Goal: Task Accomplishment & Management: Manage account settings

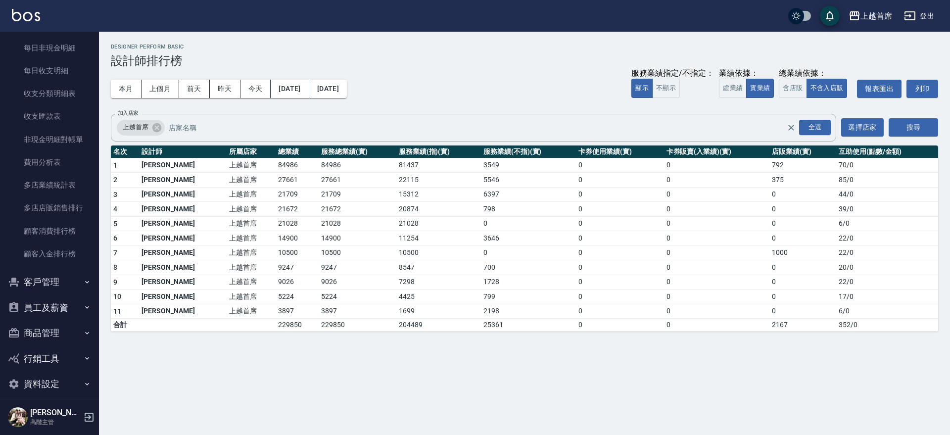
scroll to position [814, 0]
click at [59, 309] on button "員工及薪資" at bounding box center [49, 306] width 91 height 26
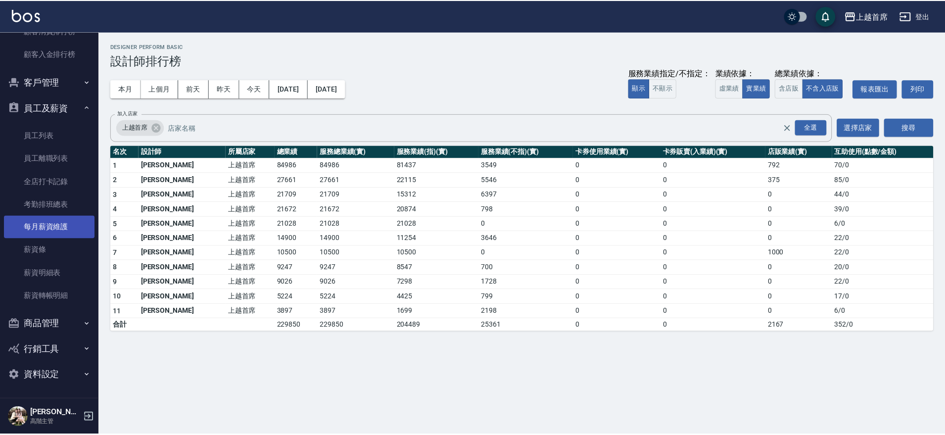
scroll to position [1013, 0]
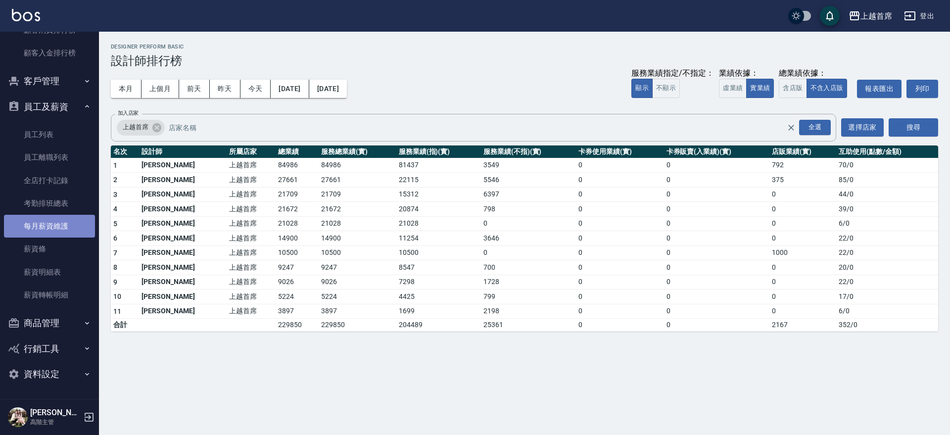
click at [57, 225] on link "每月薪資維護" at bounding box center [49, 226] width 91 height 23
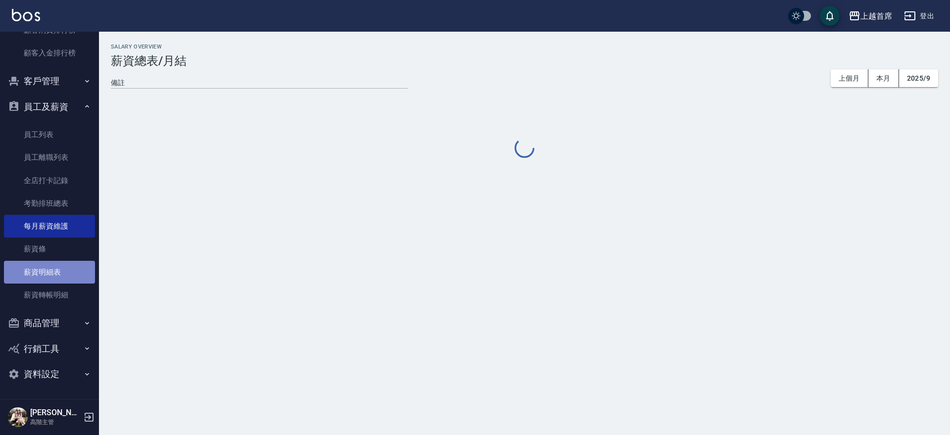
click at [59, 271] on link "薪資明細表" at bounding box center [49, 272] width 91 height 23
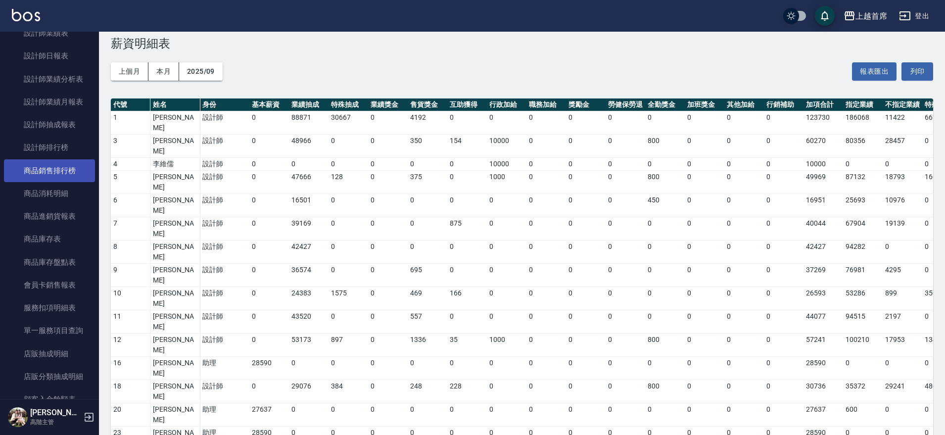
scroll to position [416, 0]
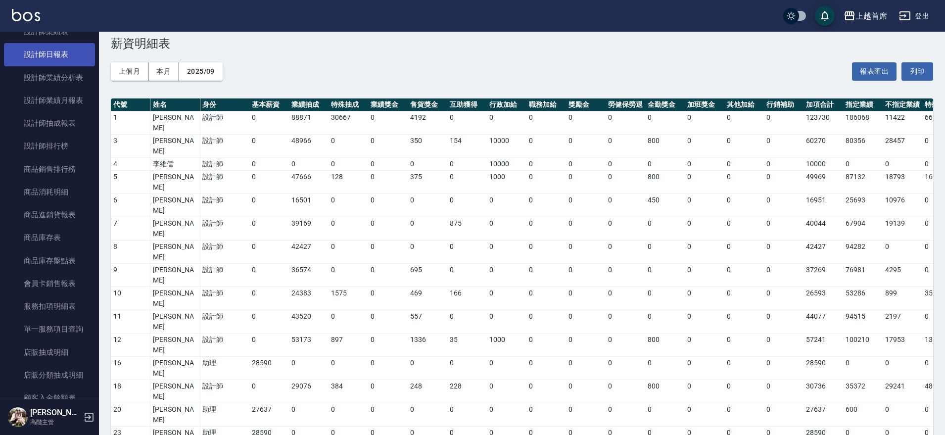
click at [69, 53] on link "設計師日報表" at bounding box center [49, 54] width 91 height 23
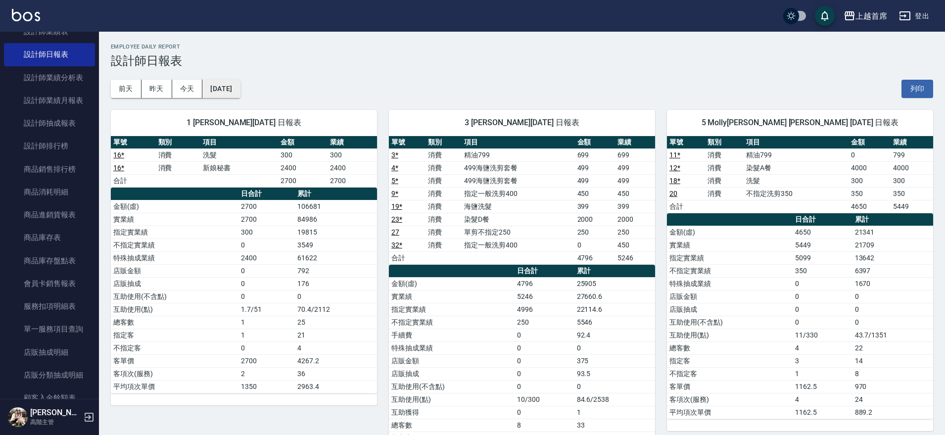
click at [232, 83] on button "[DATE]" at bounding box center [221, 89] width 38 height 18
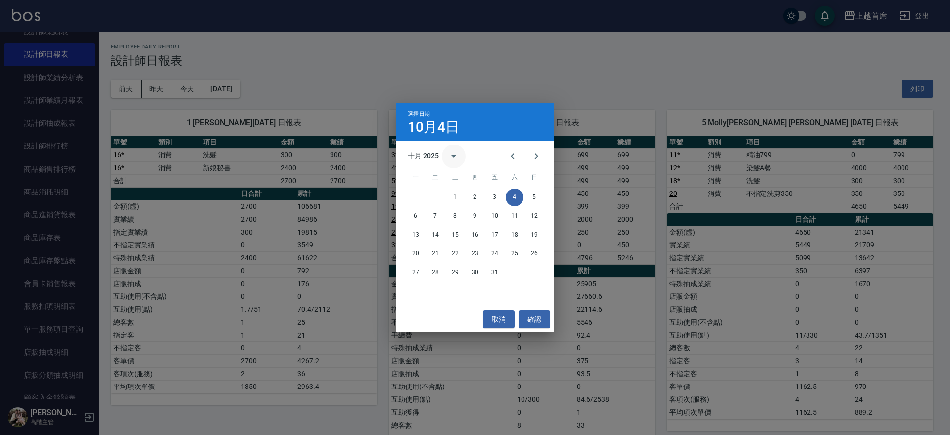
click at [456, 155] on icon "calendar view is open, switch to year view" at bounding box center [453, 156] width 5 height 2
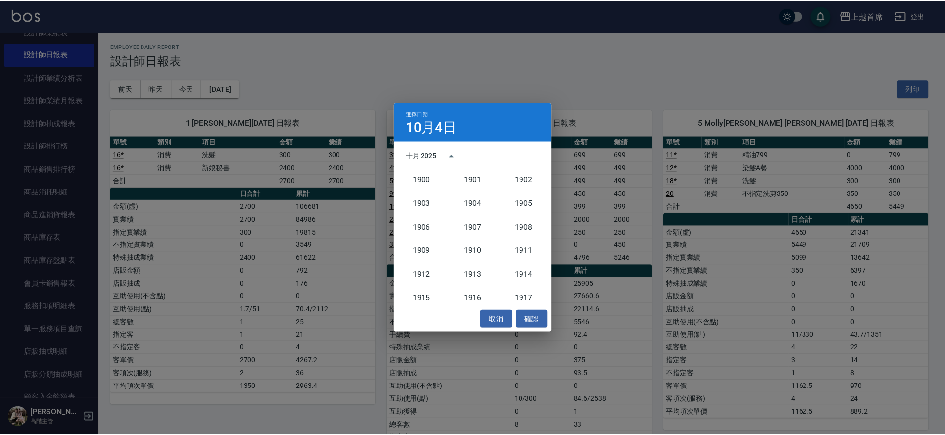
scroll to position [916, 0]
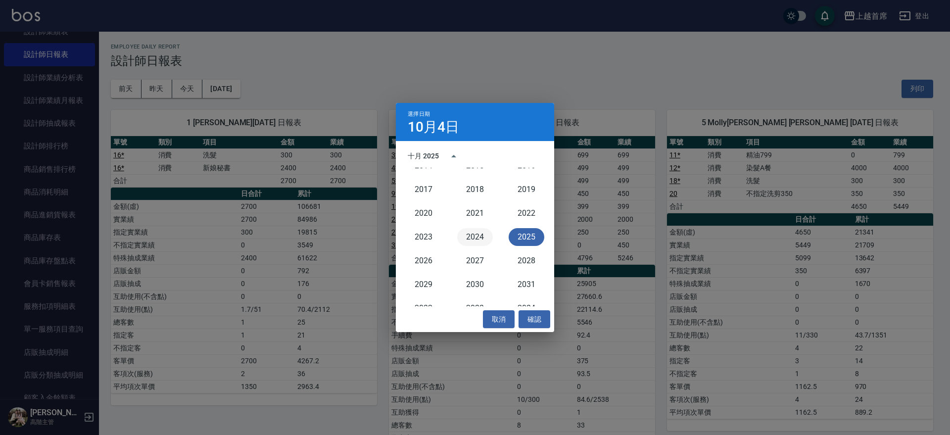
click at [481, 239] on button "2024" at bounding box center [475, 237] width 36 height 18
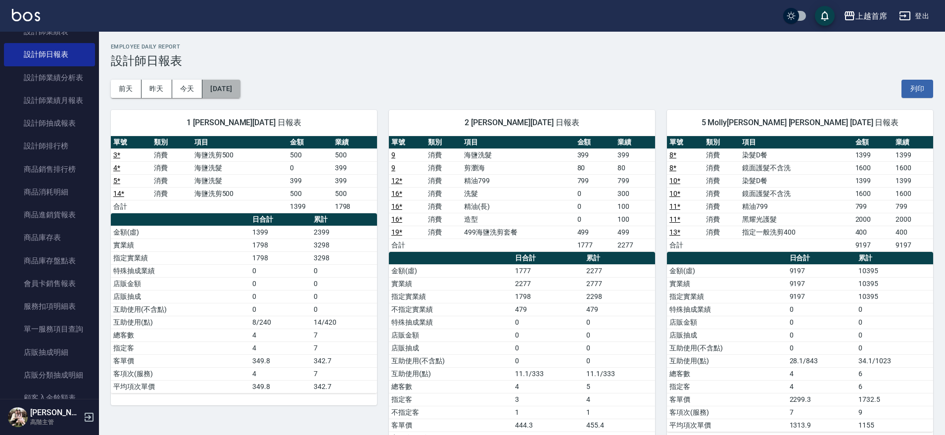
click at [234, 88] on button "[DATE]" at bounding box center [221, 89] width 38 height 18
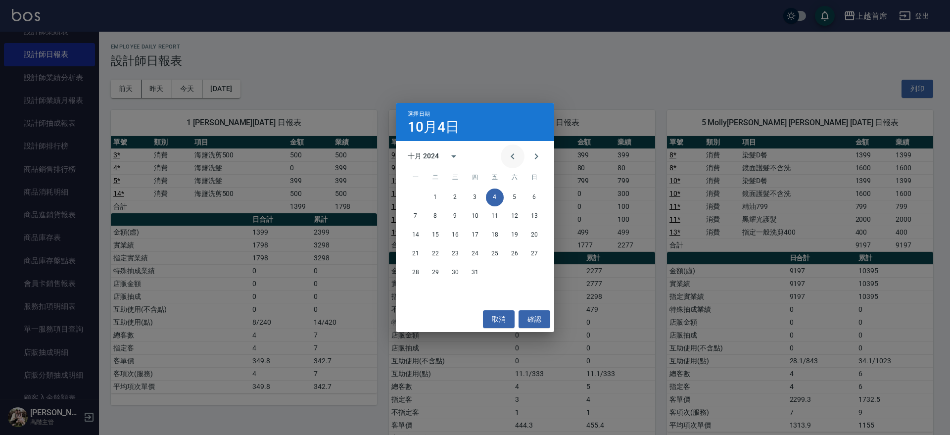
click at [512, 159] on icon "Previous month" at bounding box center [513, 156] width 12 height 12
click at [434, 252] on button "17" at bounding box center [436, 254] width 18 height 18
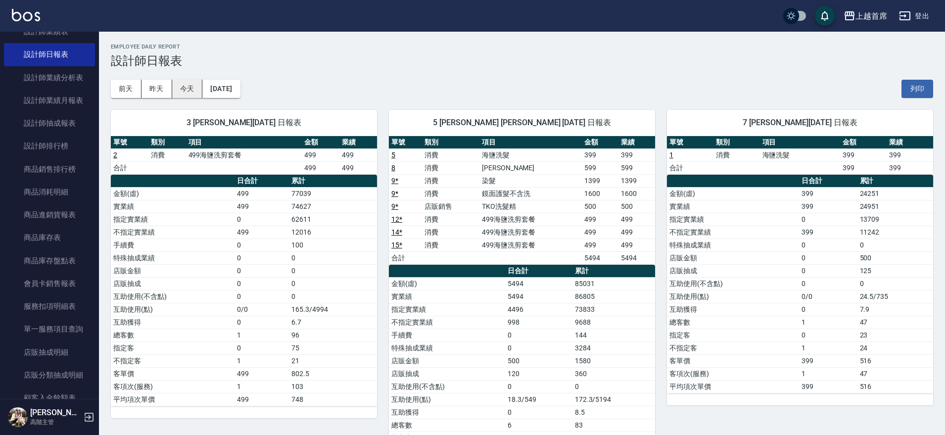
click at [183, 87] on button "今天" at bounding box center [187, 89] width 31 height 18
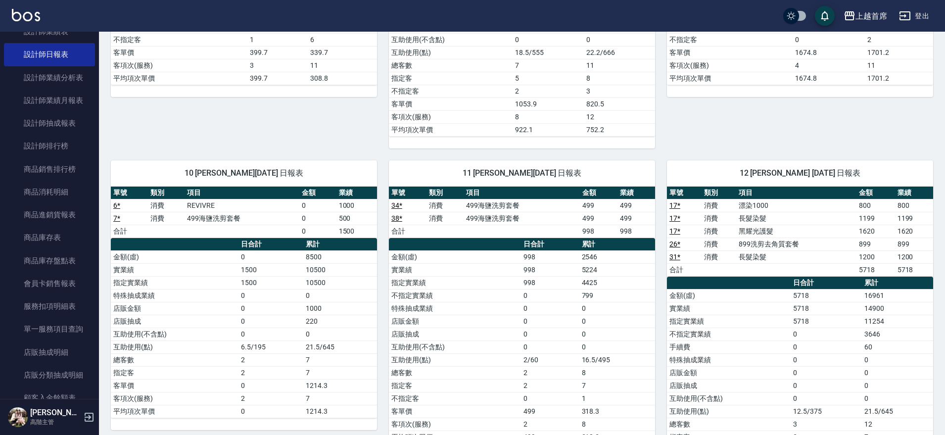
scroll to position [767, 0]
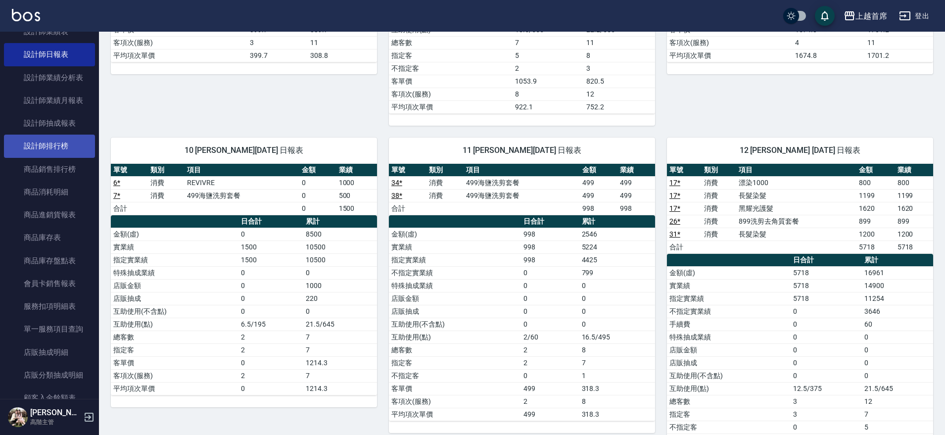
click at [54, 144] on link "設計師排行榜" at bounding box center [49, 146] width 91 height 23
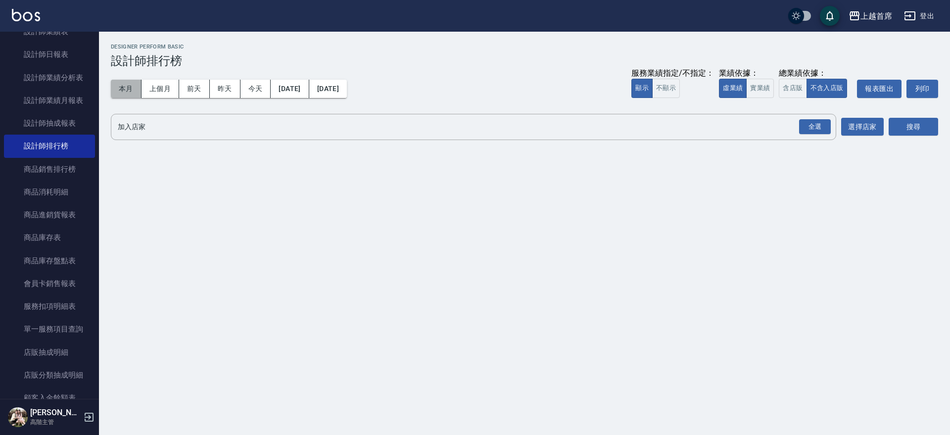
click at [131, 88] on button "本月" at bounding box center [126, 89] width 31 height 18
click at [748, 85] on button "實業績" at bounding box center [760, 88] width 28 height 19
click at [749, 85] on button "實業績" at bounding box center [760, 88] width 28 height 19
click at [819, 122] on div "全選" at bounding box center [815, 126] width 32 height 15
click at [943, 134] on div "上越首席 [DATE] - [DATE] 設計師排行榜 列印時間： [DATE][PHONE_NUMBER]:33 Designer Perform Basi…" at bounding box center [524, 95] width 851 height 126
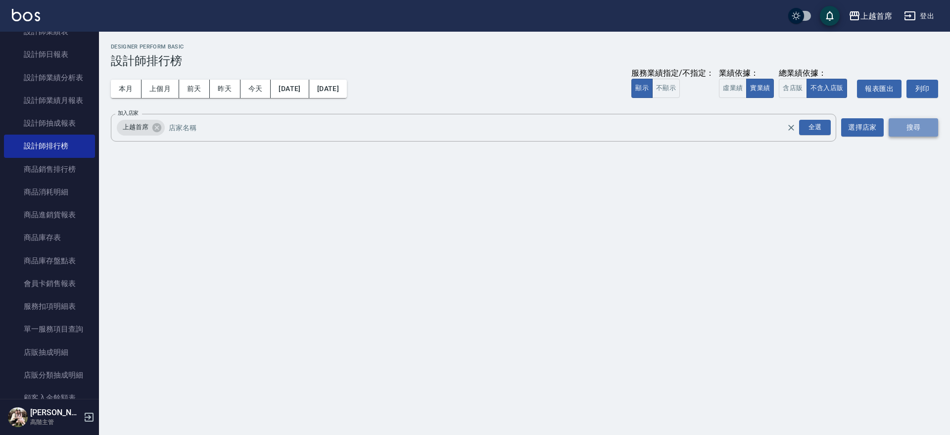
click at [929, 129] on button "搜尋" at bounding box center [913, 127] width 49 height 18
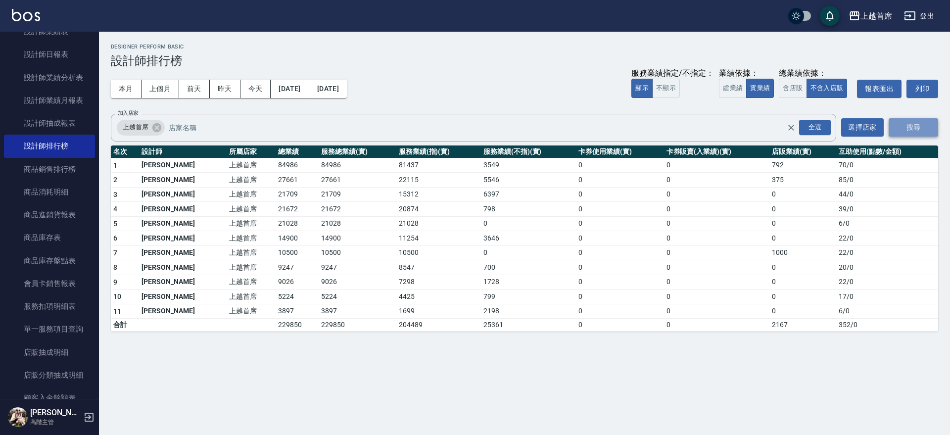
click at [929, 129] on button "搜尋" at bounding box center [913, 127] width 49 height 18
drag, startPoint x: 252, startPoint y: 237, endPoint x: 879, endPoint y: 237, distance: 627.4
click at [879, 237] on tr "6 [PERSON_NAME] 上越首席 14900 14900 11254 3646 0 0 0 22 / 0" at bounding box center [524, 238] width 827 height 15
click at [791, 369] on div "上越首席 [DATE] - [DATE] 設計師排行榜 列印時間： [DATE][PHONE_NUMBER]:33 Designer Perform Basi…" at bounding box center [475, 217] width 950 height 435
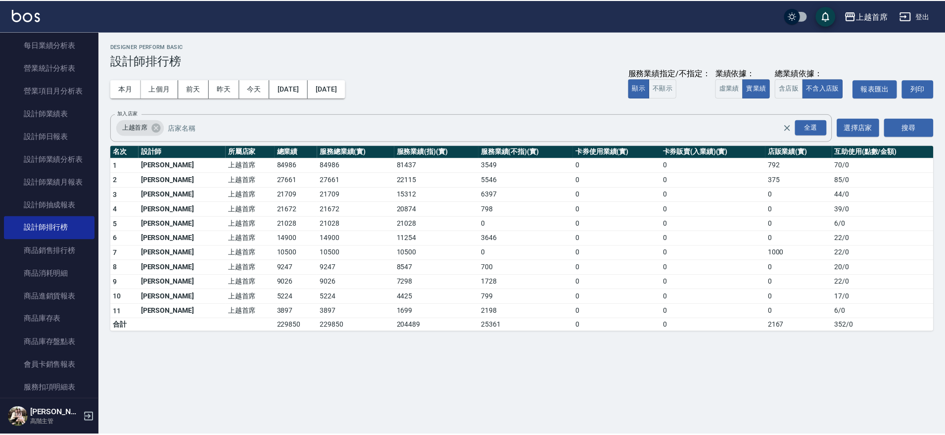
scroll to position [331, 0]
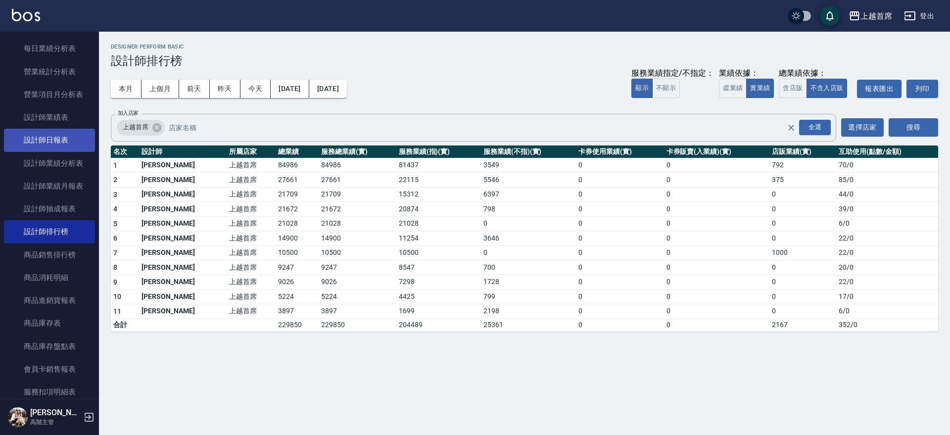
click at [57, 144] on link "設計師日報表" at bounding box center [49, 140] width 91 height 23
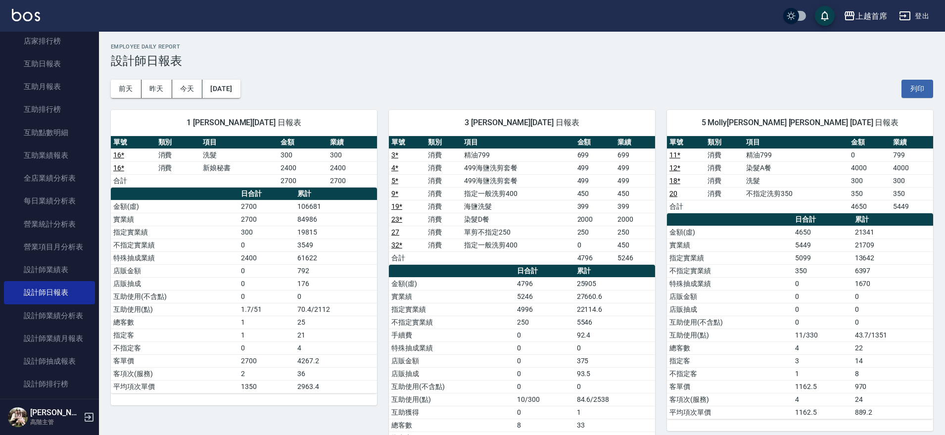
scroll to position [160, 0]
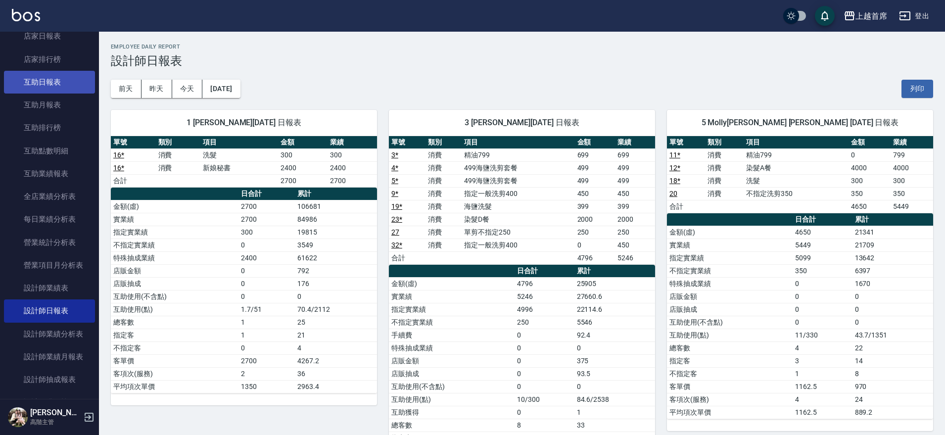
click at [69, 84] on link "互助日報表" at bounding box center [49, 82] width 91 height 23
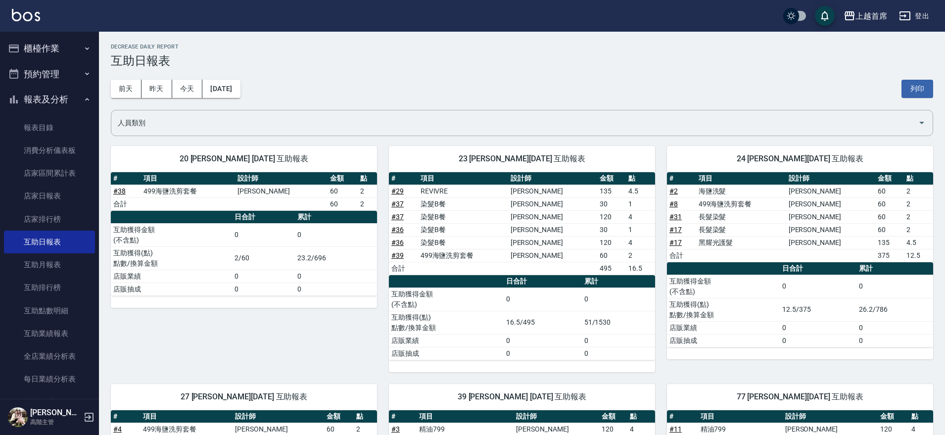
click at [46, 54] on button "櫃檯作業" at bounding box center [49, 49] width 91 height 26
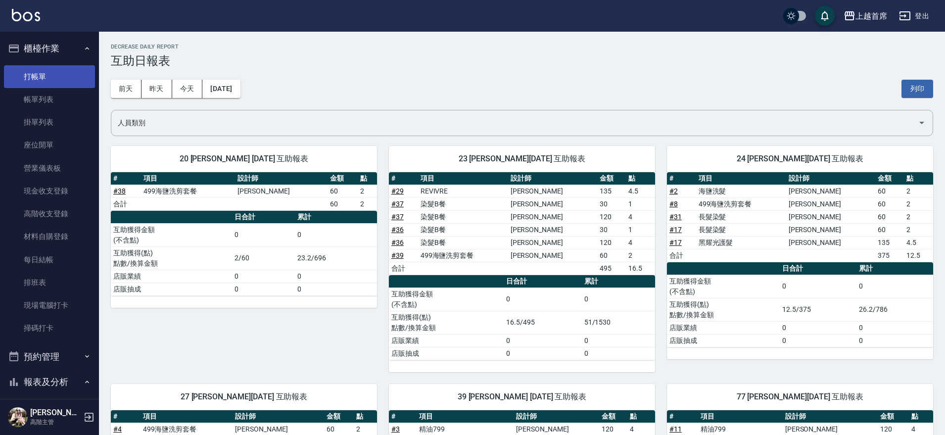
click at [76, 74] on link "打帳單" at bounding box center [49, 76] width 91 height 23
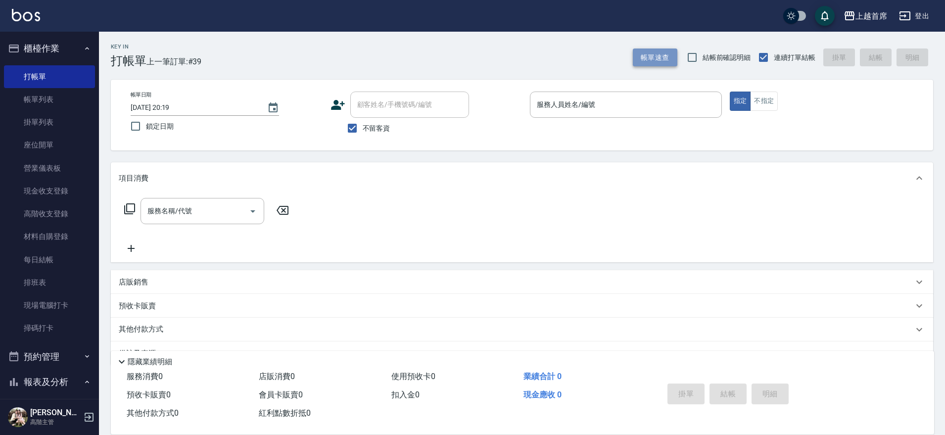
click at [646, 60] on button "帳單速查" at bounding box center [655, 57] width 45 height 18
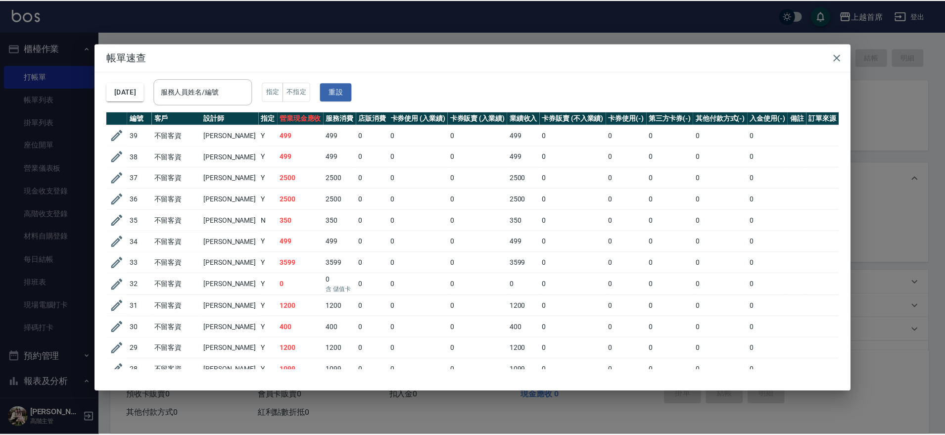
scroll to position [23, 0]
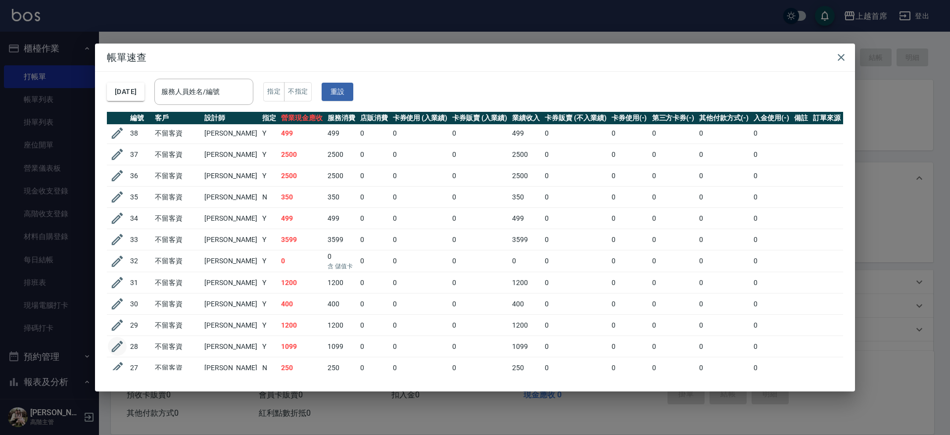
click at [115, 346] on icon "button" at bounding box center [117, 346] width 11 height 11
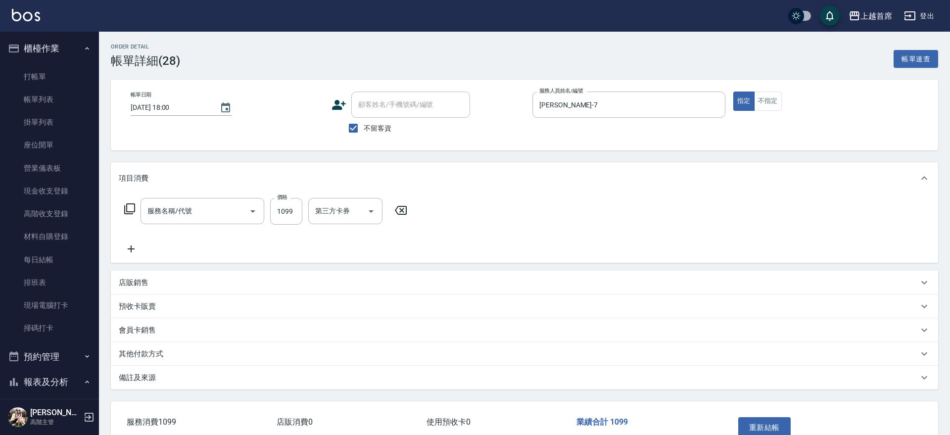
type input "[DATE] 18:00"
checkbox input "true"
type input "[PERSON_NAME]-7"
type input "長髮染髮(41199)"
click at [360, 219] on input "燙染謢-1" at bounding box center [338, 210] width 50 height 17
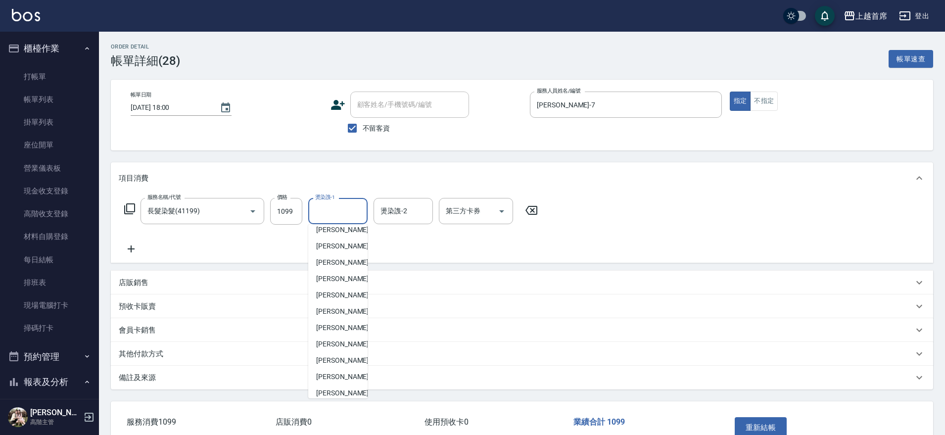
scroll to position [155, 0]
click at [345, 339] on span "[PERSON_NAME]-24" at bounding box center [347, 342] width 62 height 10
type input "[PERSON_NAME]-24"
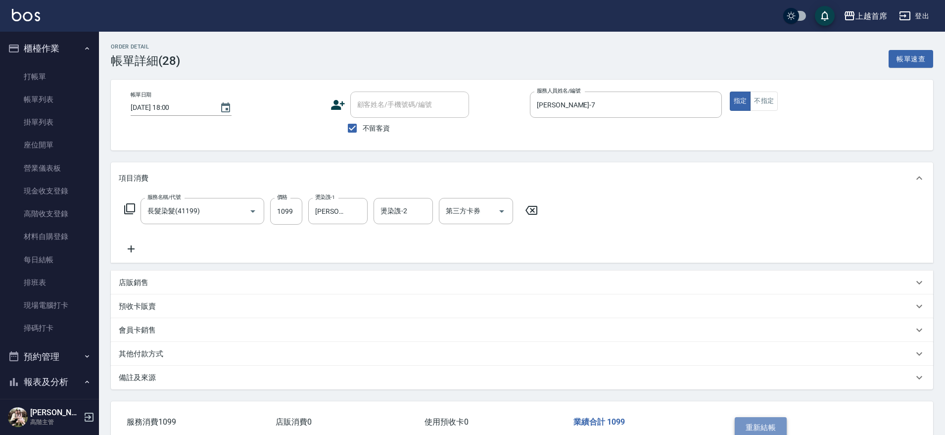
click at [765, 423] on button "重新結帳" at bounding box center [761, 427] width 52 height 21
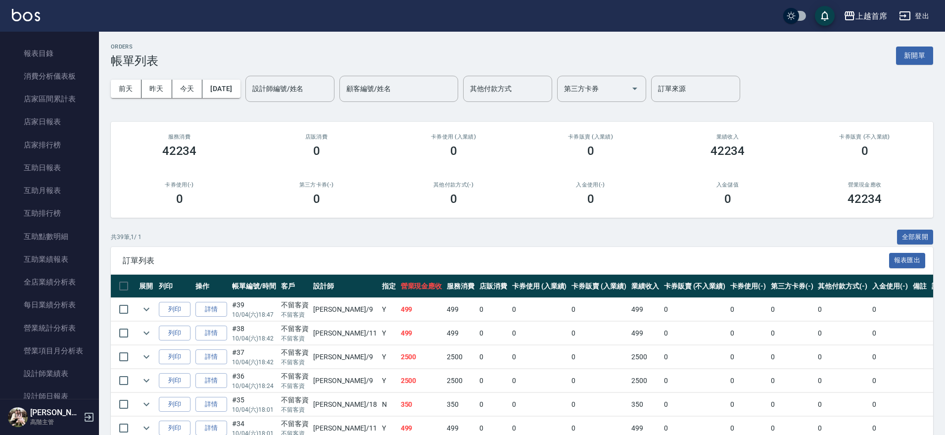
scroll to position [381, 0]
click at [70, 147] on link "互助日報表" at bounding box center [49, 143] width 91 height 23
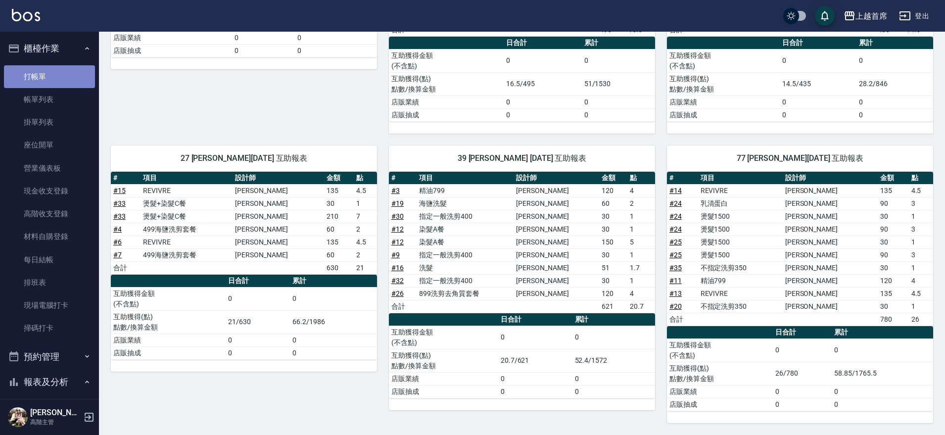
click at [52, 81] on link "打帳單" at bounding box center [49, 76] width 91 height 23
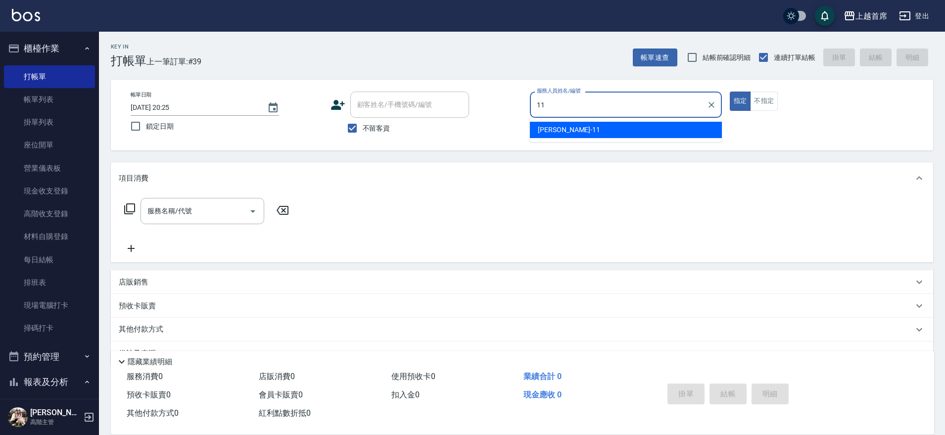
type input "[PERSON_NAME]-11"
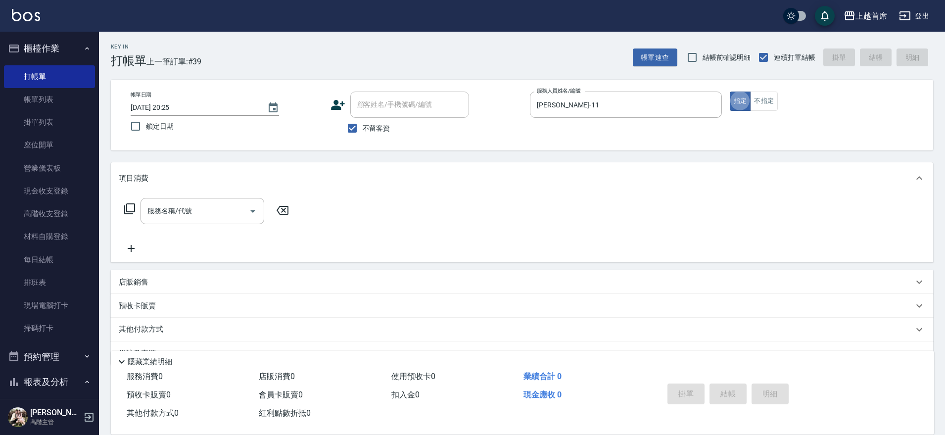
type button "true"
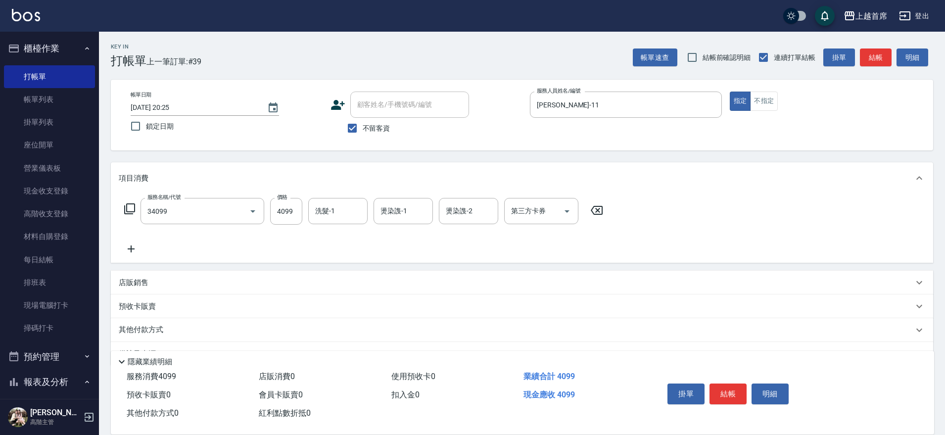
type input "燙髮A餐(34099)"
type input "4699"
type input "[PERSON_NAME]-20"
click at [236, 240] on div "服務名稱/代號 燙髮A餐(34099) 服務名稱/代號 價格 4699 價格 洗髮-1 [PERSON_NAME]-20 洗髮-1 燙染謢-1 [PERSON…" at bounding box center [364, 226] width 490 height 57
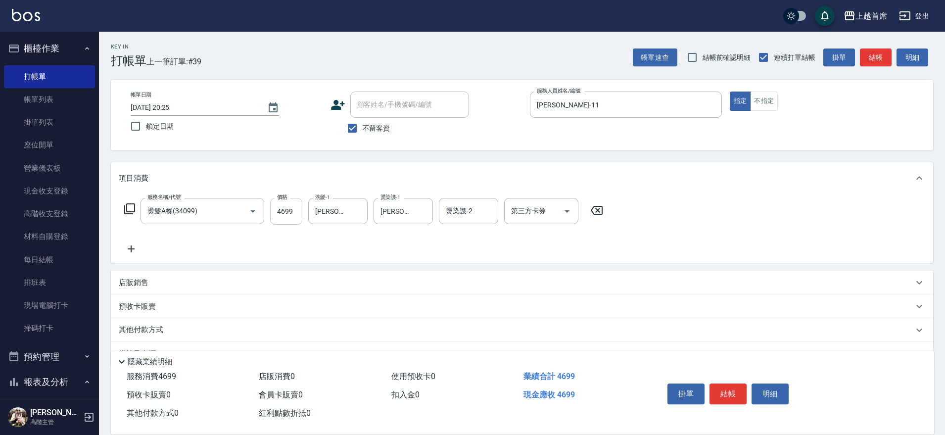
click at [271, 214] on input "4699" at bounding box center [286, 211] width 32 height 27
type input "2730"
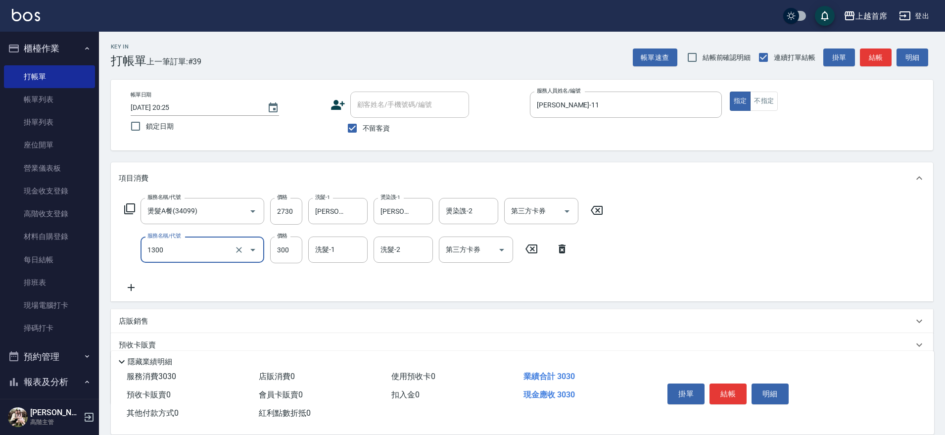
type input "洗髮(1300)"
click at [570, 207] on icon "Open" at bounding box center [567, 211] width 12 height 12
type input "1969"
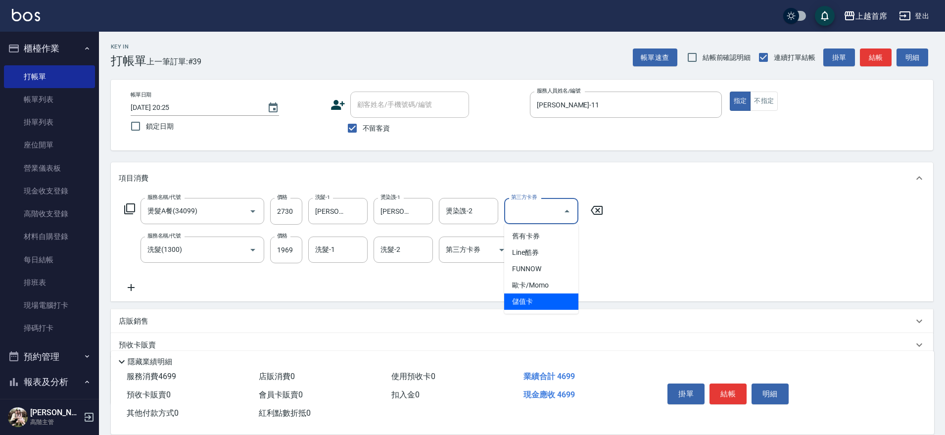
click at [545, 301] on span "儲值卡" at bounding box center [541, 301] width 74 height 16
type input "儲值卡"
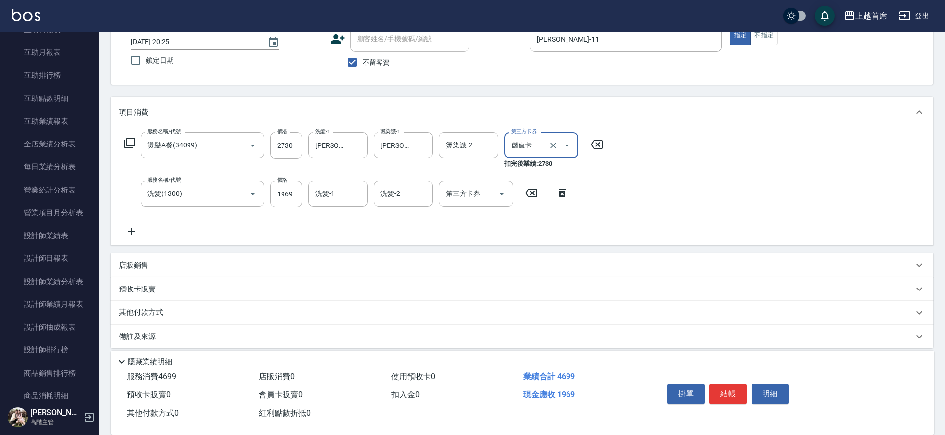
scroll to position [74, 0]
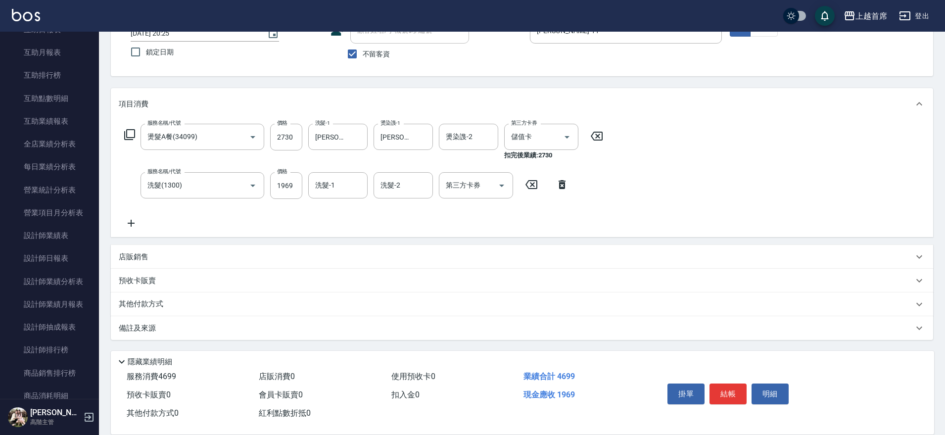
click at [155, 302] on p "其他付款方式" at bounding box center [143, 304] width 49 height 11
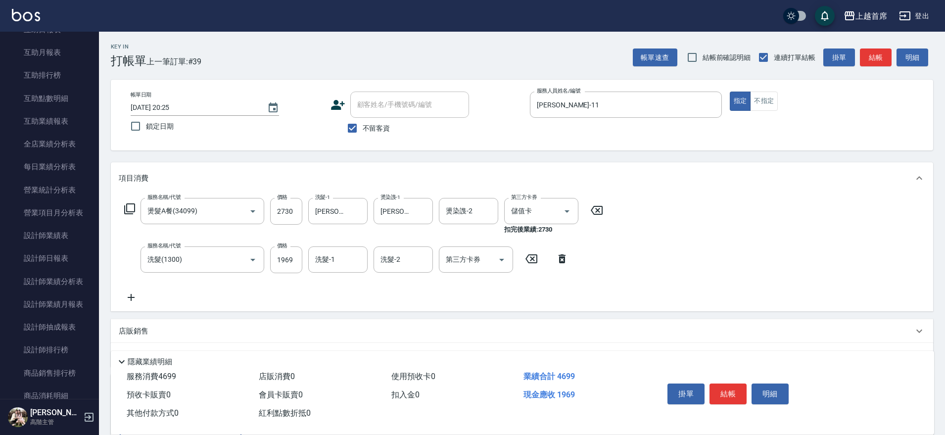
scroll to position [137, 0]
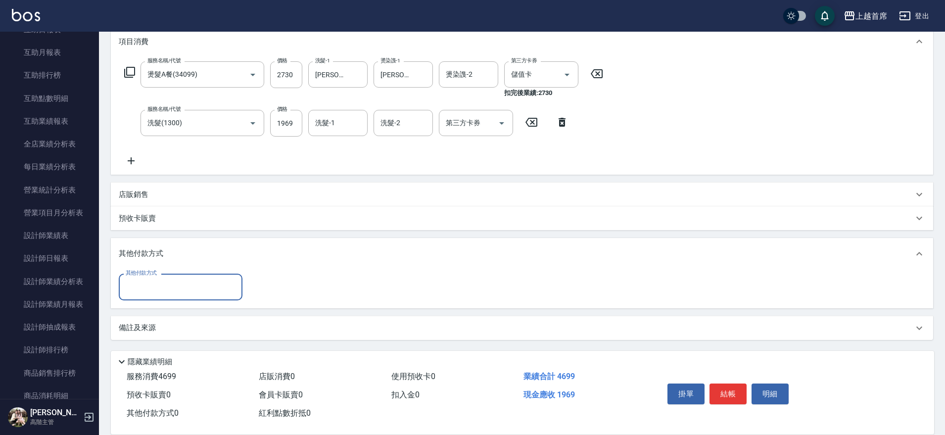
click at [159, 281] on input "其他付款方式" at bounding box center [180, 286] width 115 height 17
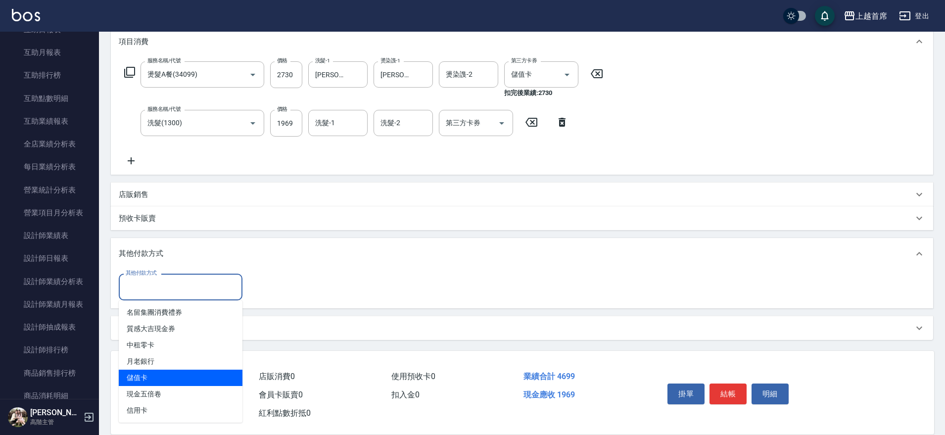
click at [177, 378] on span "儲值卡" at bounding box center [181, 378] width 124 height 16
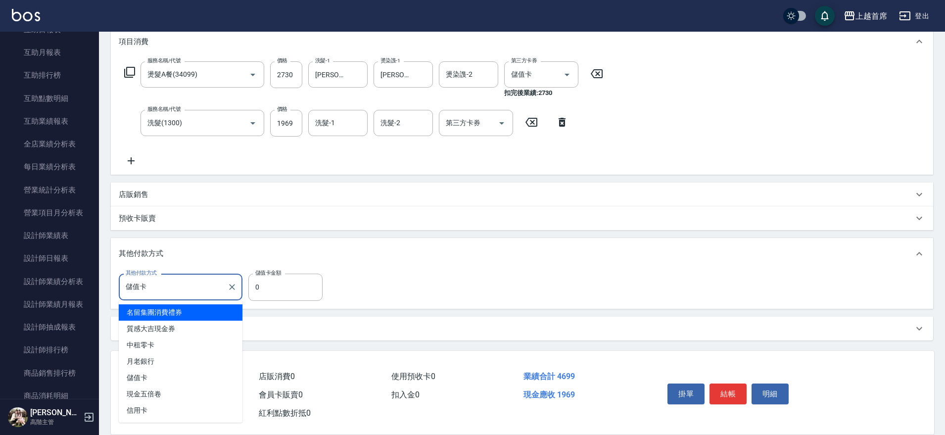
click at [155, 290] on input "儲值卡" at bounding box center [173, 286] width 100 height 17
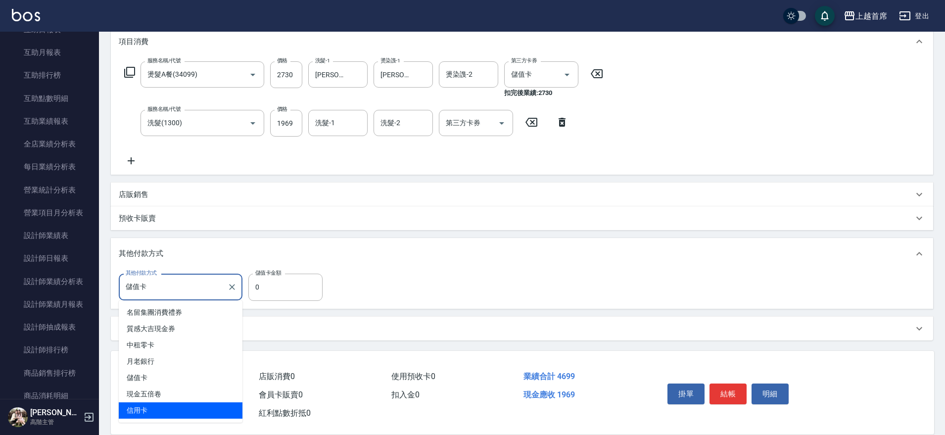
click at [150, 405] on span "信用卡" at bounding box center [181, 410] width 124 height 16
type input "信用卡"
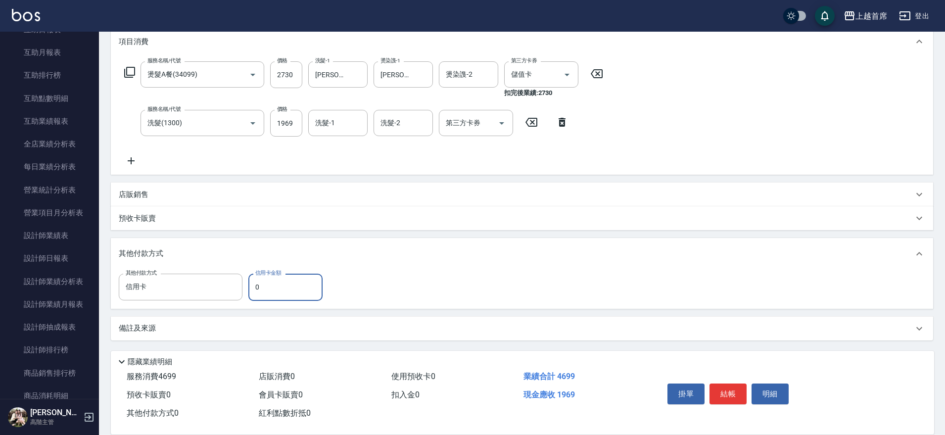
drag, startPoint x: 260, startPoint y: 288, endPoint x: 248, endPoint y: 289, distance: 11.9
click at [248, 289] on div "其他付款方式 信用卡 其他付款方式 信用卡金額 0 信用卡金額" at bounding box center [224, 287] width 210 height 27
type input "1969"
click at [720, 393] on button "結帳" at bounding box center [728, 393] width 37 height 21
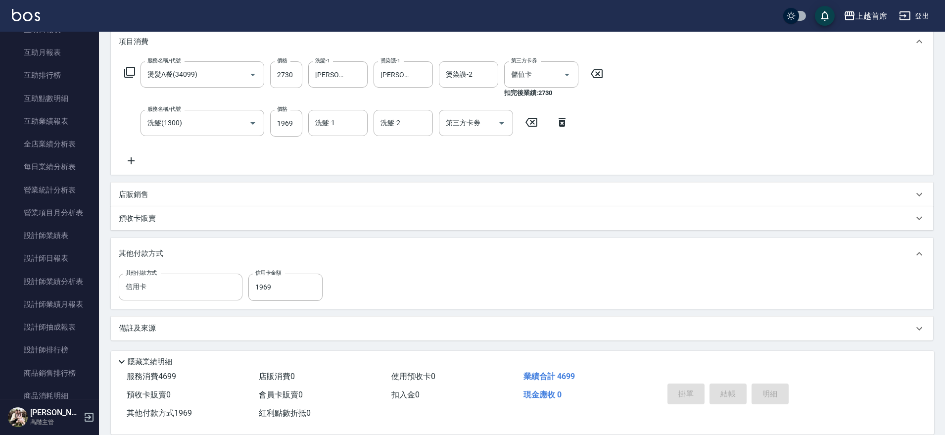
type input "[DATE] 20:28"
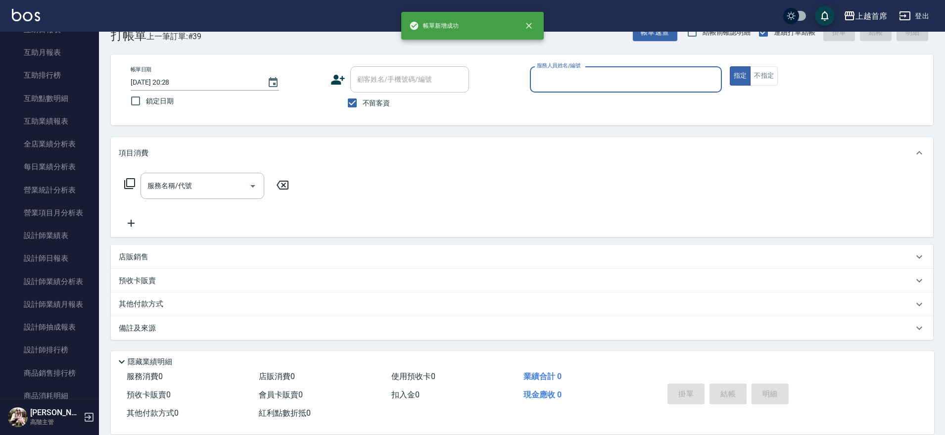
scroll to position [25, 0]
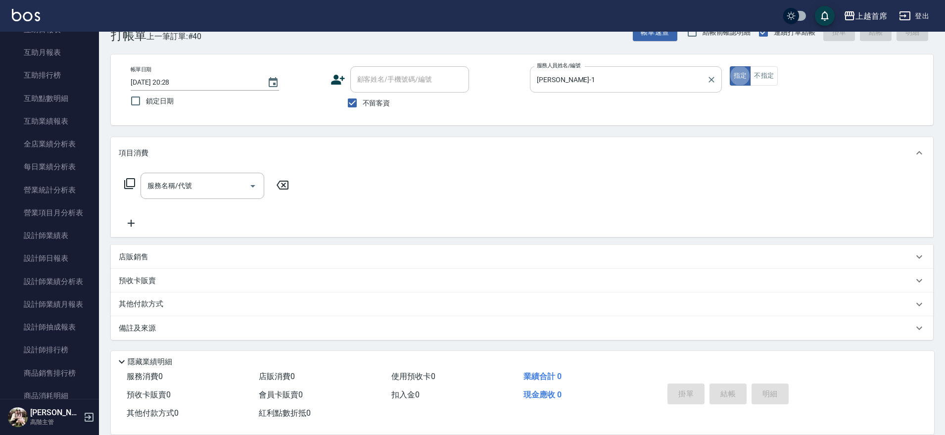
click at [607, 90] on div "[PERSON_NAME]-1 服務人員姓名/編號" at bounding box center [626, 79] width 192 height 26
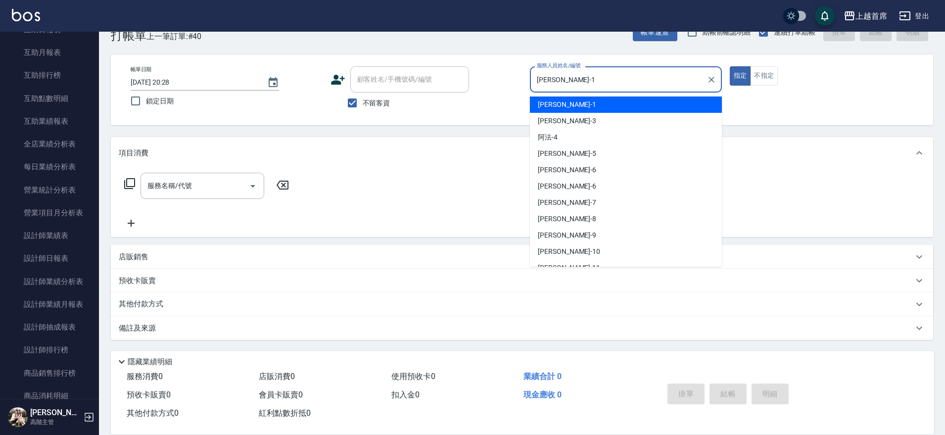
drag, startPoint x: 597, startPoint y: 82, endPoint x: 493, endPoint y: 72, distance: 104.4
click at [493, 72] on div "帳單日期 [DATE] 20:28 鎖定日期 顧客姓名/手機號碼/編號 顧客姓名/手機號碼/編號 不留客資 服務人員姓名/編號 [PERSON_NAME]-1…" at bounding box center [522, 89] width 799 height 47
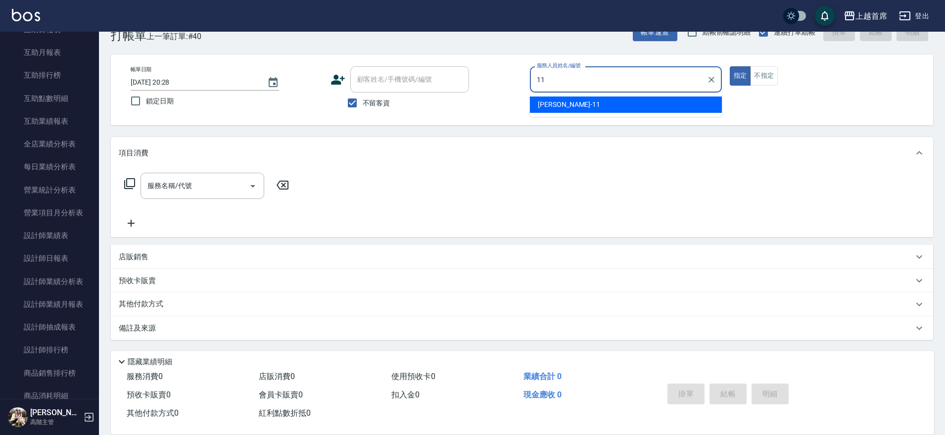
type input "[PERSON_NAME]-11"
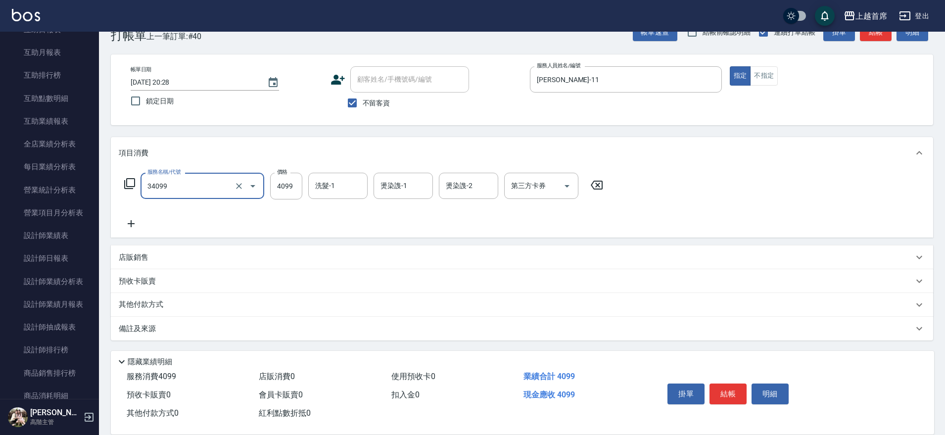
type input "燙髮A餐(34099)"
type input "4699"
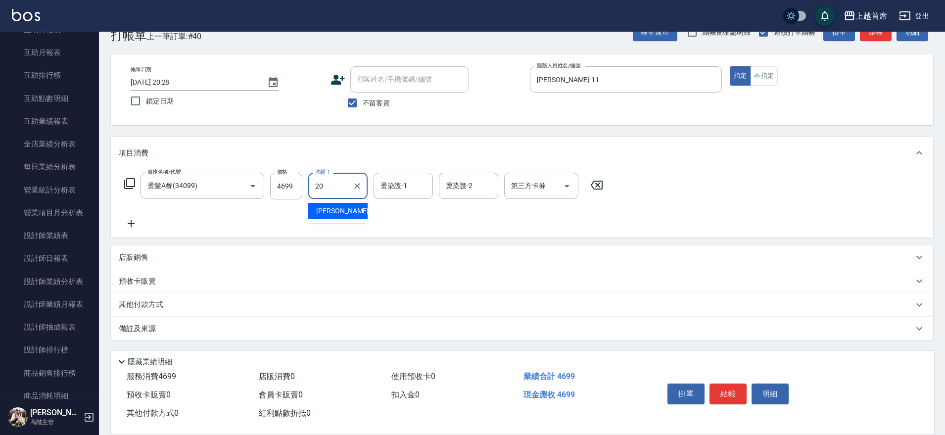
type input "[PERSON_NAME]-20"
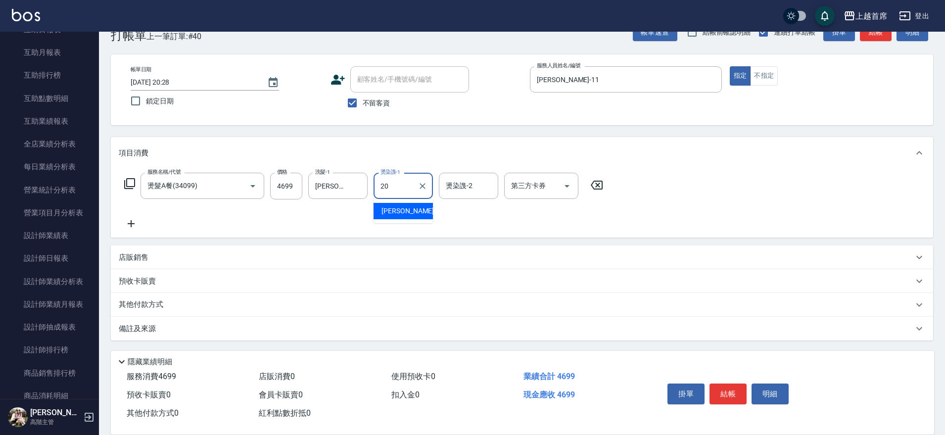
type input "[PERSON_NAME]-20"
click at [173, 302] on div "其他付款方式" at bounding box center [516, 304] width 795 height 11
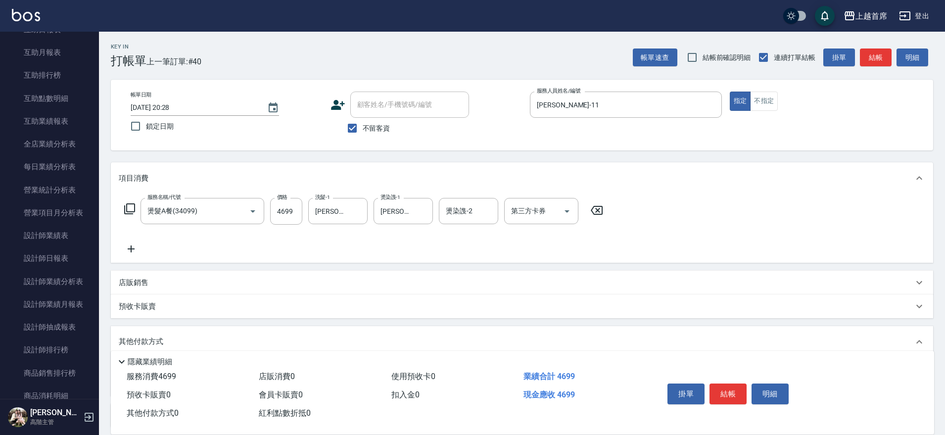
scroll to position [88, 0]
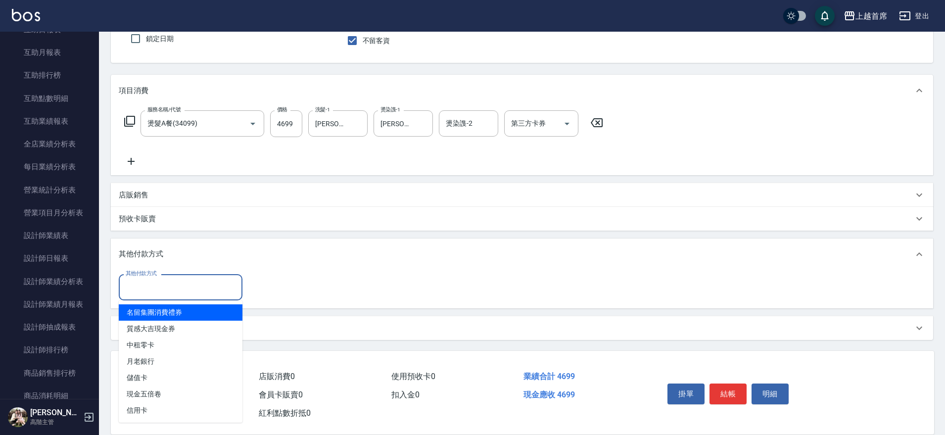
click at [182, 287] on input "其他付款方式" at bounding box center [180, 287] width 115 height 17
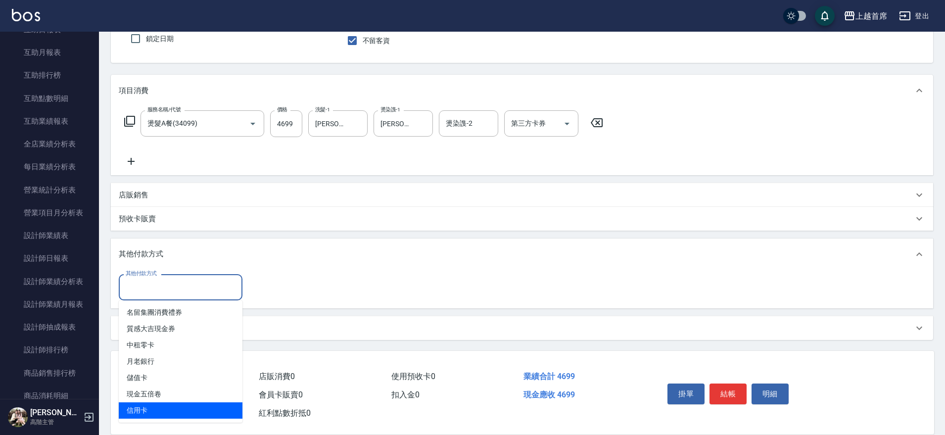
click at [166, 402] on span "信用卡" at bounding box center [181, 410] width 124 height 16
type input "信用卡"
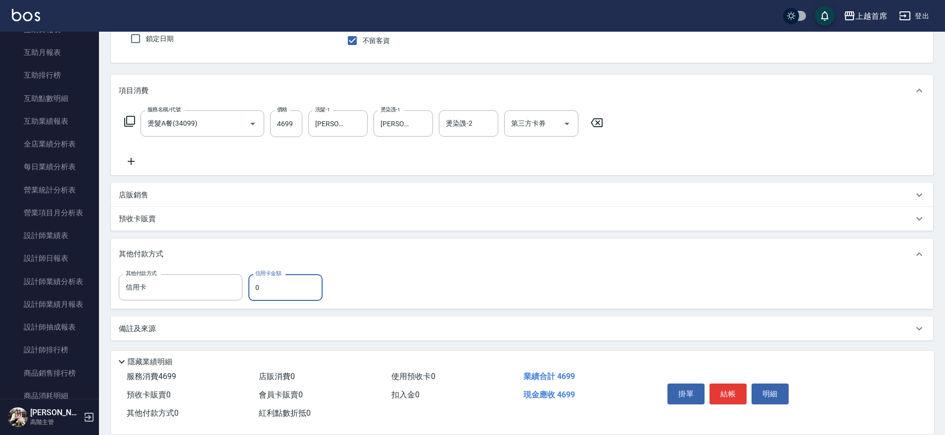
drag, startPoint x: 262, startPoint y: 287, endPoint x: 253, endPoint y: 287, distance: 8.9
click at [253, 287] on input "0" at bounding box center [285, 287] width 74 height 27
type input "4699"
click at [721, 389] on button "結帳" at bounding box center [728, 393] width 37 height 21
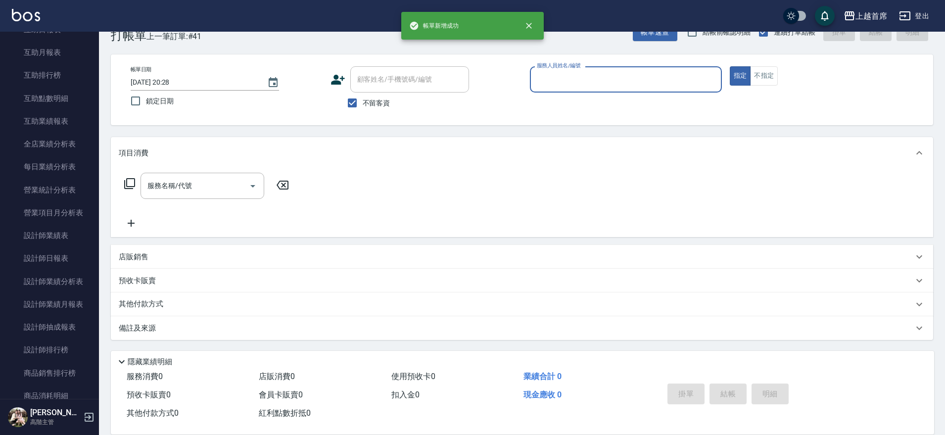
scroll to position [25, 0]
click at [220, 191] on input "服務名稱/代號" at bounding box center [195, 185] width 100 height 17
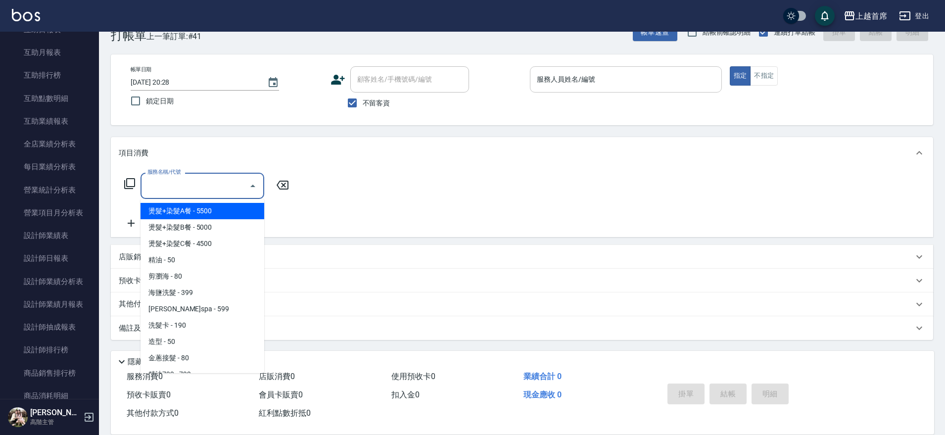
click at [557, 82] on input "服務人員姓名/編號" at bounding box center [625, 79] width 183 height 17
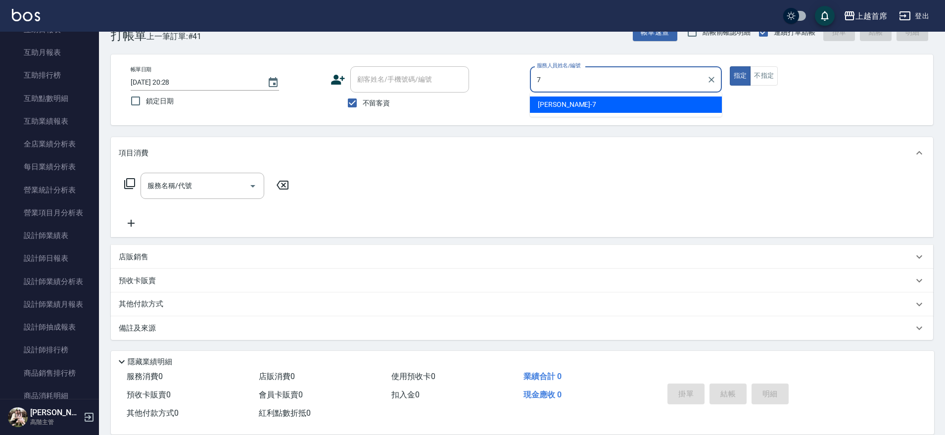
type input "[PERSON_NAME]-7"
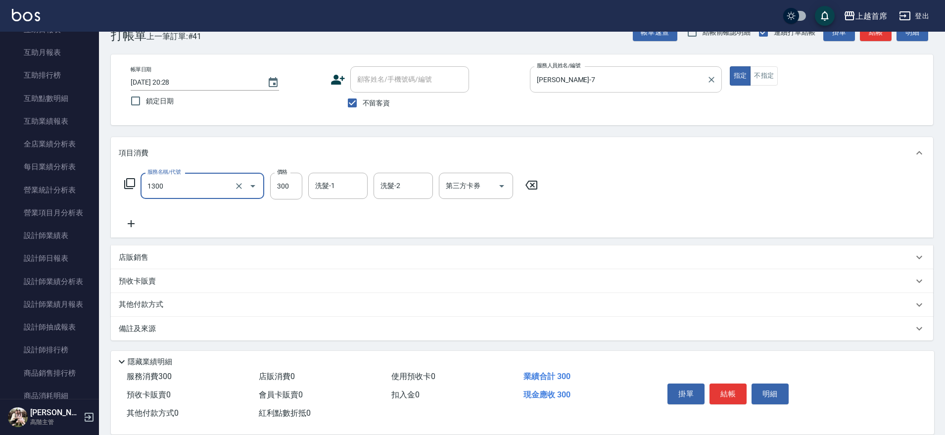
type input "洗髮(1300)"
type input "1000"
click at [500, 185] on icon "Open" at bounding box center [502, 186] width 12 height 12
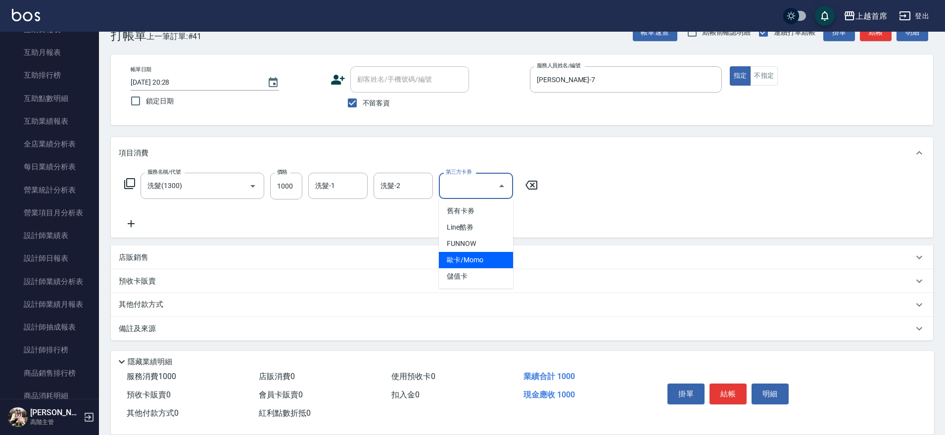
click at [481, 257] on span "歐卡/Momo" at bounding box center [476, 260] width 74 height 16
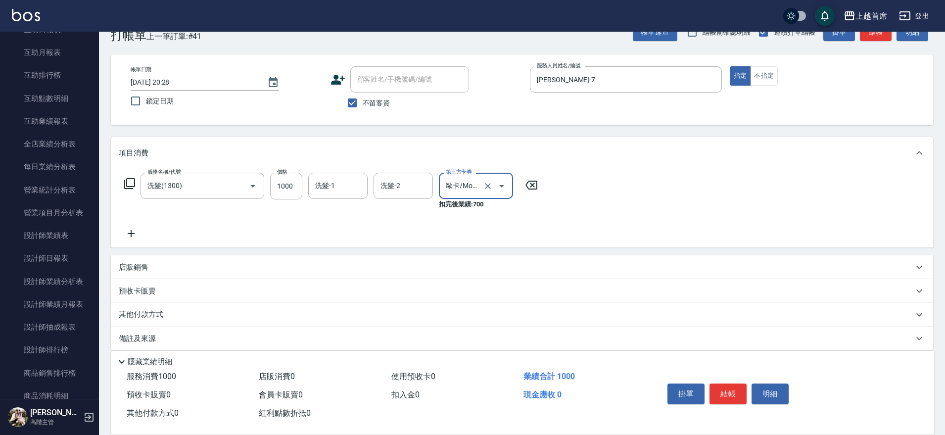
click at [506, 183] on icon "Open" at bounding box center [502, 186] width 12 height 12
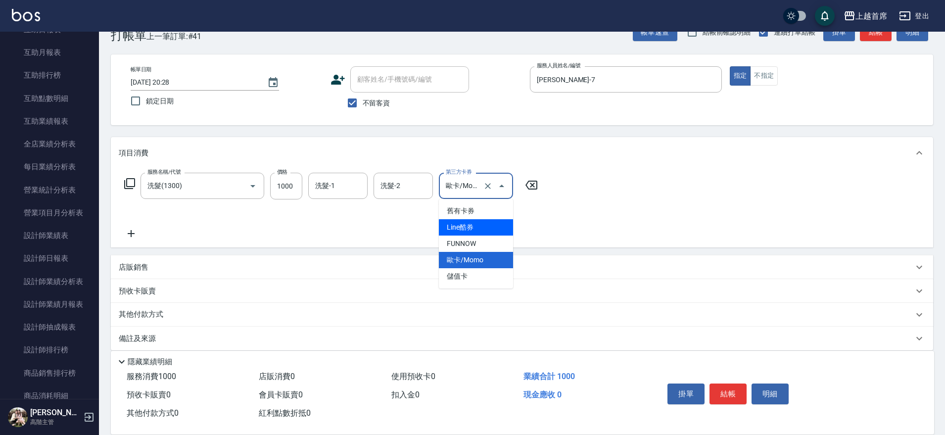
click at [480, 230] on span "Line酷券" at bounding box center [476, 227] width 74 height 16
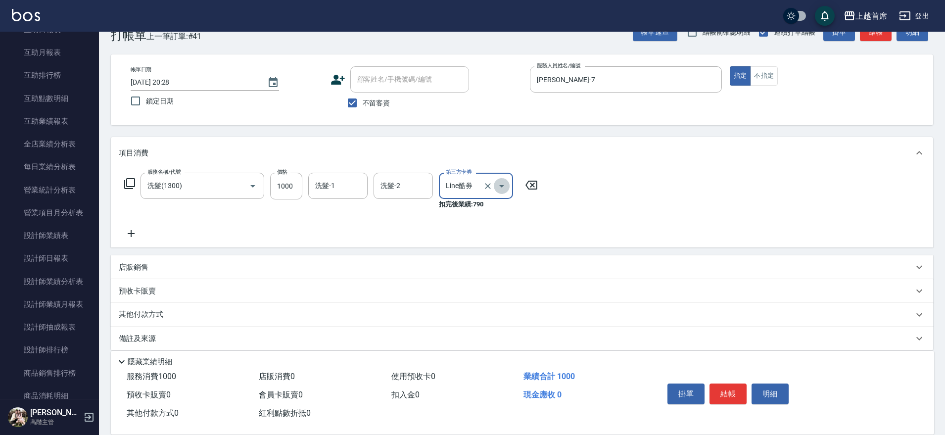
click at [503, 190] on icon "Open" at bounding box center [502, 186] width 12 height 12
click at [472, 244] on span "FUNNOW" at bounding box center [476, 244] width 74 height 16
click at [502, 181] on icon "Open" at bounding box center [502, 186] width 12 height 12
click at [471, 264] on span "歐卡/Momo" at bounding box center [476, 260] width 74 height 16
type input "歐卡/Momo"
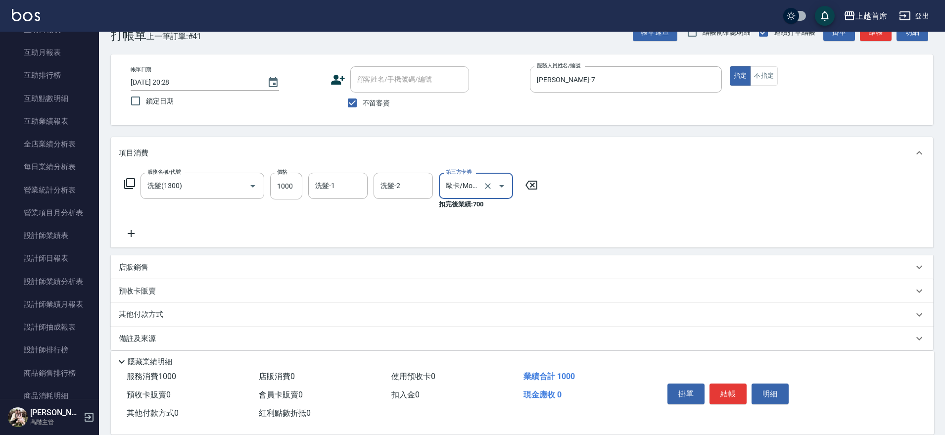
click at [494, 185] on button "Open" at bounding box center [502, 186] width 16 height 16
click at [548, 232] on div "服務名稱/代號 洗髮(1300) 服務名稱/代號 價格 1000 價格 洗髮-1 洗髮-1 洗髮-2 洗髮-2 第三方卡券 歐卡/Momo 第三方卡券 扣完後…" at bounding box center [522, 208] width 822 height 79
click at [295, 190] on input "1000" at bounding box center [286, 186] width 32 height 27
type input "300"
type input "[PERSON_NAME]-39"
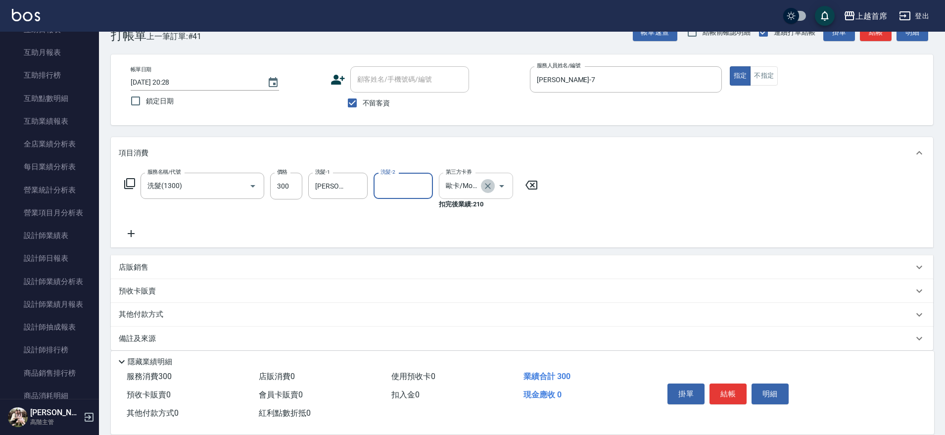
click at [488, 183] on icon "Clear" at bounding box center [488, 186] width 10 height 10
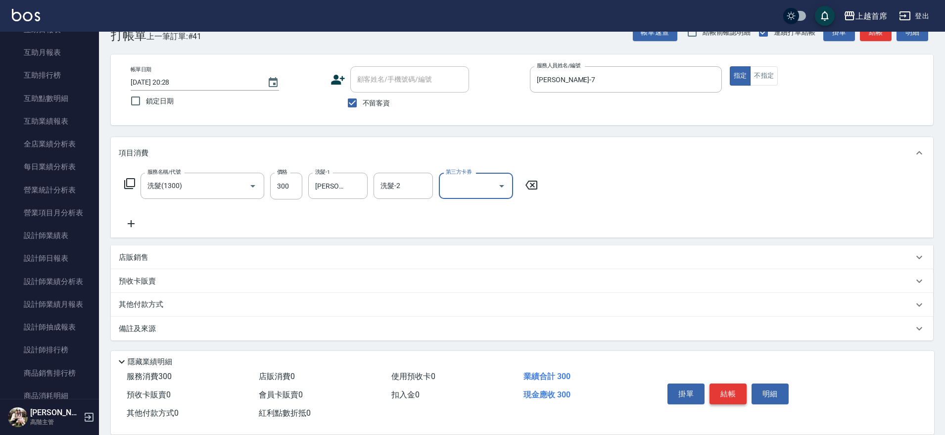
click at [726, 385] on button "結帳" at bounding box center [728, 393] width 37 height 21
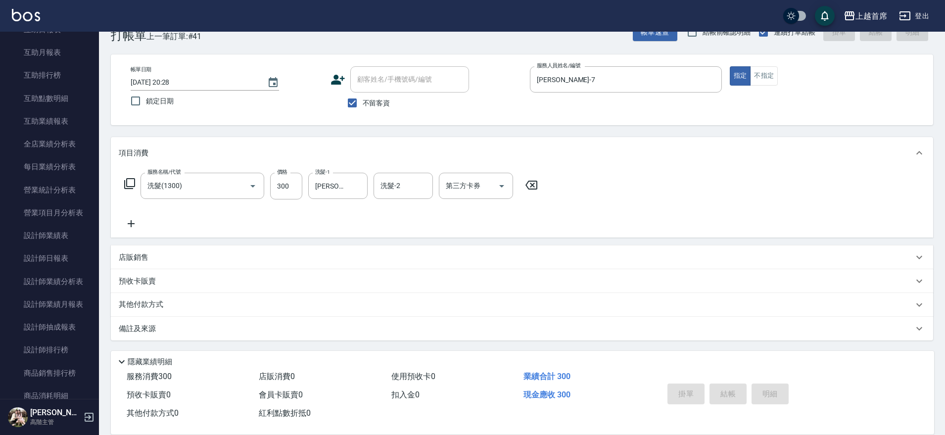
type input "[DATE] 20:29"
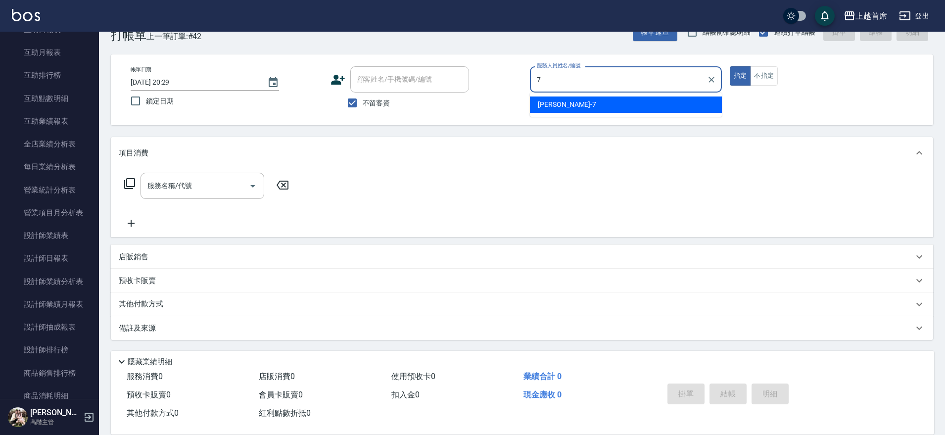
type input "[PERSON_NAME]-7"
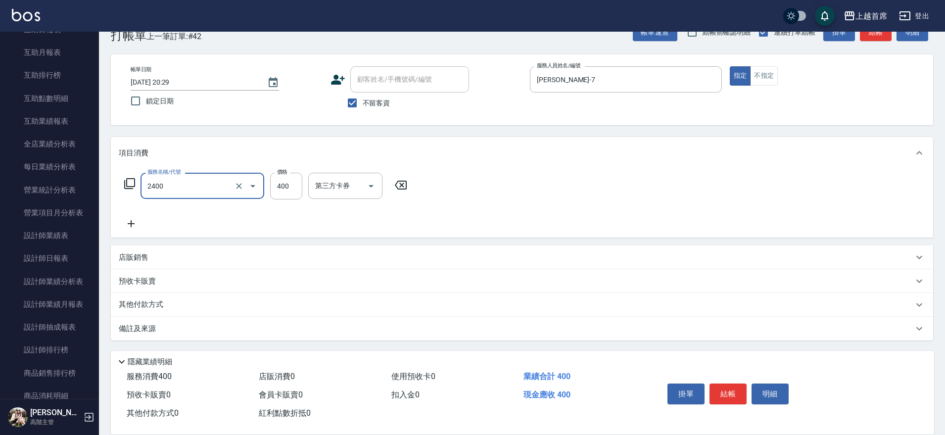
type input "指定一般洗剪400(2400)"
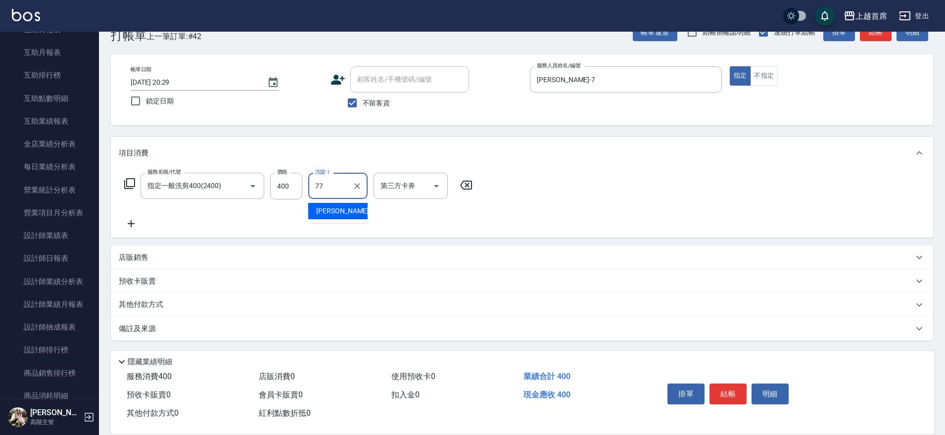
type input "[PERSON_NAME]-77"
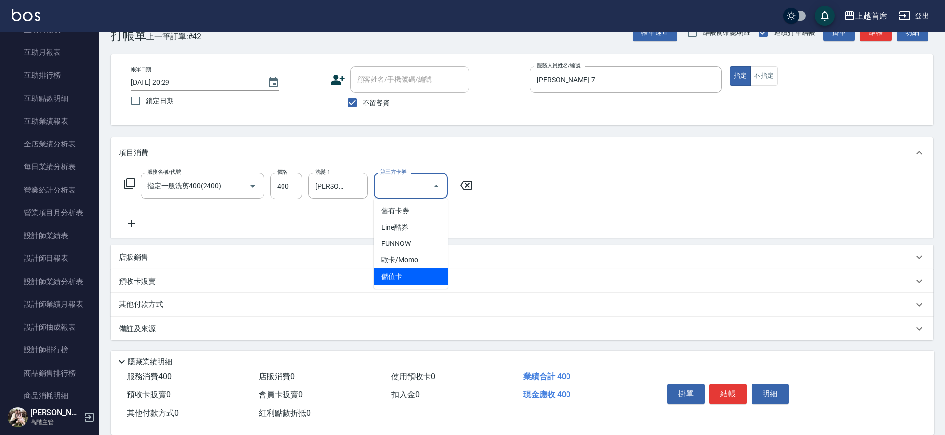
type input "儲值卡"
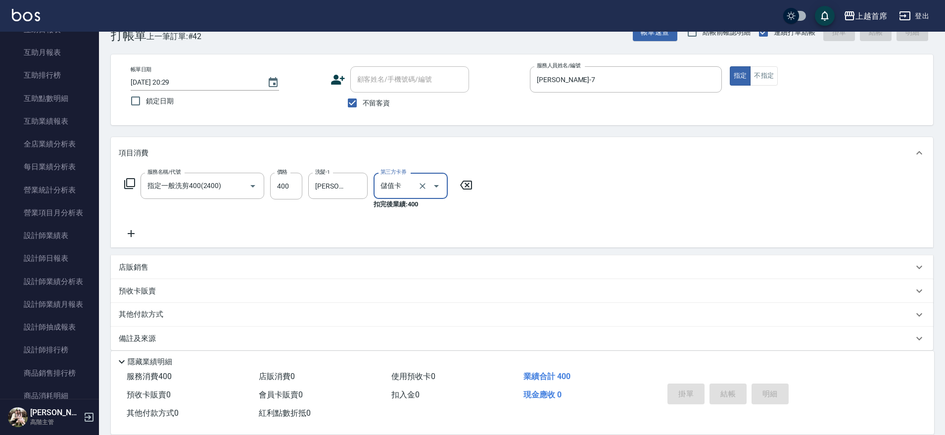
type input "[DATE] 20:33"
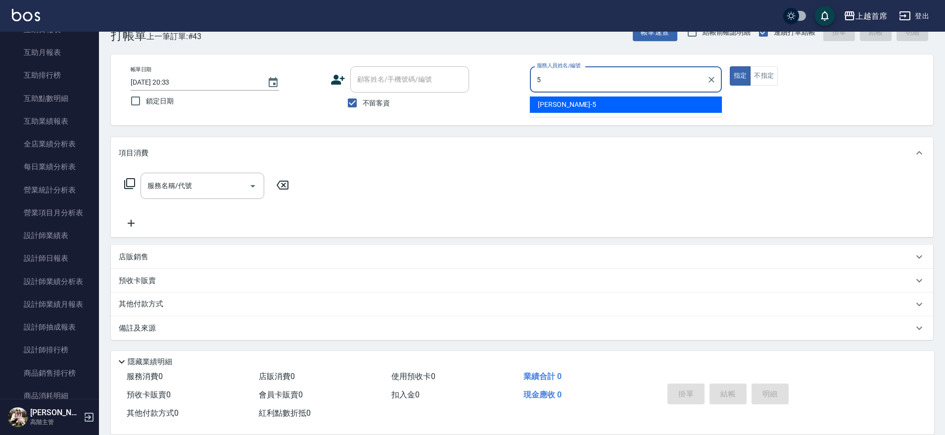
type input "[PERSON_NAME]-5"
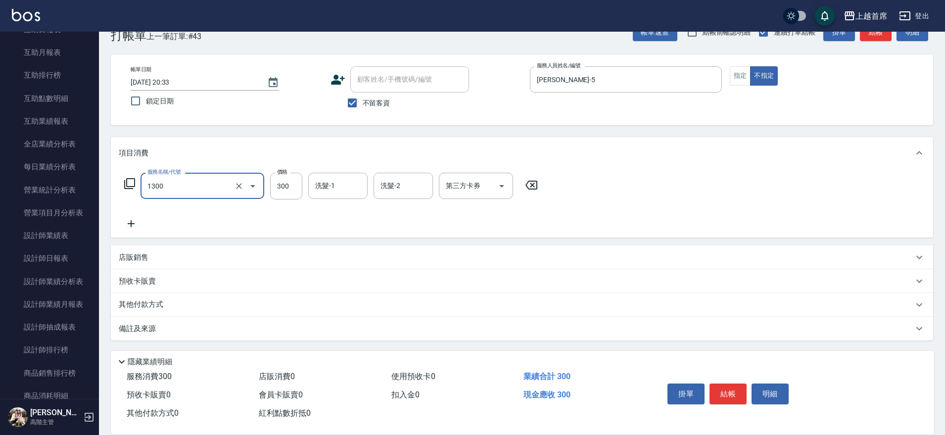
type input "洗髮(1300)"
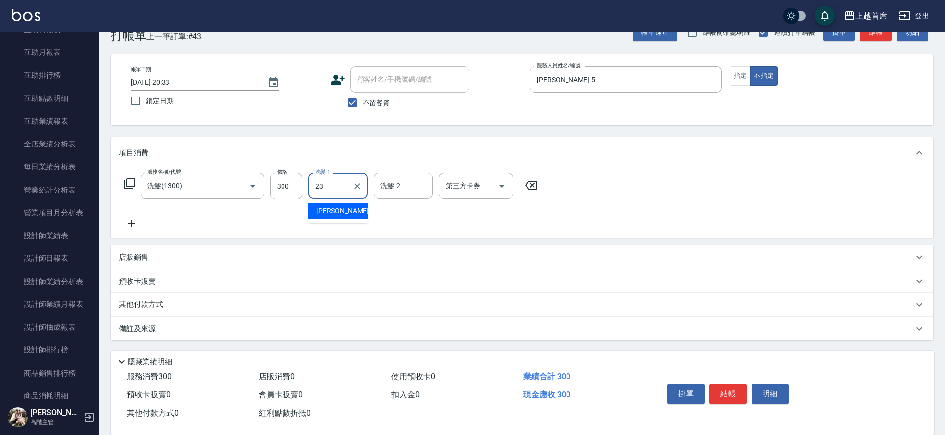
type input "[PERSON_NAME]-23"
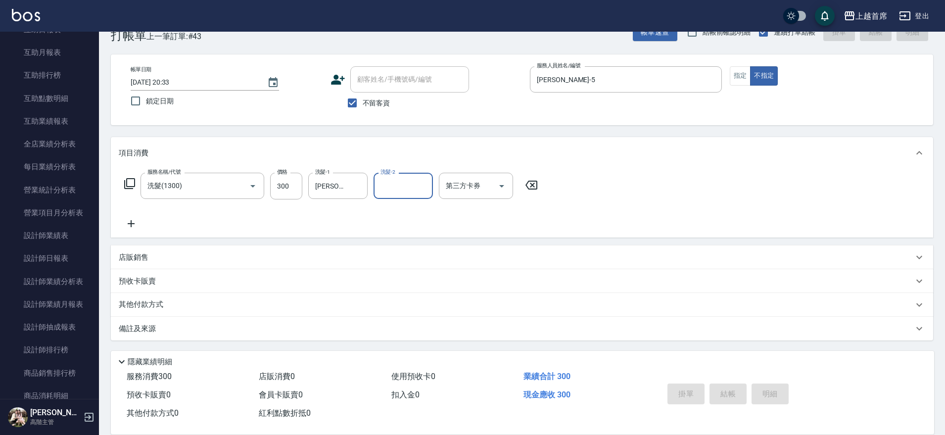
type input "[DATE] 20:34"
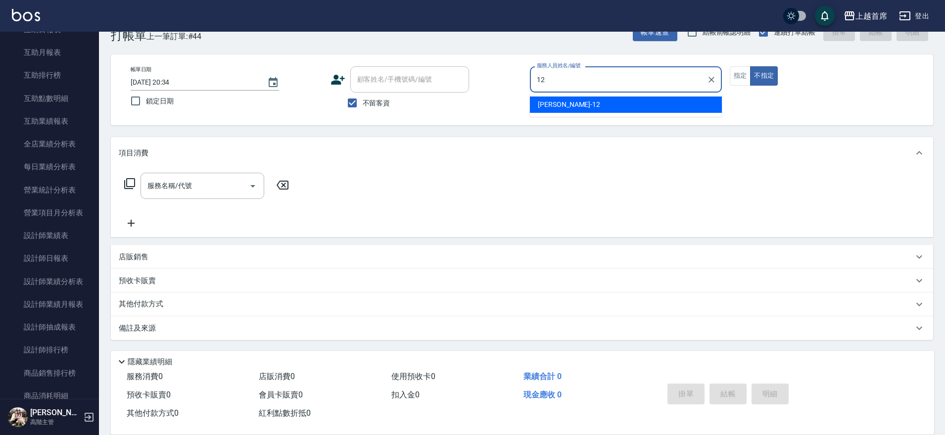
type input "[PERSON_NAME]-12"
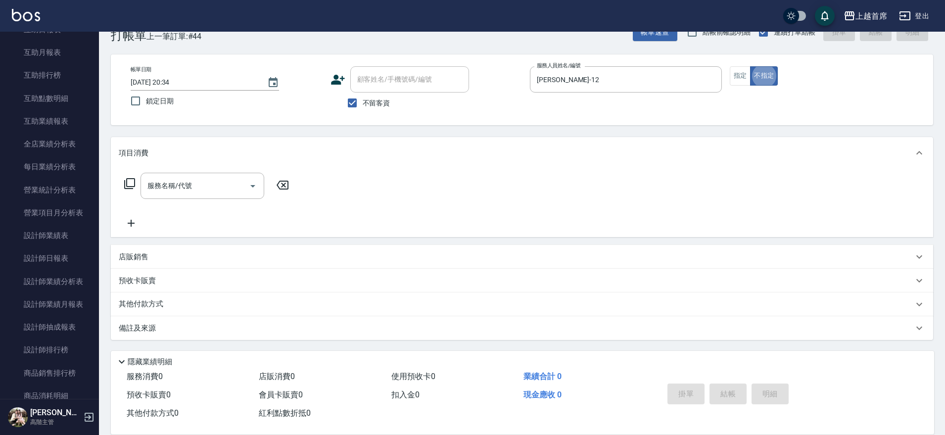
type button "false"
click at [438, 226] on div "項目消費 服務名稱/代號 服務名稱/代號 店販銷售 服務人員姓名/編號 服務人員姓名/編號 商品代號/名稱 商品代號/名稱 預收卡販賣 卡券名稱/代號 卡券名…" at bounding box center [522, 238] width 822 height 203
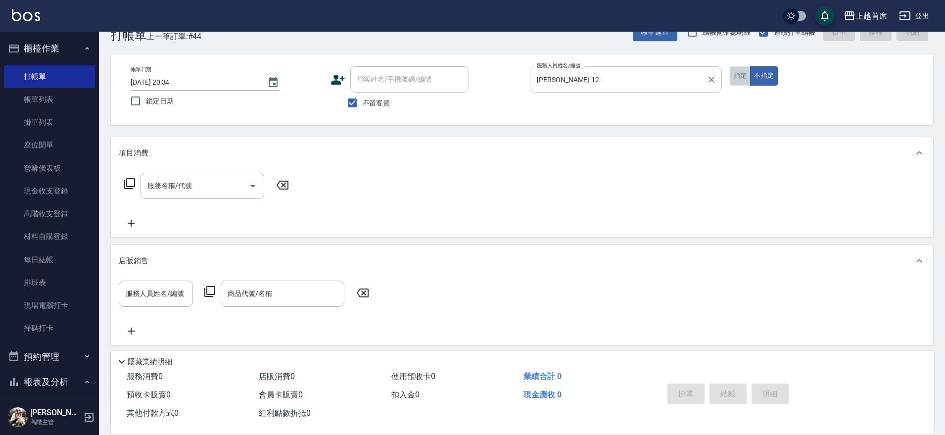
drag, startPoint x: 741, startPoint y: 71, endPoint x: 662, endPoint y: 85, distance: 80.8
click at [742, 71] on button "指定" at bounding box center [740, 75] width 21 height 19
click at [193, 181] on input "服務名稱/代號" at bounding box center [195, 185] width 100 height 17
type input "1"
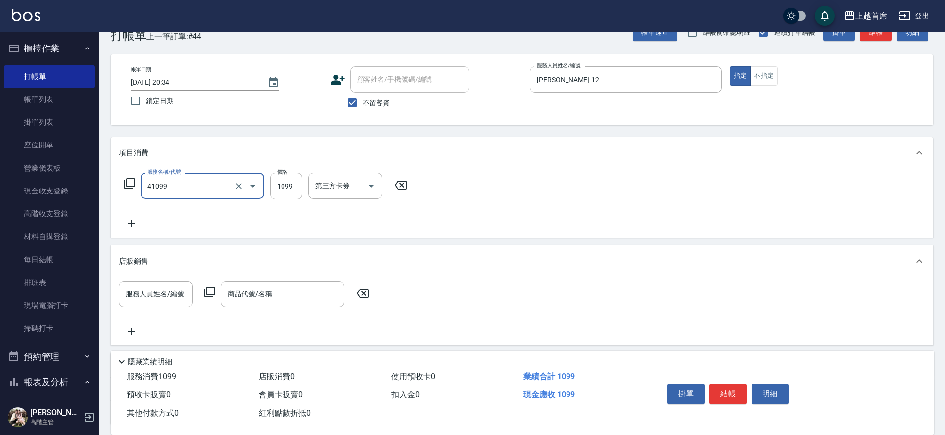
type input "加長染髮(41099)"
type input "1200"
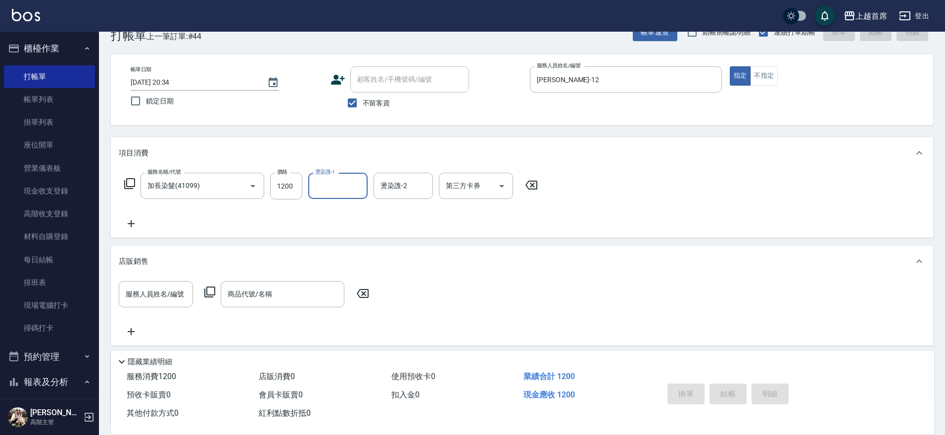
type input "[DATE] 20:56"
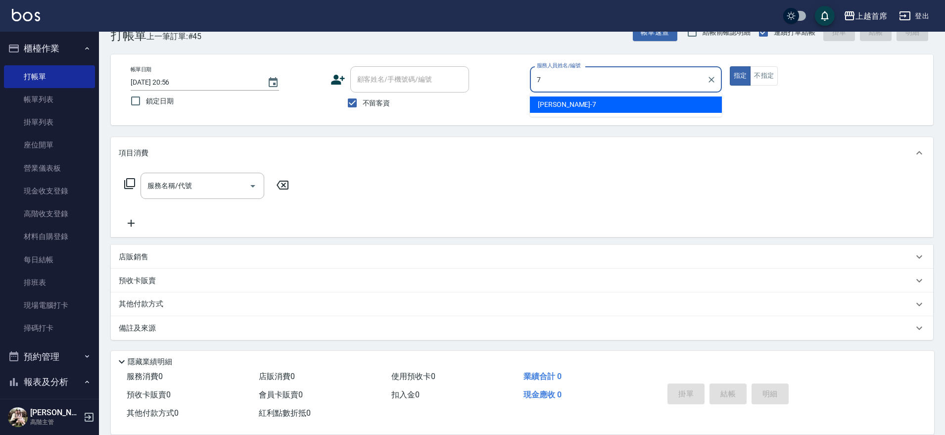
type input "[PERSON_NAME]-7"
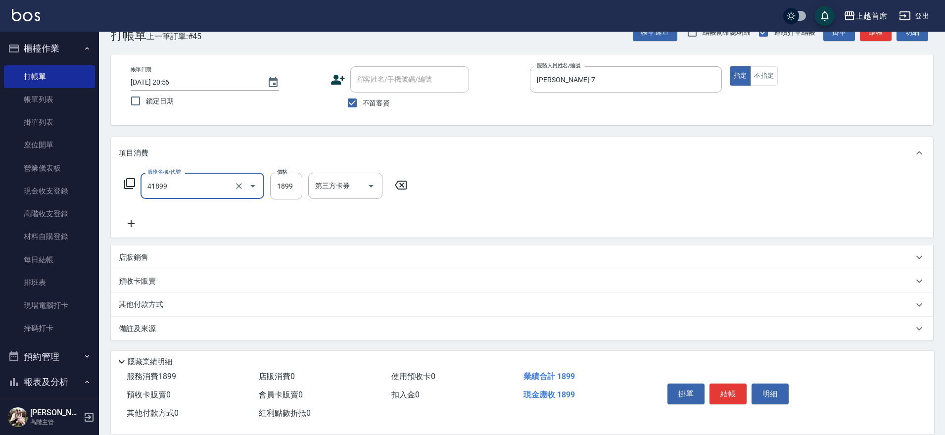
type input "染髮D餐(41899)"
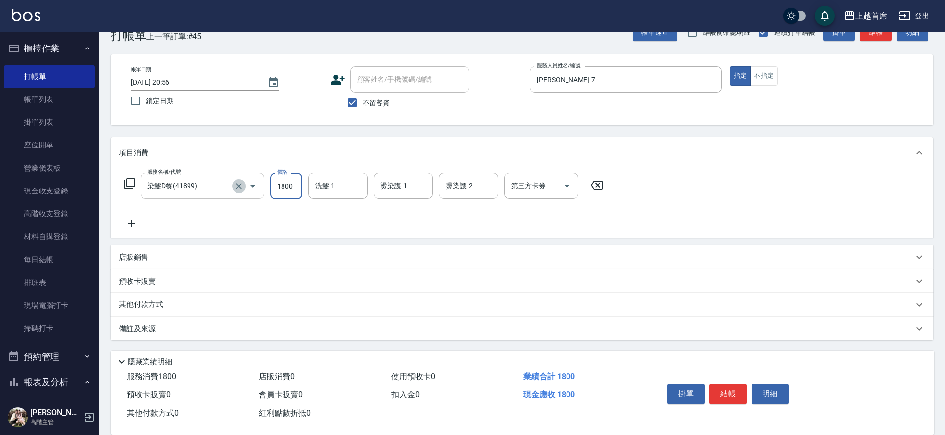
click at [239, 185] on icon "Clear" at bounding box center [239, 186] width 6 height 6
type input "1800"
click at [214, 186] on input "服務名稱/代號" at bounding box center [188, 185] width 87 height 17
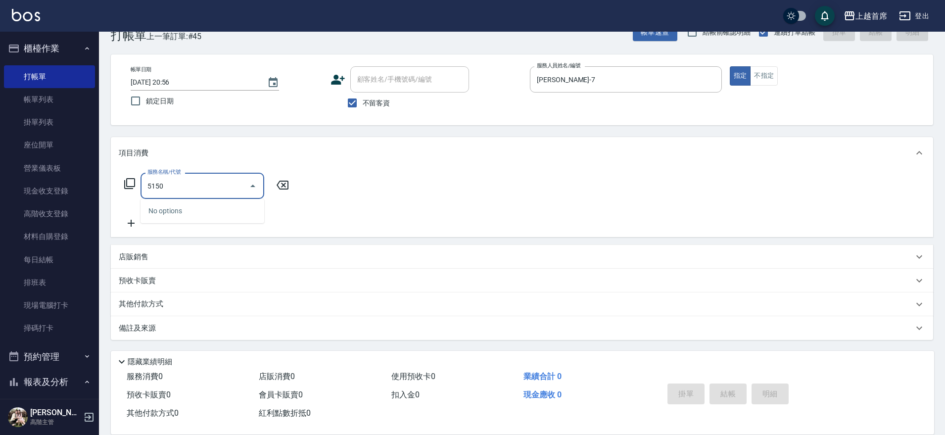
type input "51500"
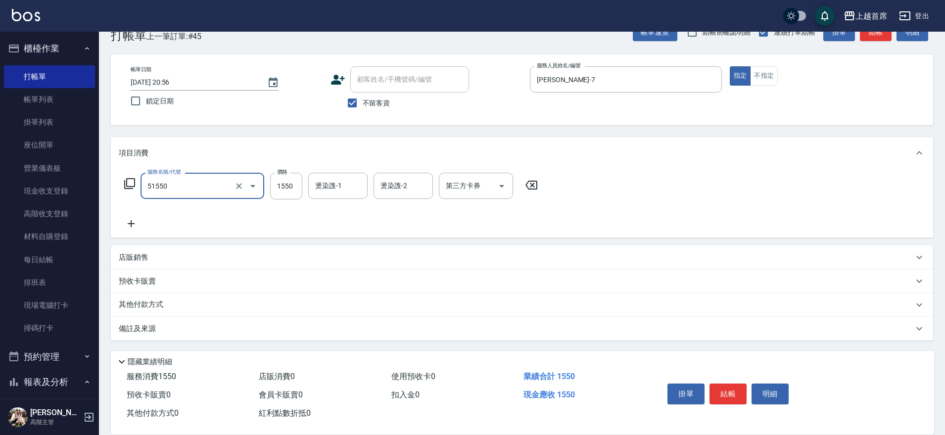
type input "鏡面護髮不含洗(51550)"
type input "1300"
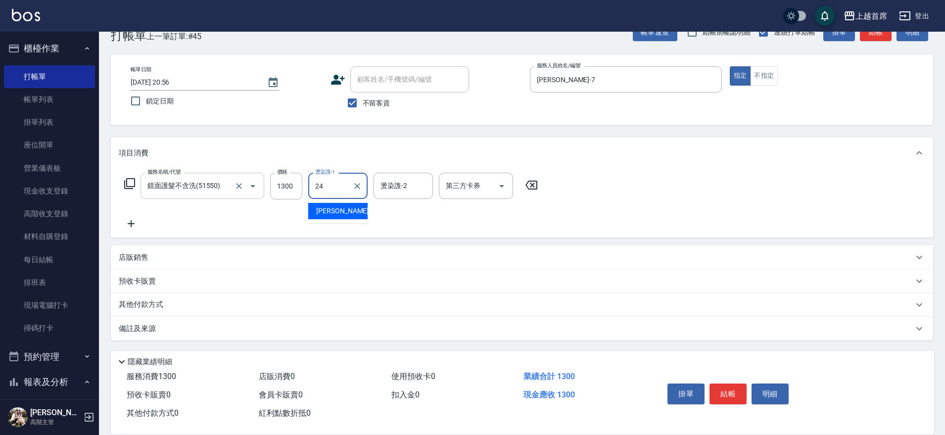
type input "[PERSON_NAME]-24"
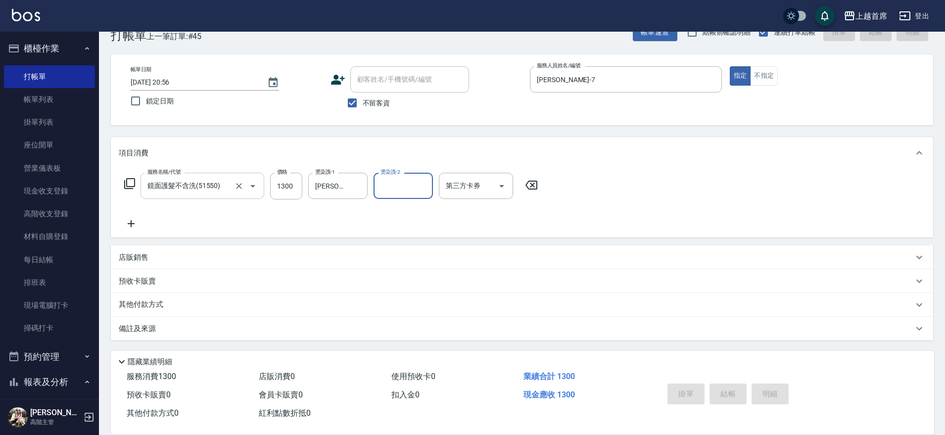
type input "[DATE] 20:57"
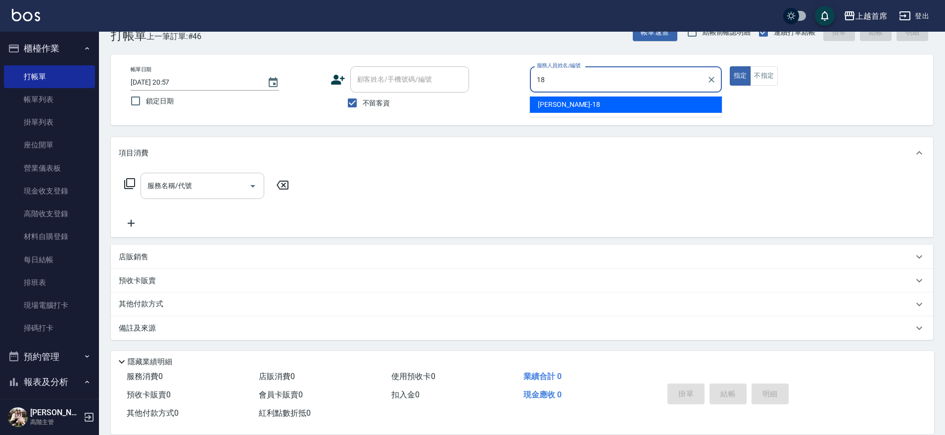
type input "Linda-18"
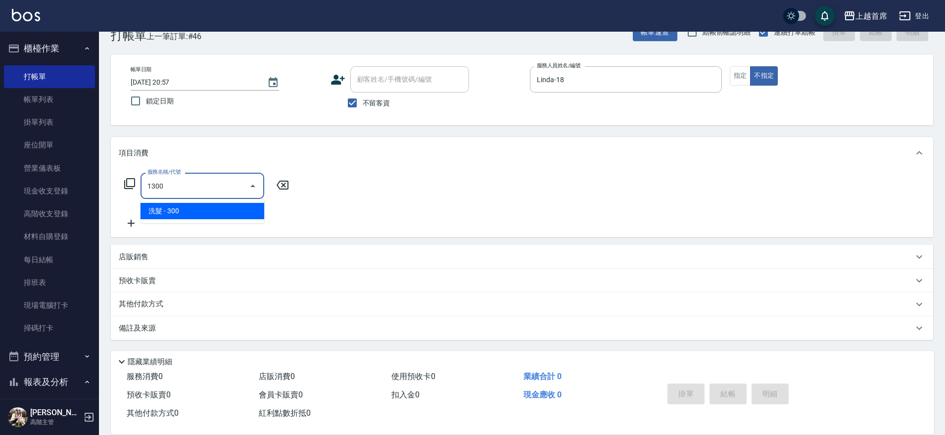
type input "洗髮(1300)"
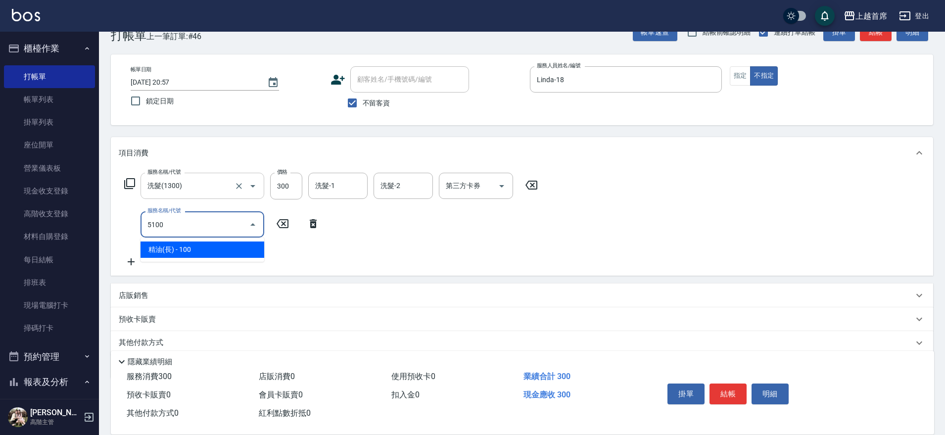
type input "精油(長)(5100)"
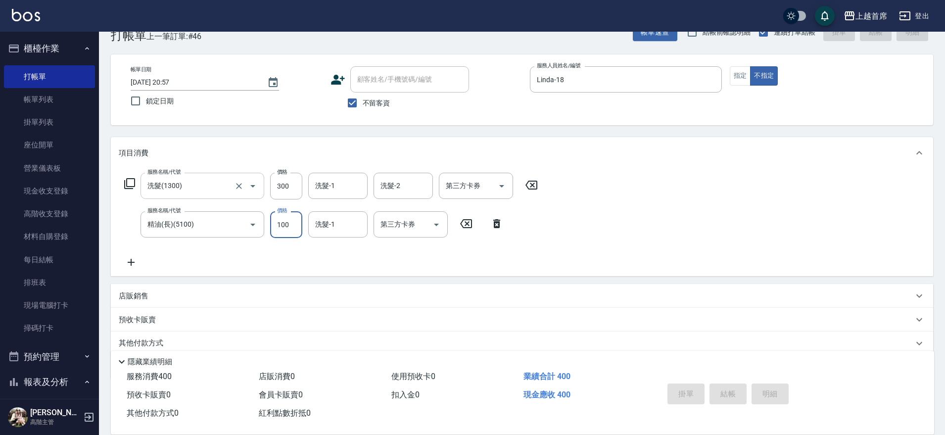
type input "[DATE] 20:58"
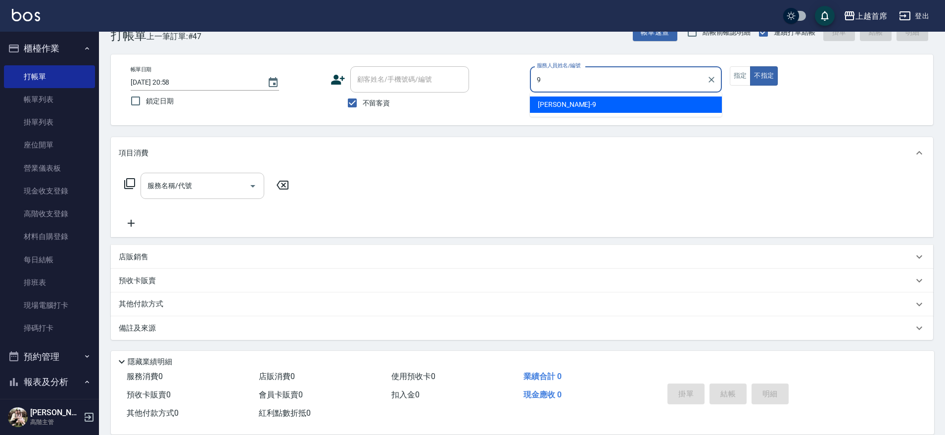
type input "[PERSON_NAME]-9"
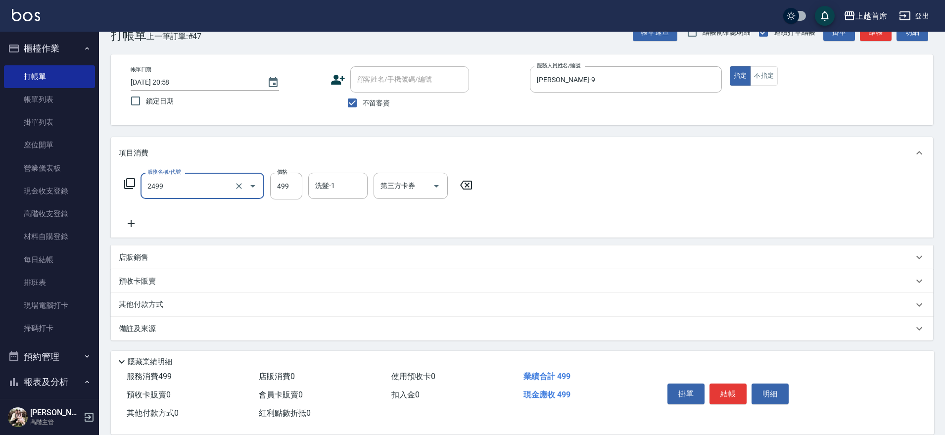
type input "499海鹽洗剪套餐(2499)"
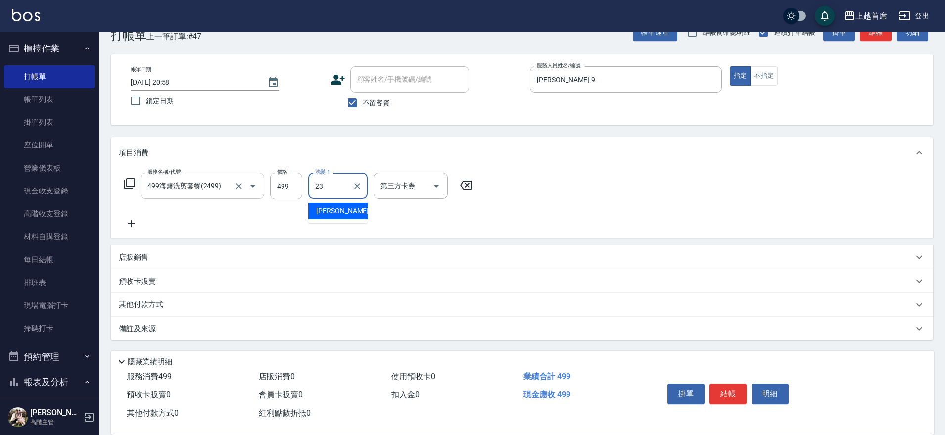
type input "[PERSON_NAME]-23"
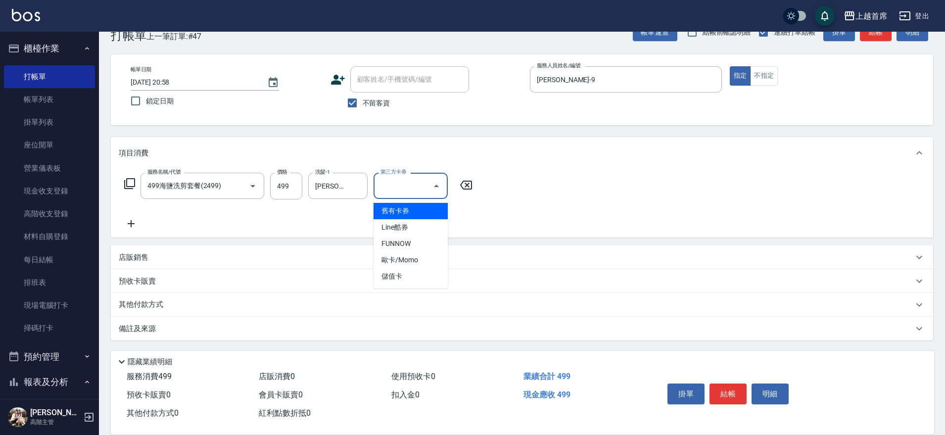
click at [414, 183] on input "第三方卡券" at bounding box center [403, 185] width 50 height 17
click at [414, 269] on span "儲值卡" at bounding box center [411, 276] width 74 height 16
type input "儲值卡"
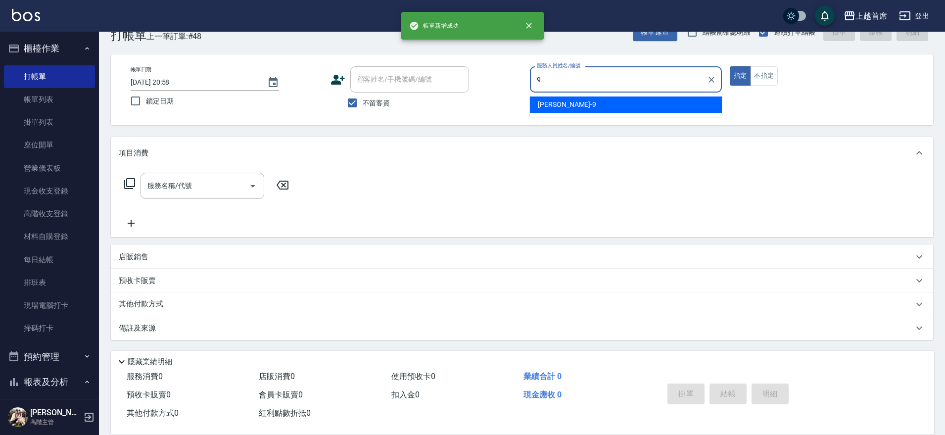
type input "[PERSON_NAME]-9"
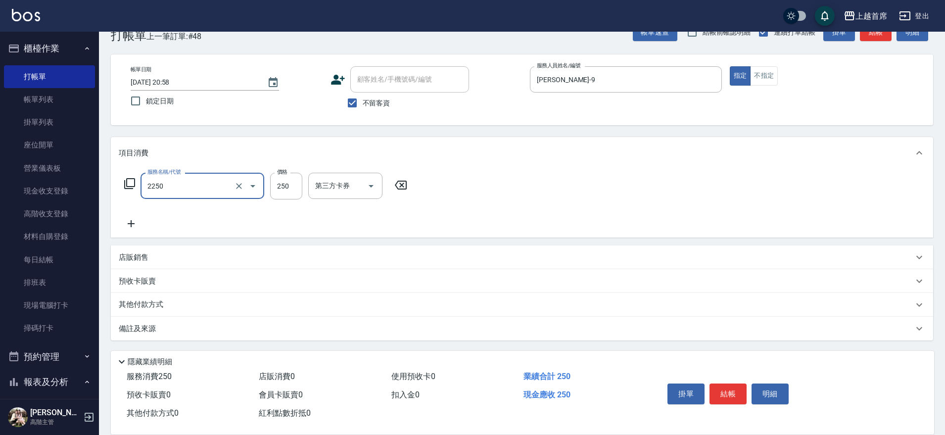
type input "單剪不指定250(2250)"
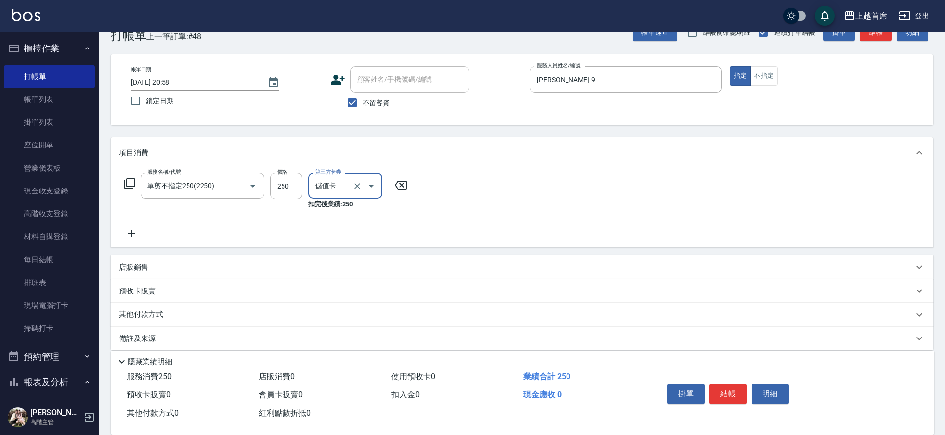
type input "儲值卡"
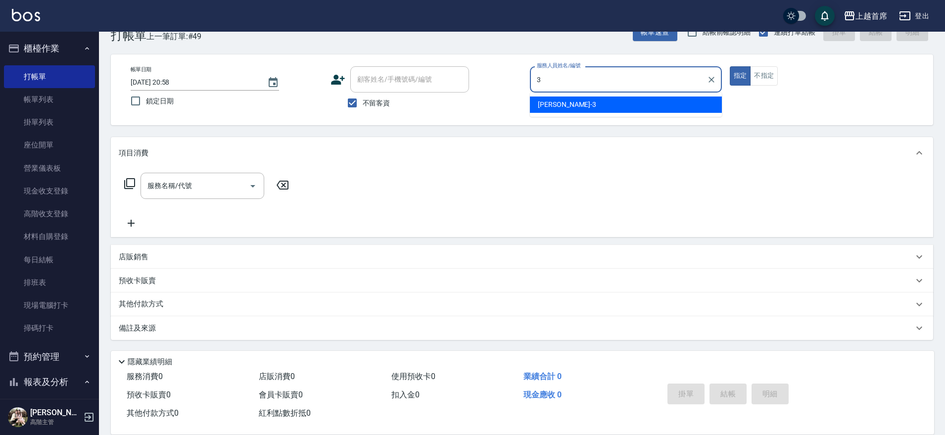
type input "[PERSON_NAME]-3"
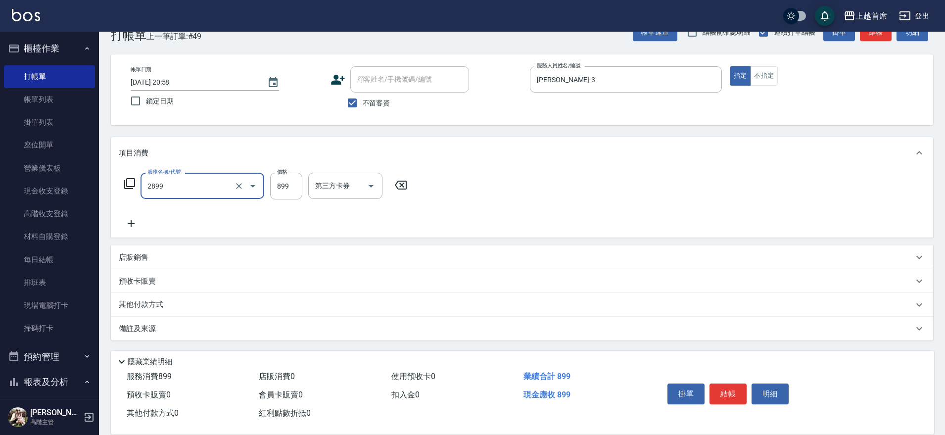
type input "899洗剪去角質套餐(2899)"
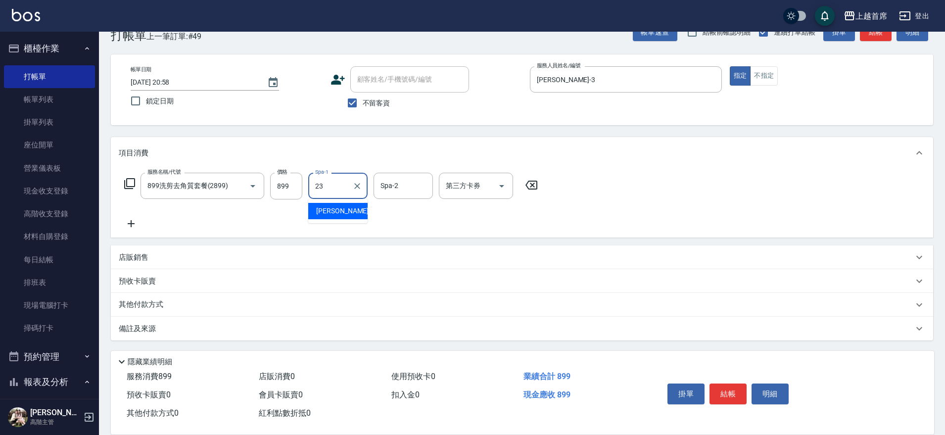
type input "[PERSON_NAME]-23"
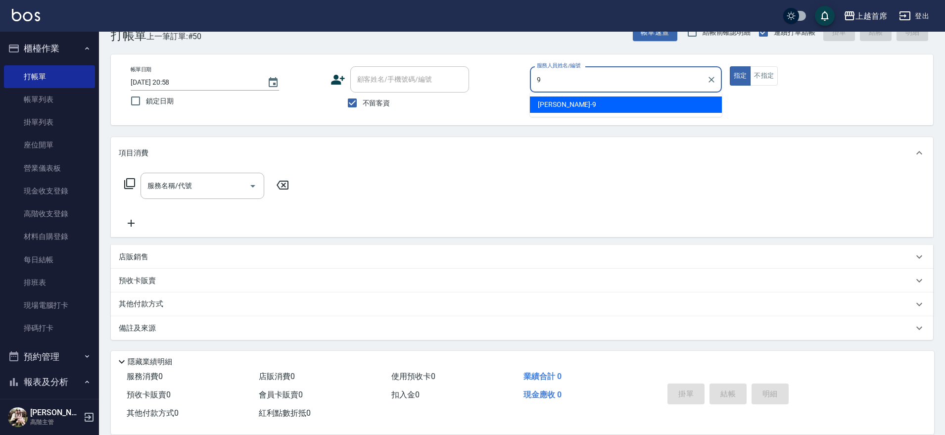
type input "[PERSON_NAME]-9"
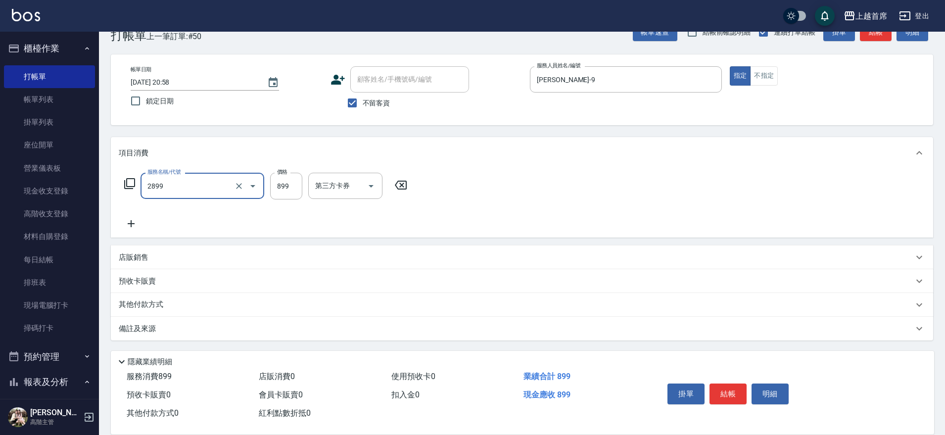
type input "899洗剪去角質套餐(2899)"
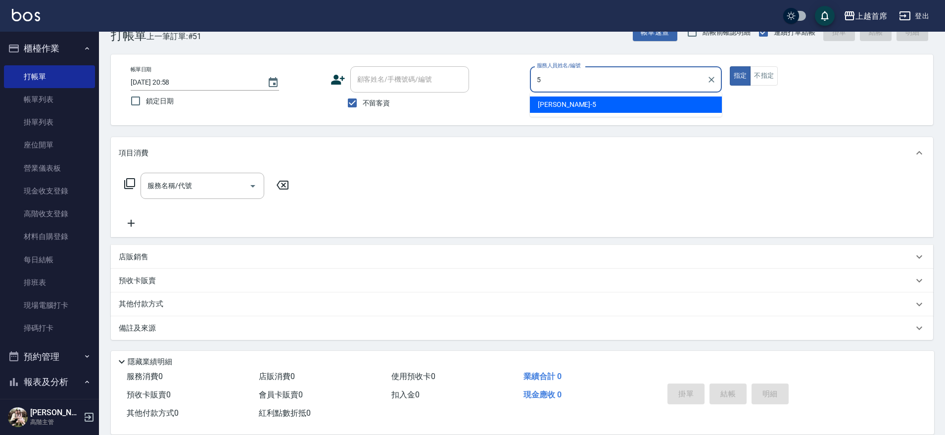
type input "[PERSON_NAME]-5"
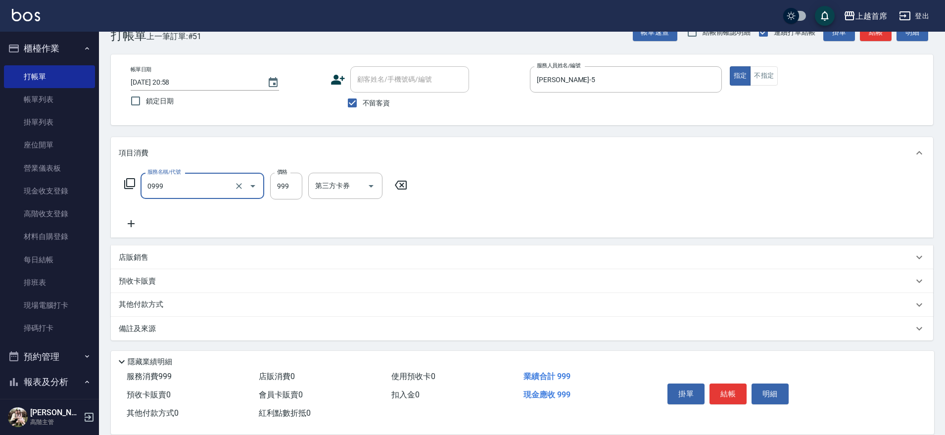
type input "REVIVRE(0999)"
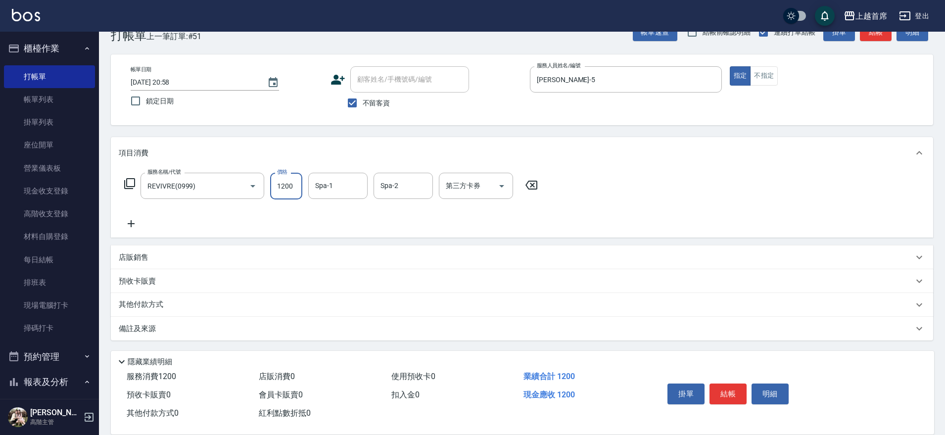
type input "1200"
click at [348, 188] on input "Spa-1" at bounding box center [338, 185] width 50 height 17
type input "[PERSON_NAME]-24"
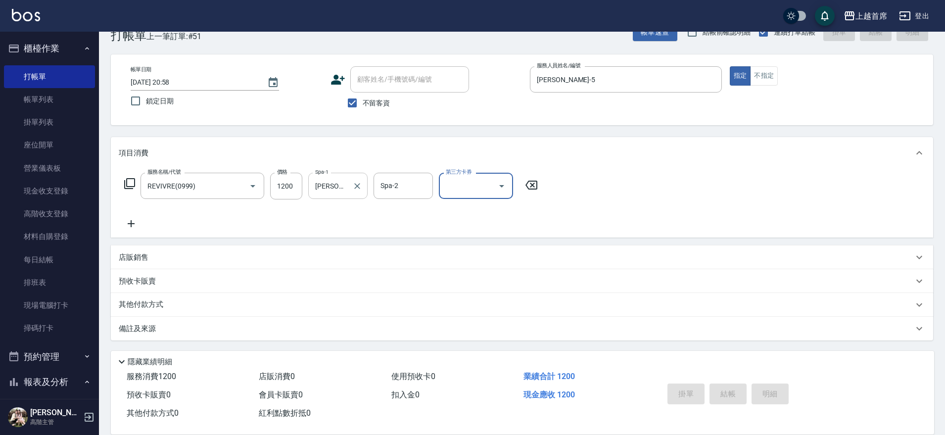
type input "[DATE] 20:59"
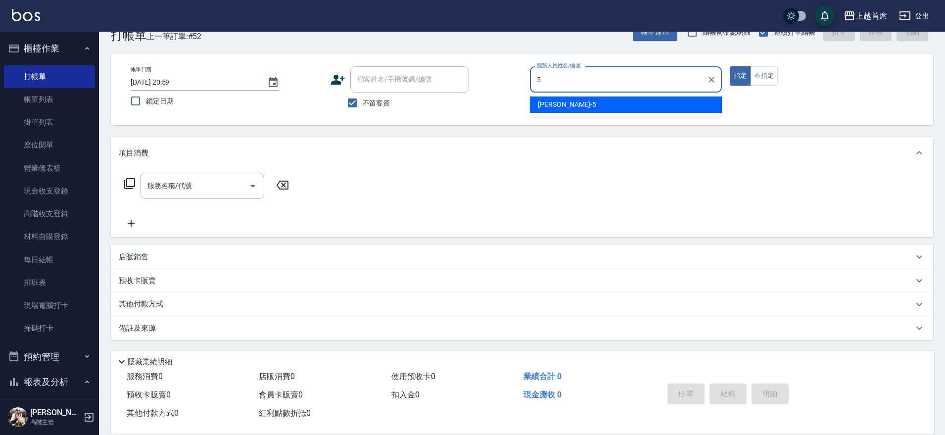
type input "[PERSON_NAME]-5"
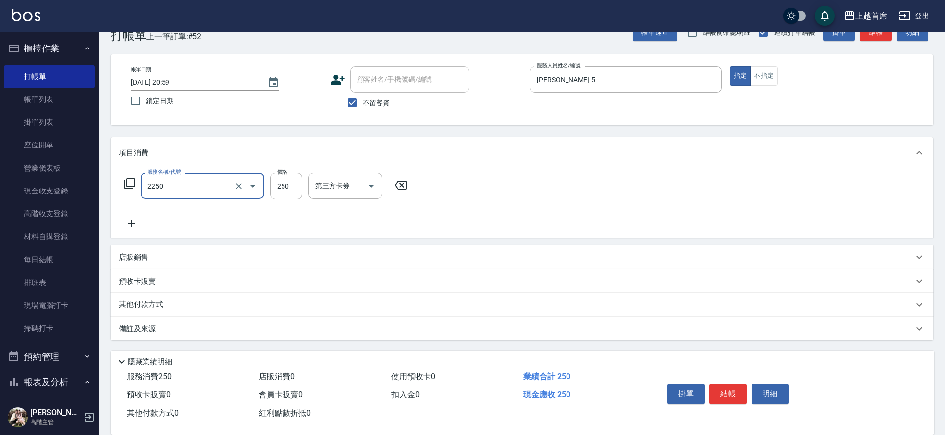
type input "單剪不指定250(2250)"
type input "300"
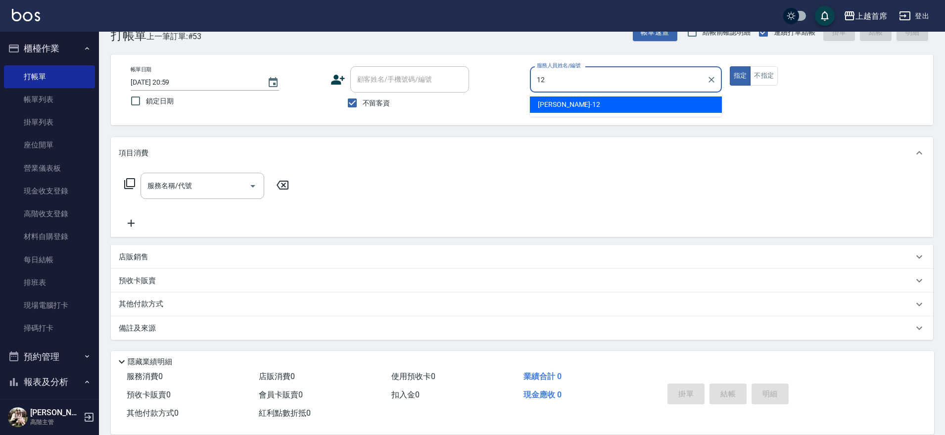
type input "[PERSON_NAME]-12"
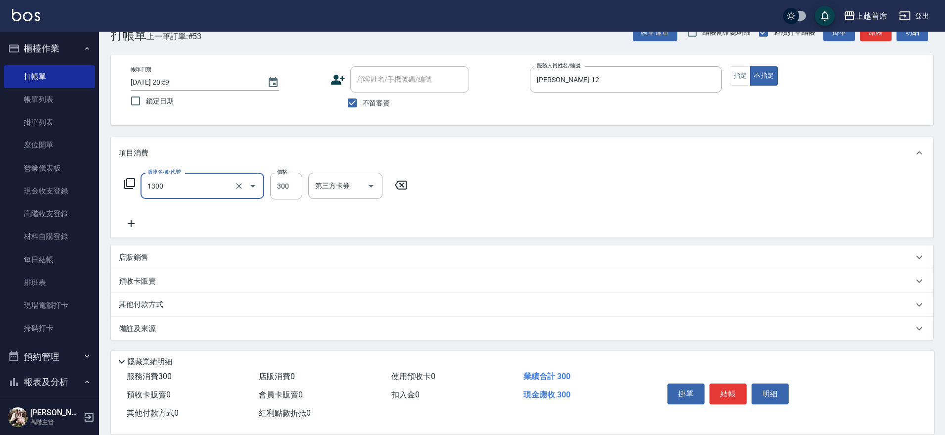
type input "洗髮(1300)"
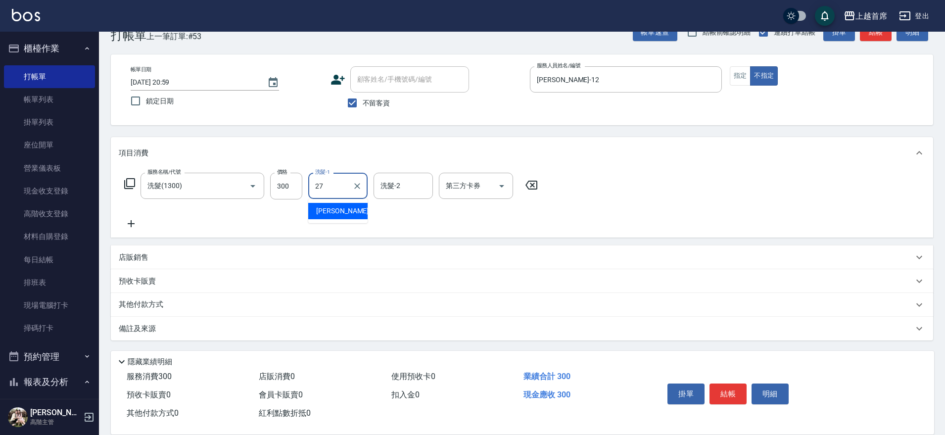
type input "[PERSON_NAME]-27"
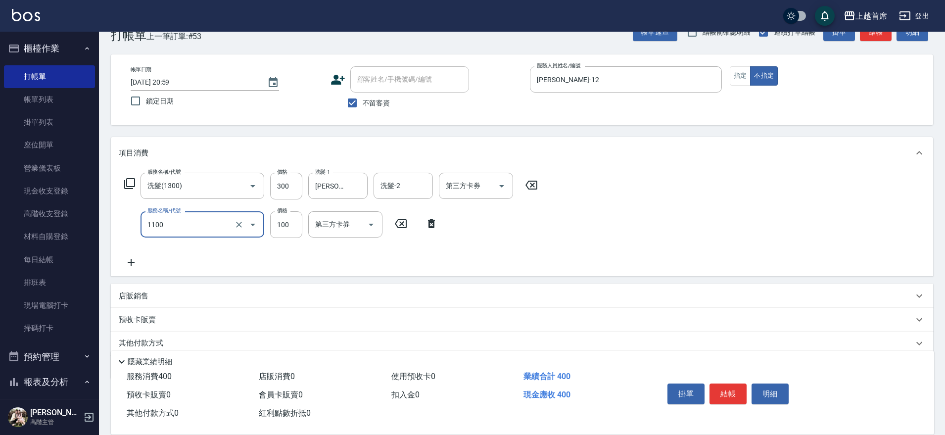
type input "造型(1100)"
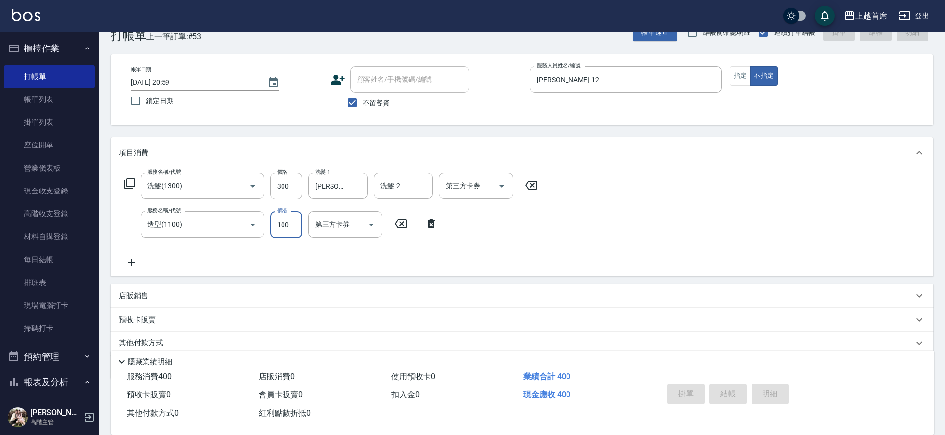
type input "[DATE] 21:00"
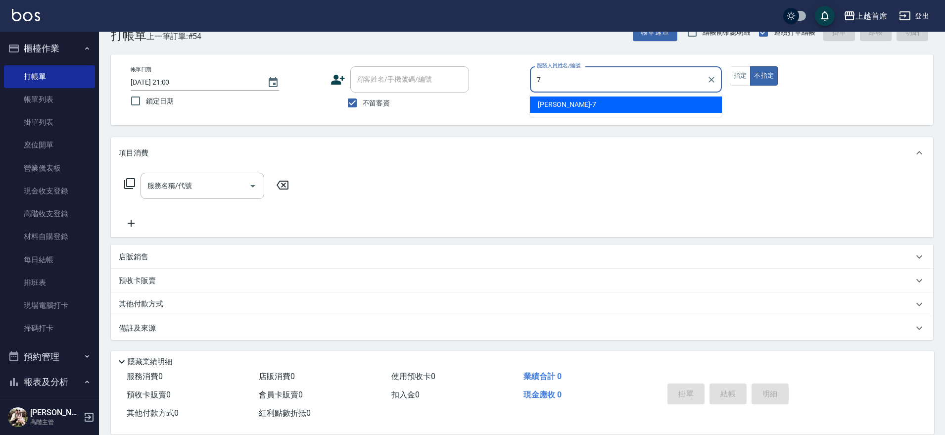
type input "[PERSON_NAME]-7"
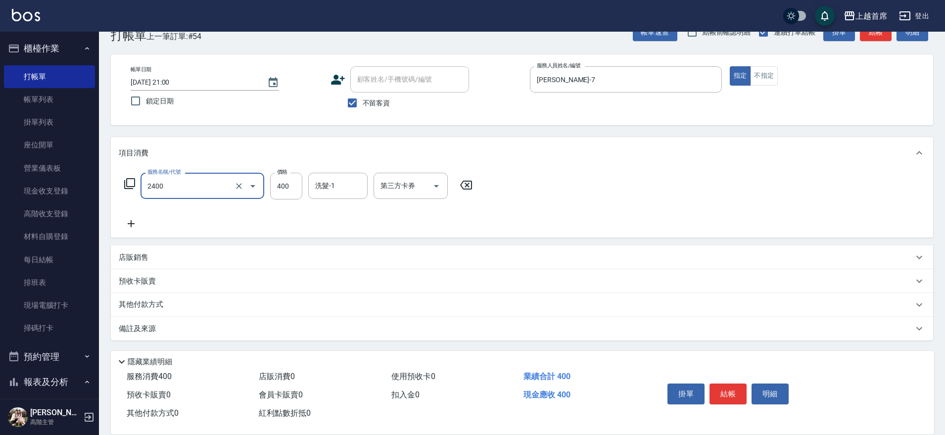
type input "指定一般洗剪400(2400)"
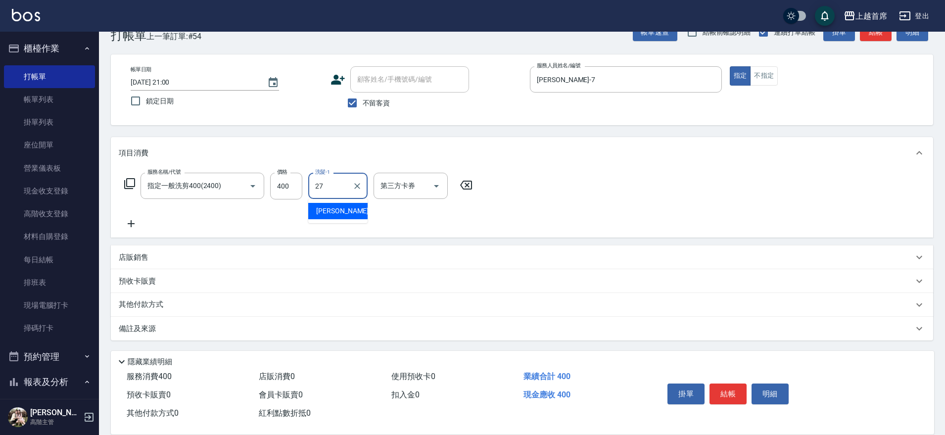
type input "[PERSON_NAME]-27"
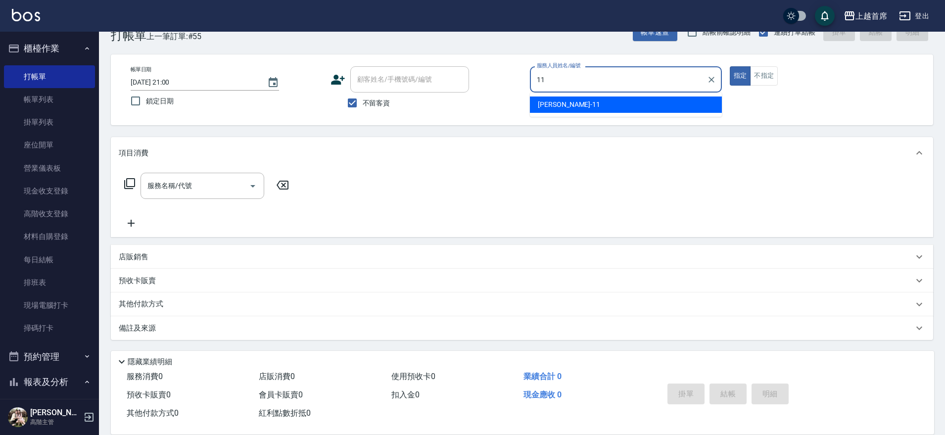
type input "[PERSON_NAME]-11"
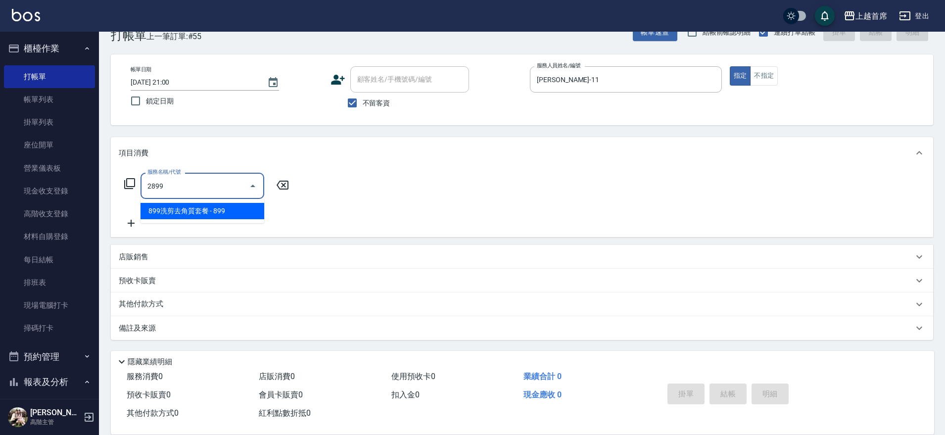
type input "899洗剪去角質套餐(2899)"
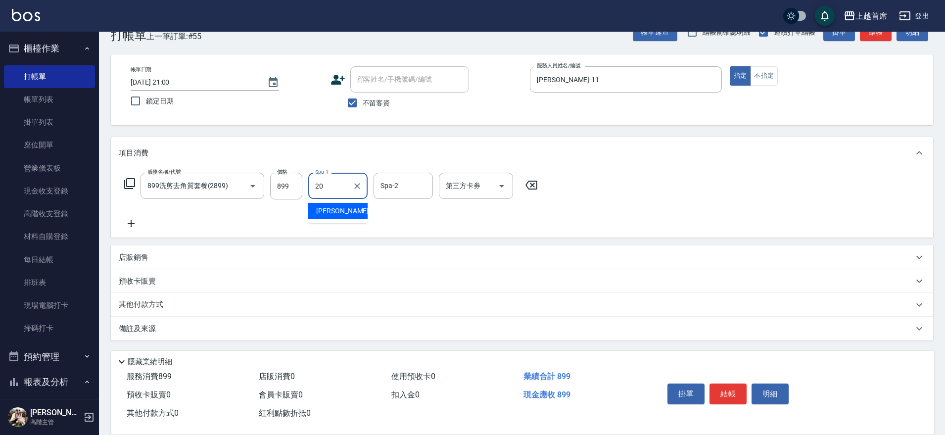
type input "[PERSON_NAME]-20"
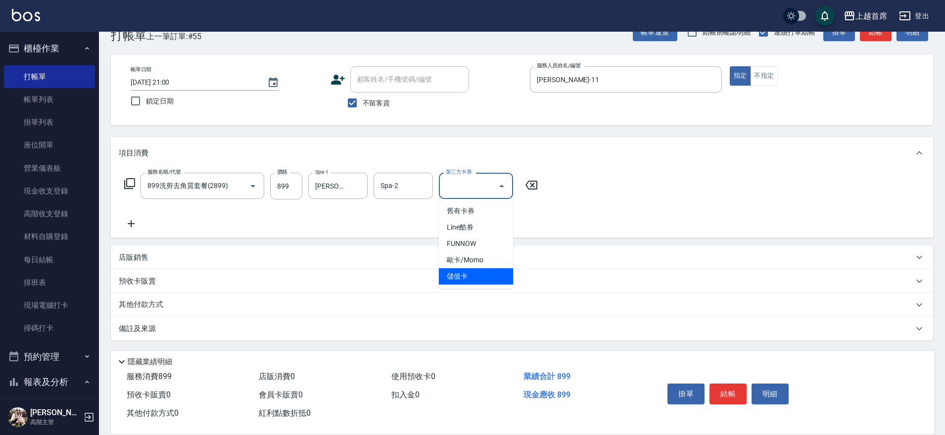
type input "儲值卡"
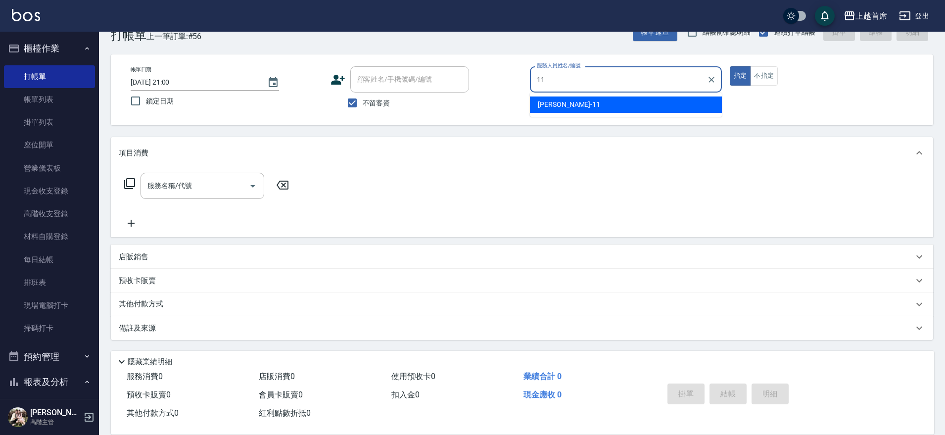
type input "[PERSON_NAME]-11"
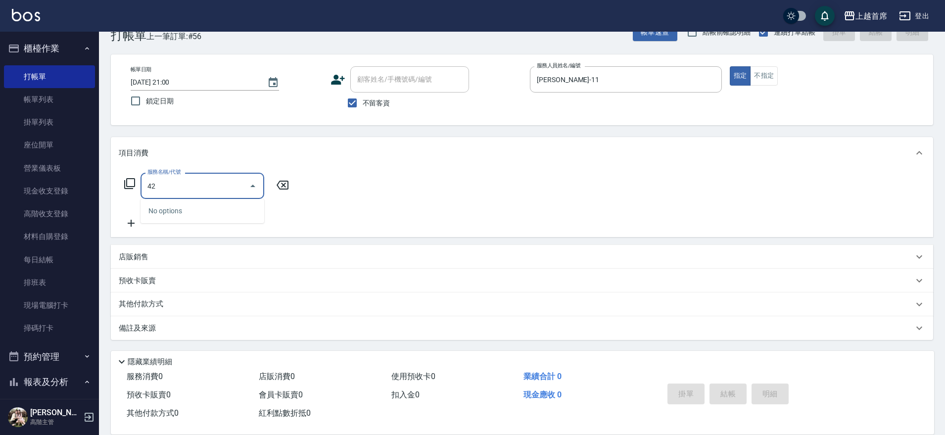
type input "4"
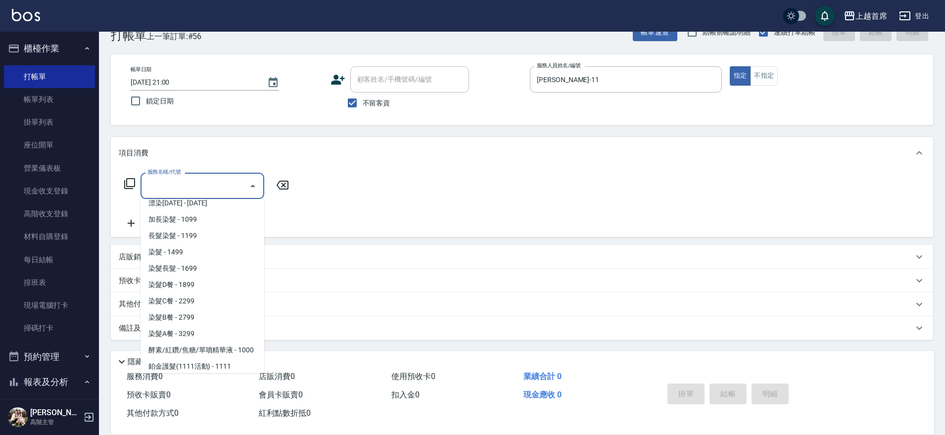
scroll to position [895, 0]
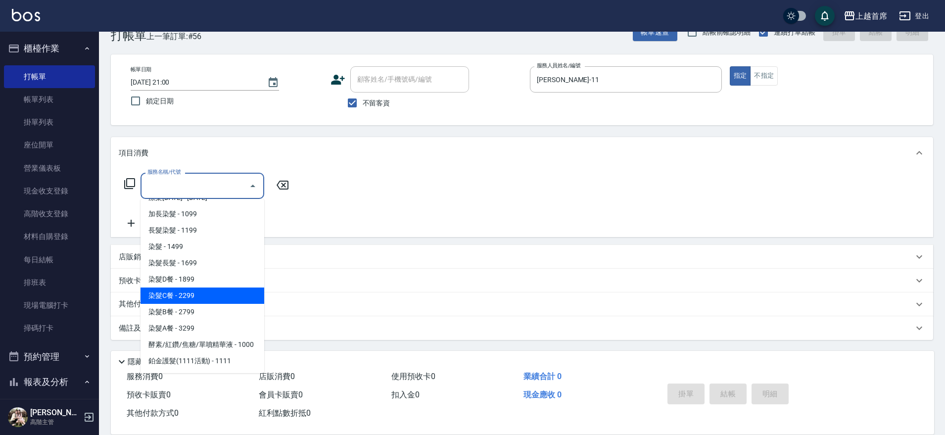
click at [200, 296] on span "染髮C餐 - 2299" at bounding box center [203, 295] width 124 height 16
type input "染髮C餐(42299)"
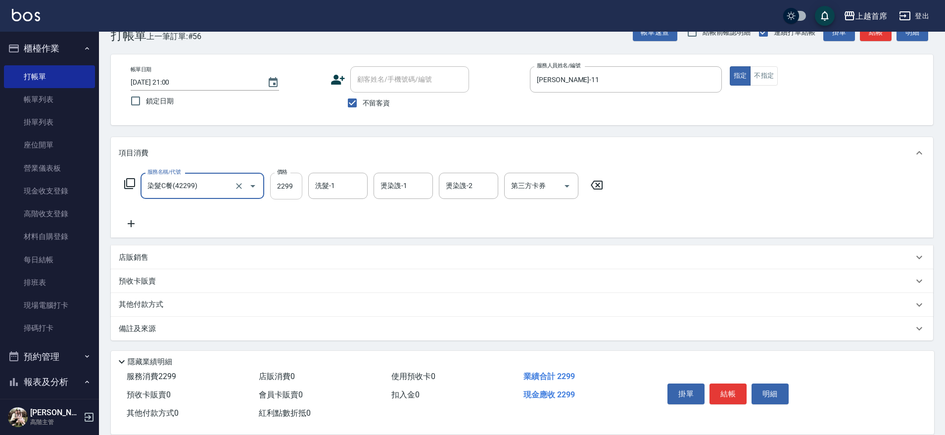
click at [289, 191] on input "2299" at bounding box center [286, 186] width 32 height 27
type input "2499"
type input "[PERSON_NAME]-20"
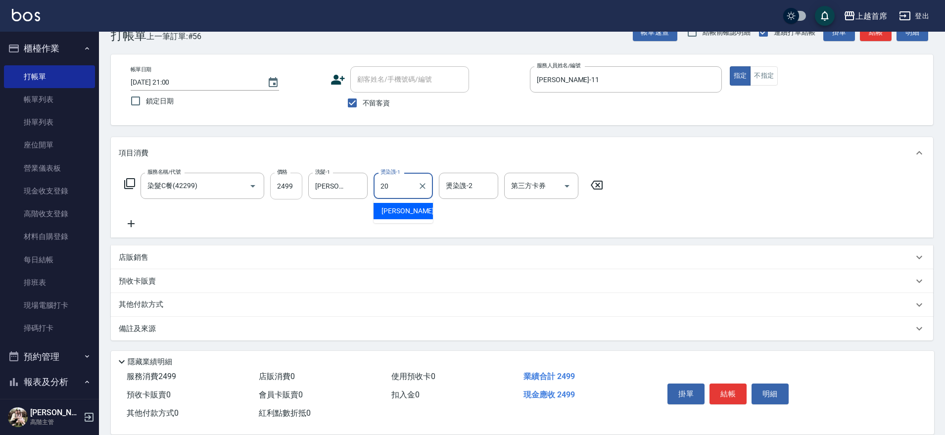
type input "[PERSON_NAME]-20"
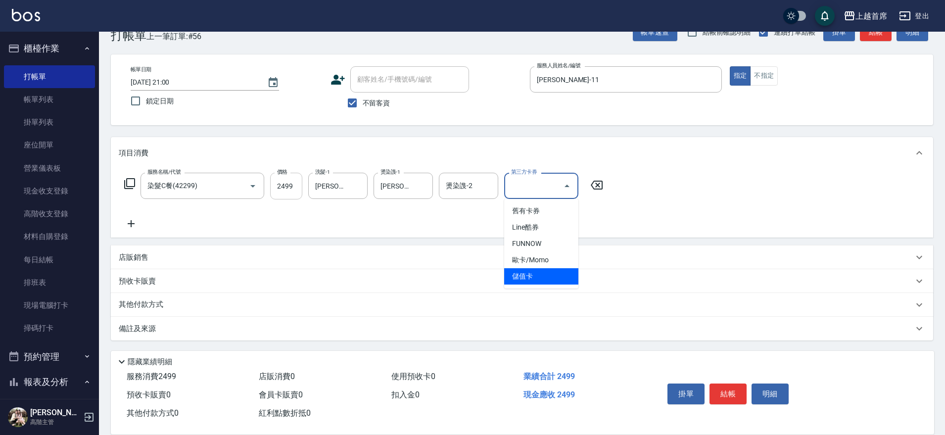
type input "儲值卡"
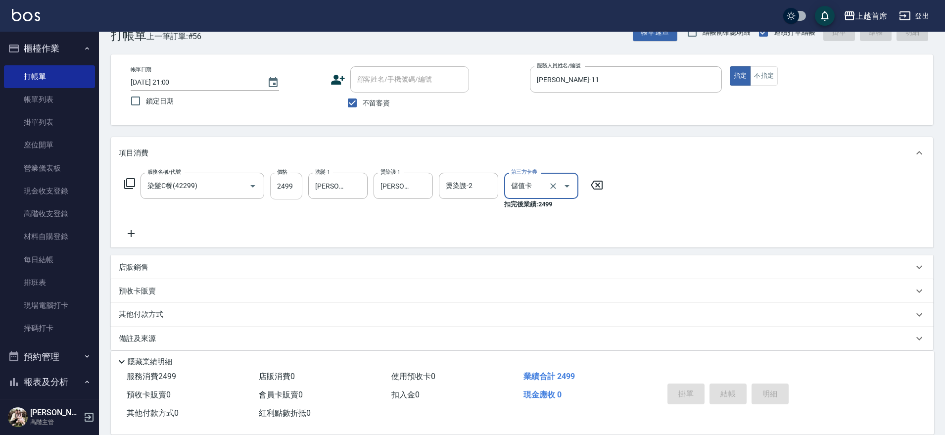
type input "[DATE] 21:01"
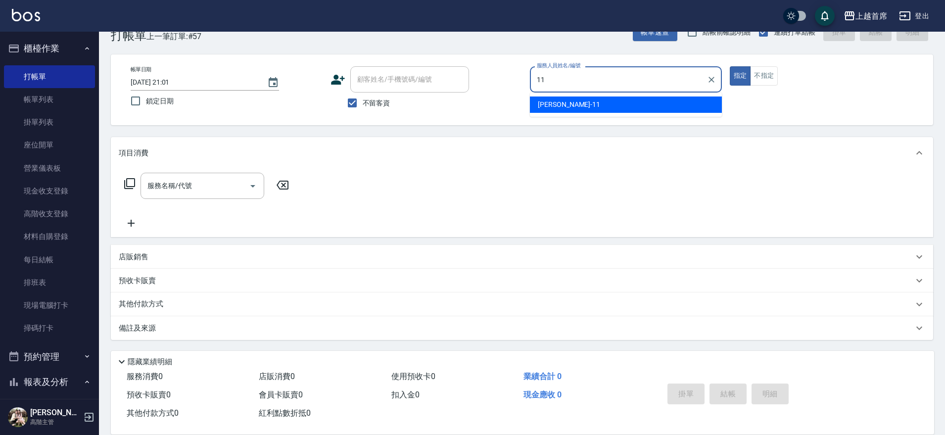
type input "[PERSON_NAME]-11"
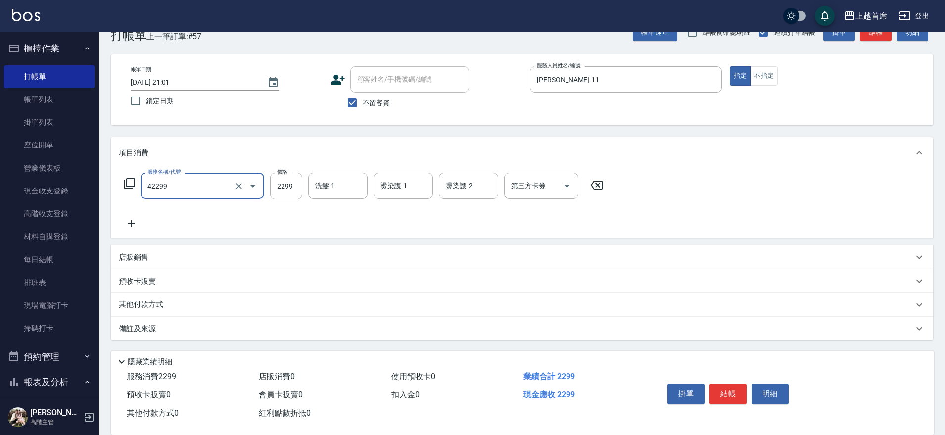
type input "染髮C餐(42299)"
type input "2499"
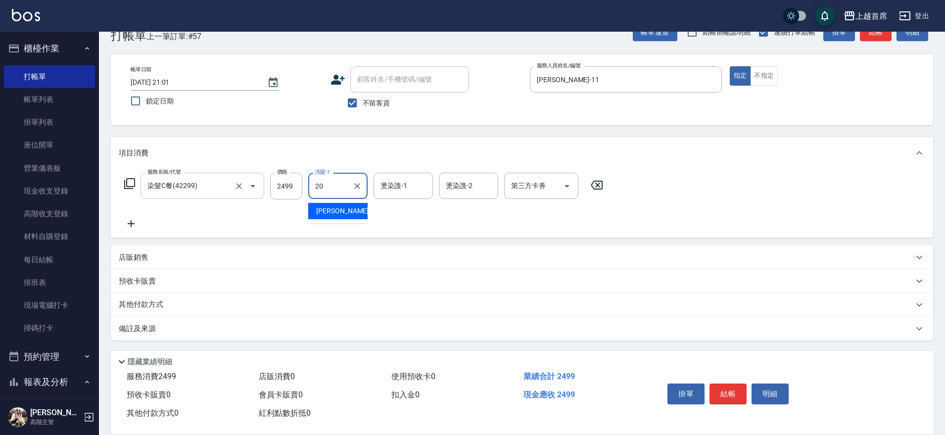
type input "[PERSON_NAME]-20"
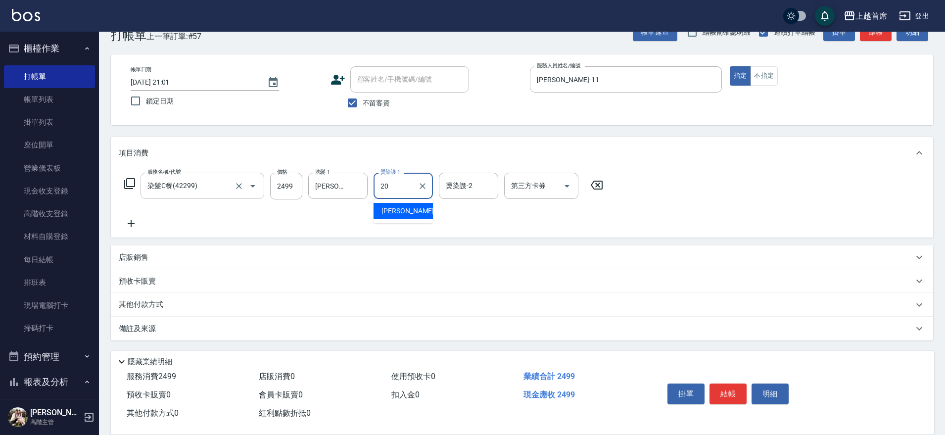
type input "[PERSON_NAME]-20"
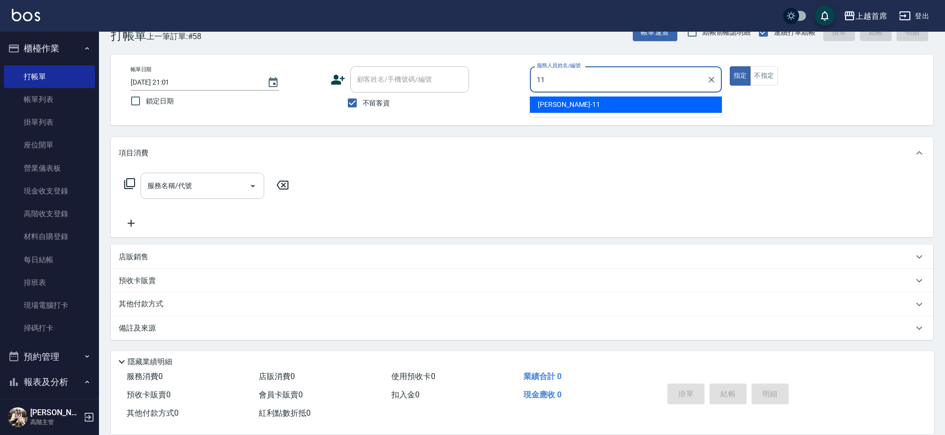
type input "[PERSON_NAME]-11"
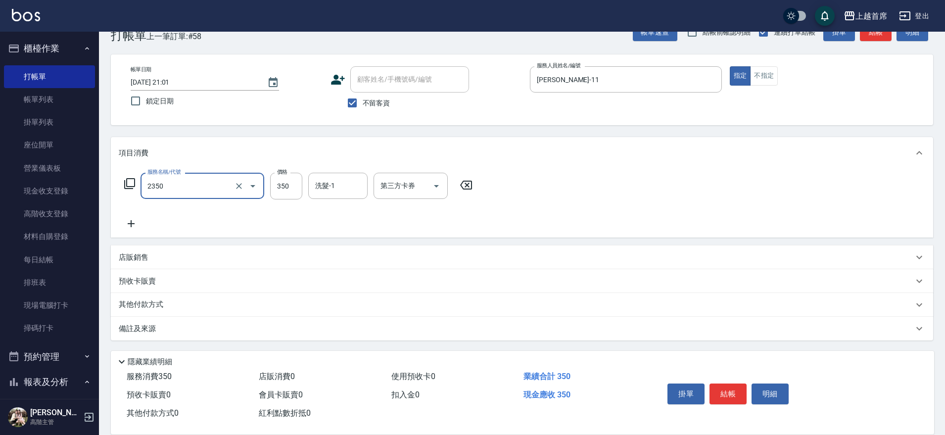
type input "不指定洗剪350(2350)"
type input "20"
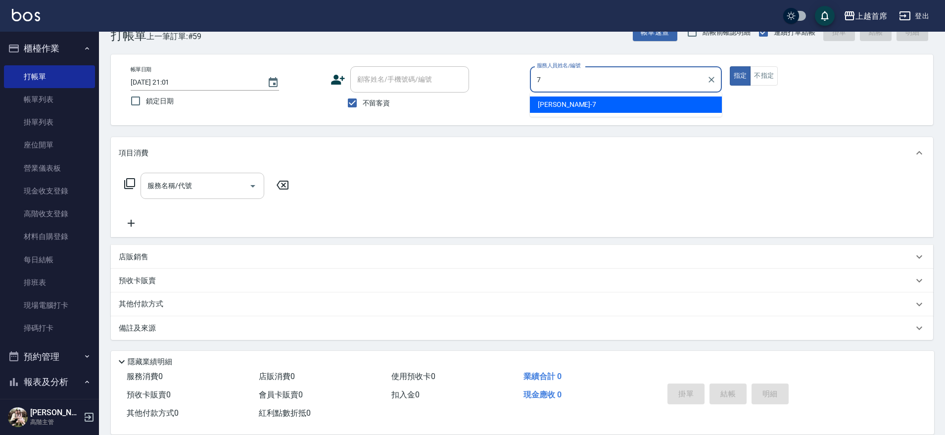
type input "[PERSON_NAME]-7"
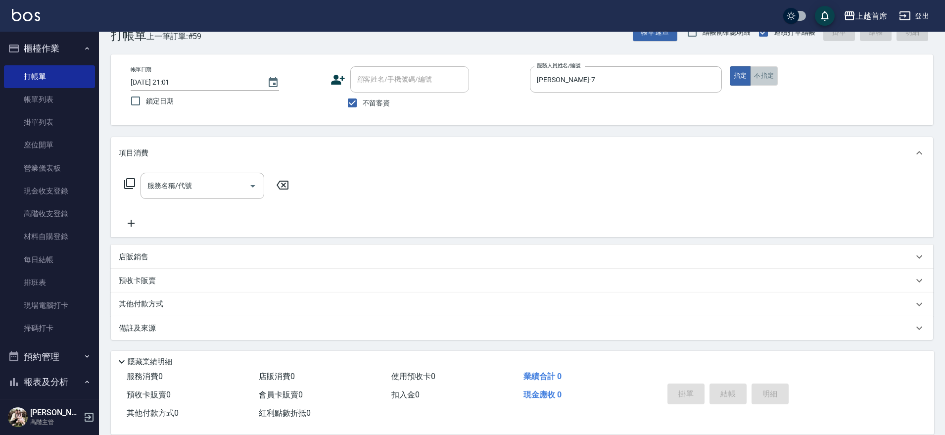
click at [766, 74] on button "不指定" at bounding box center [764, 75] width 28 height 19
click at [208, 183] on input "服務名稱/代號" at bounding box center [195, 185] width 100 height 17
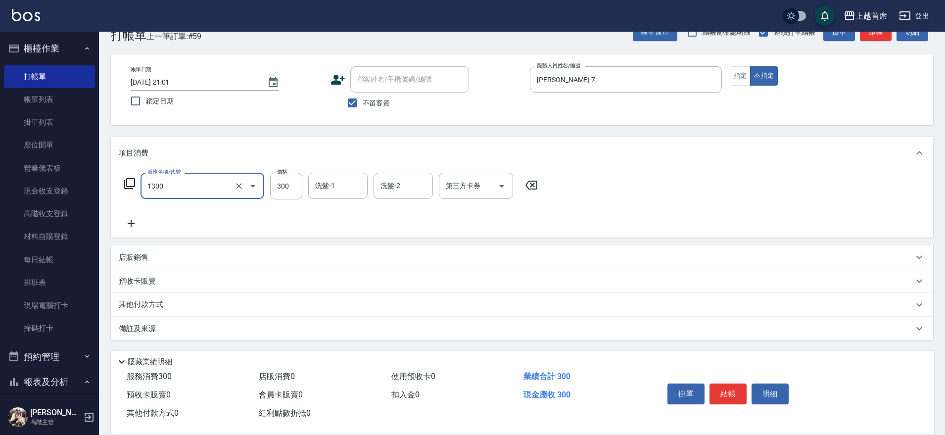
type input "洗髮(1300)"
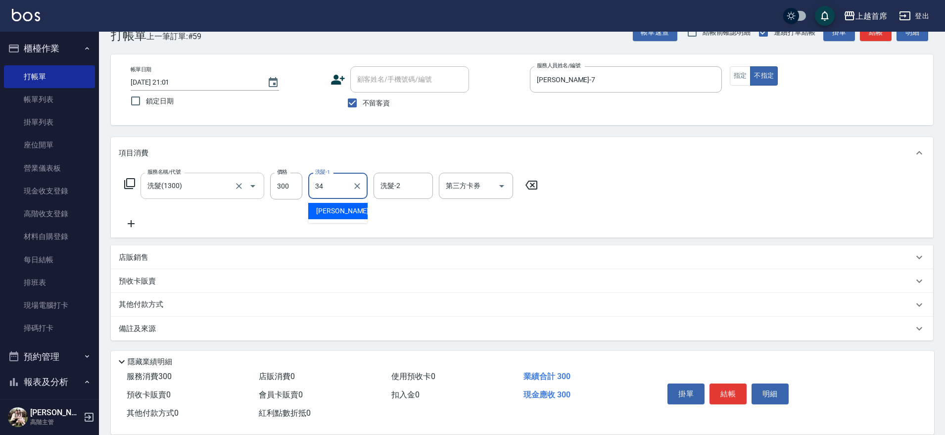
type input "[PERSON_NAME]-34"
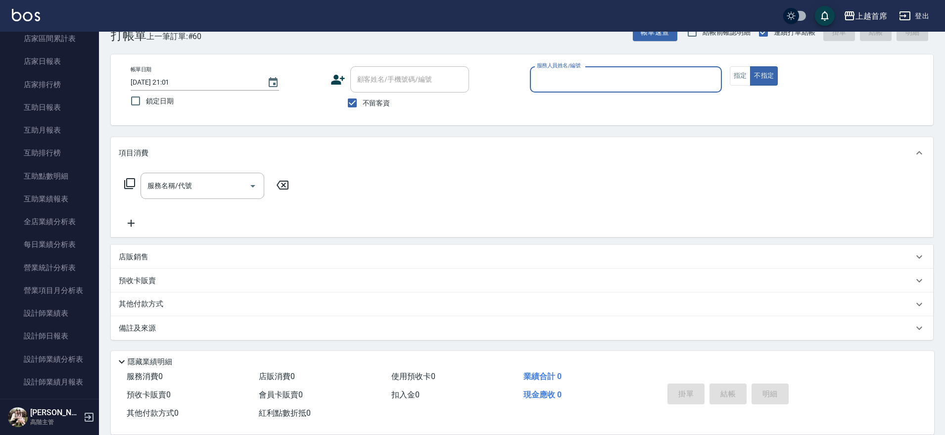
scroll to position [441, 0]
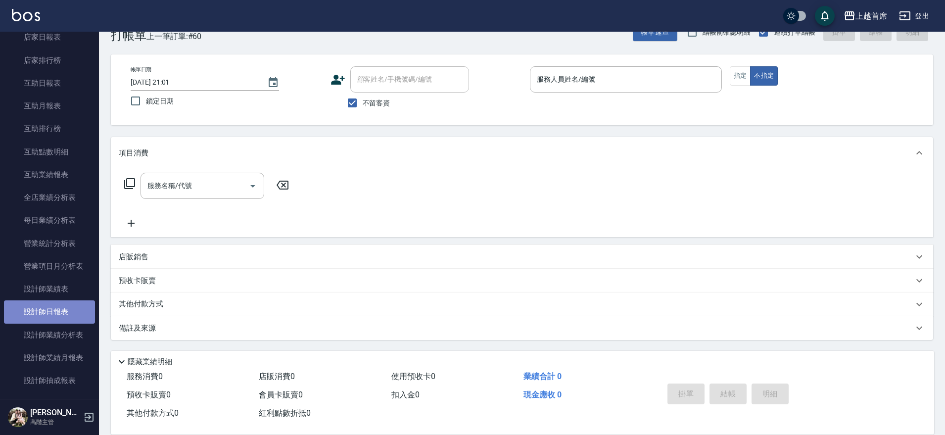
click at [66, 309] on link "設計師日報表" at bounding box center [49, 311] width 91 height 23
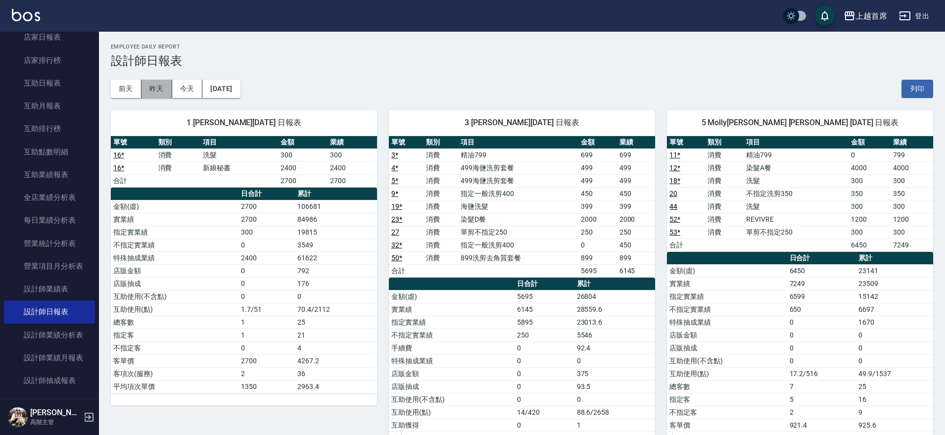
click at [160, 86] on button "昨天" at bounding box center [157, 89] width 31 height 18
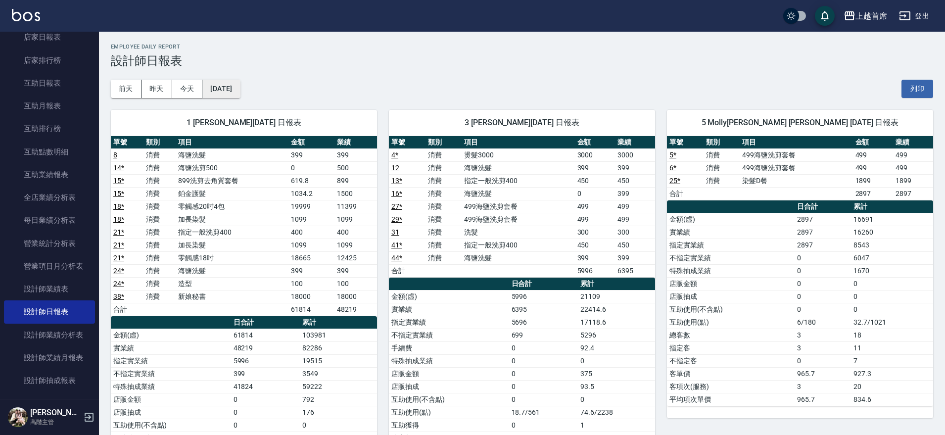
click at [222, 90] on button "[DATE]" at bounding box center [221, 89] width 38 height 18
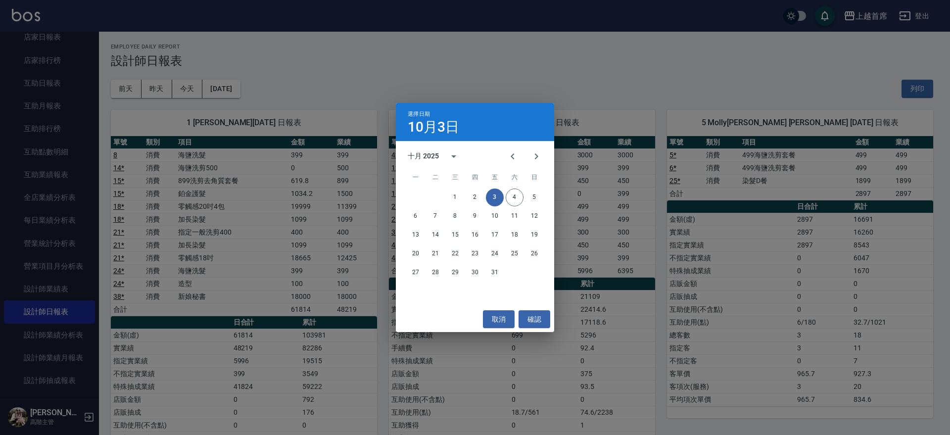
drag, startPoint x: 286, startPoint y: 70, endPoint x: 193, endPoint y: 72, distance: 92.6
click at [286, 70] on div "選擇日期 [DATE] 十月 2025 一 二 三 四 五 六 日 1 2 3 4 5 6 7 8 9 10 11 12 13 14 15 16 17 18 …" at bounding box center [475, 217] width 950 height 435
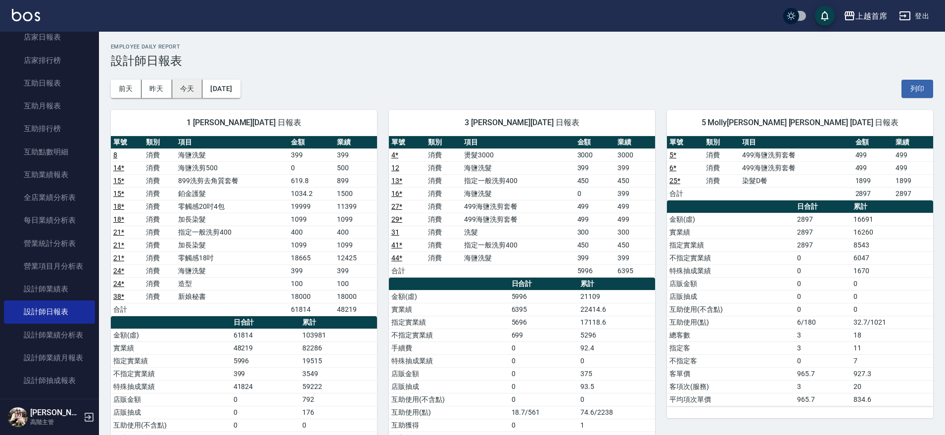
click at [189, 85] on button "今天" at bounding box center [187, 89] width 31 height 18
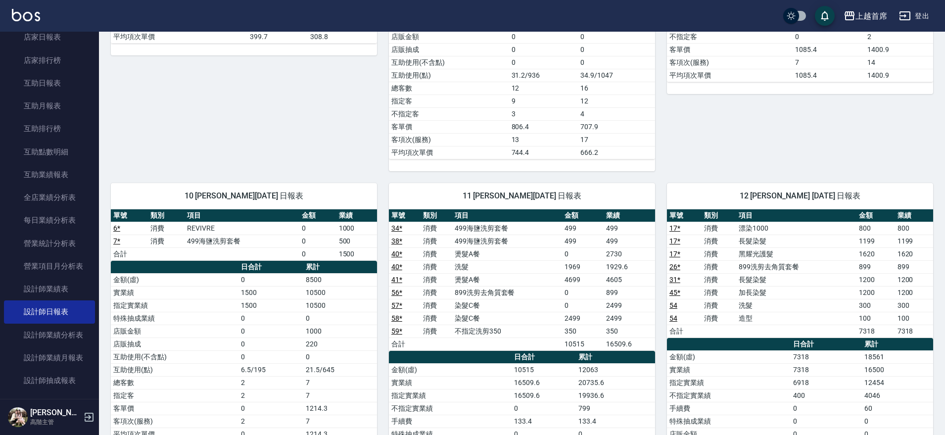
scroll to position [837, 0]
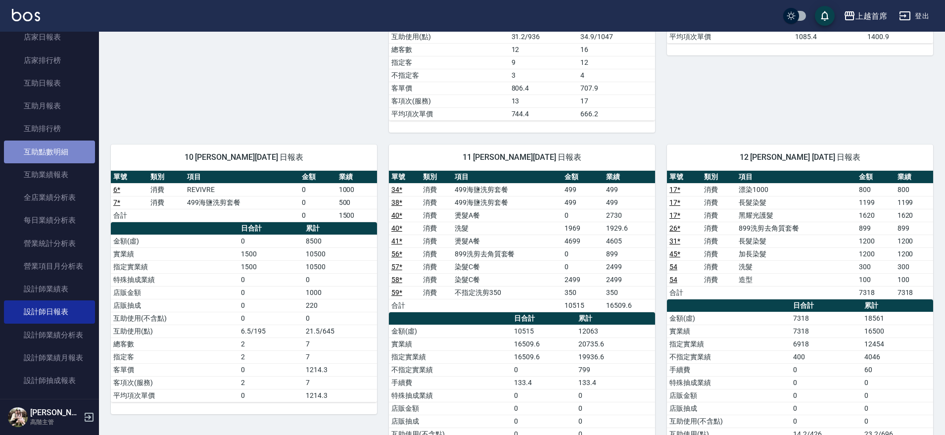
click at [51, 155] on link "互助點數明細" at bounding box center [49, 152] width 91 height 23
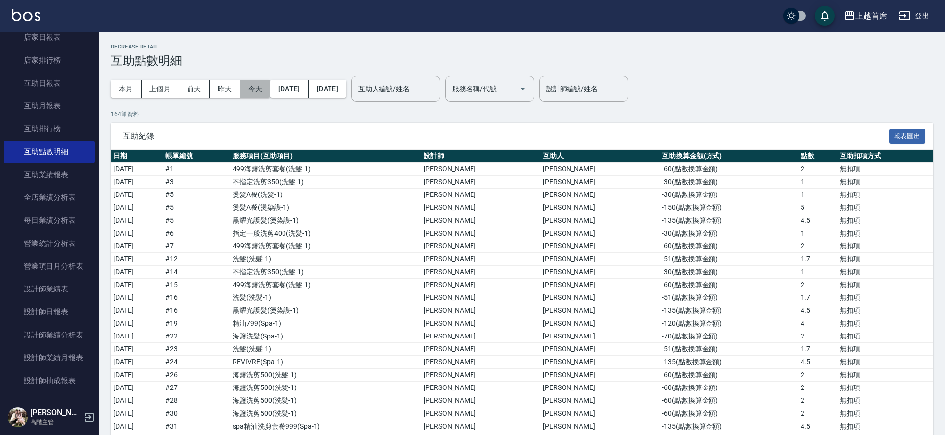
click at [252, 89] on button "今天" at bounding box center [255, 89] width 30 height 18
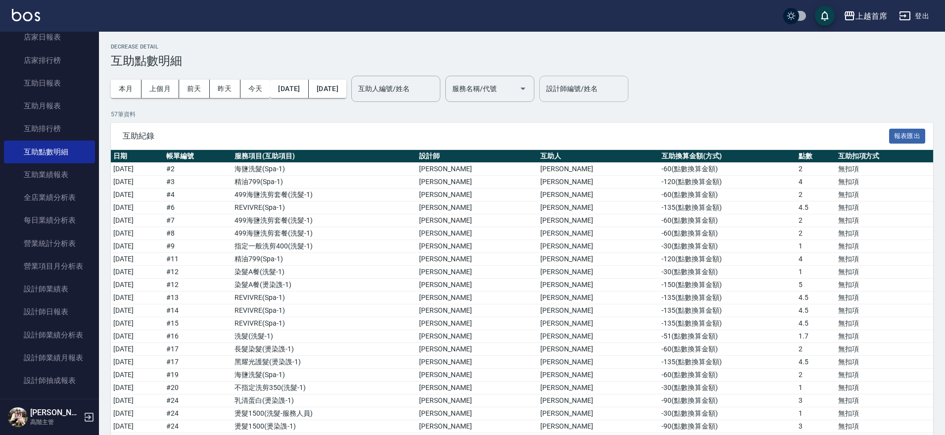
click at [624, 89] on input "設計師編號/姓名" at bounding box center [584, 88] width 80 height 17
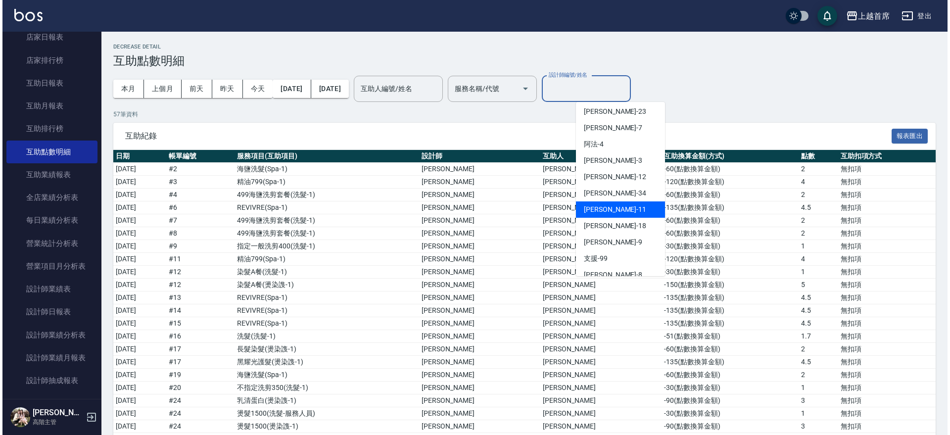
scroll to position [146, 0]
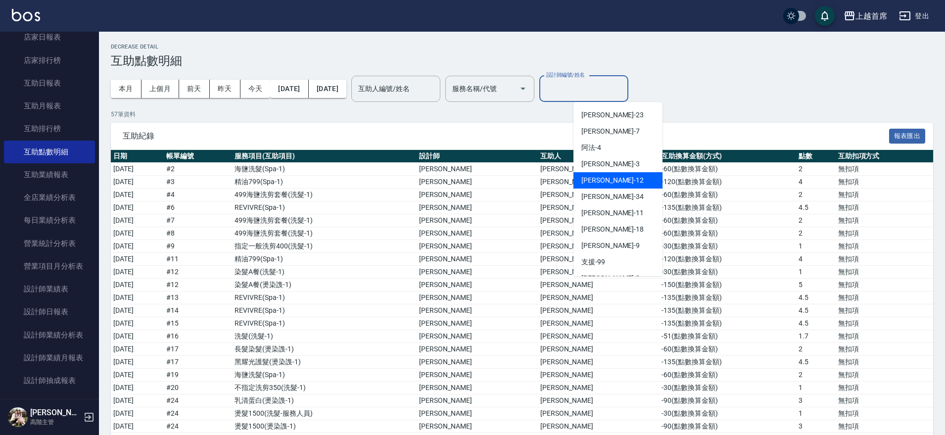
click at [588, 180] on span "[PERSON_NAME]" at bounding box center [607, 180] width 52 height 10
type input "[PERSON_NAME]-12"
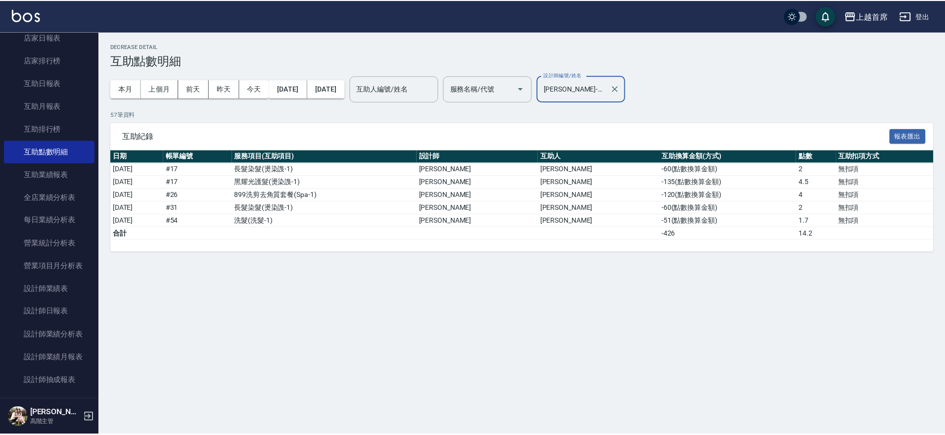
scroll to position [231, 0]
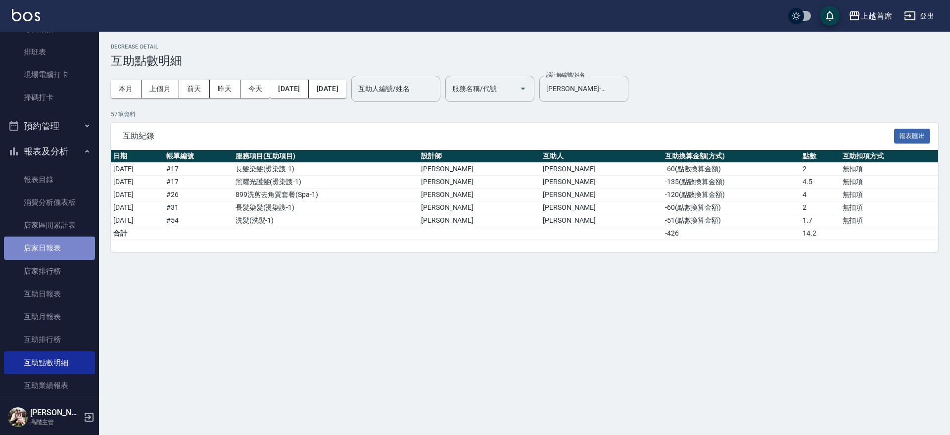
click at [72, 245] on link "店家日報表" at bounding box center [49, 248] width 91 height 23
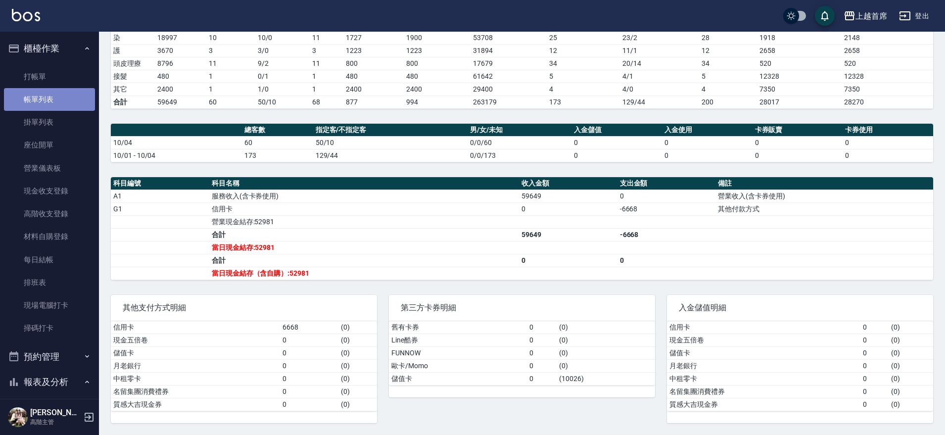
click at [53, 100] on link "帳單列表" at bounding box center [49, 99] width 91 height 23
click at [69, 98] on link "帳單列表" at bounding box center [49, 99] width 91 height 23
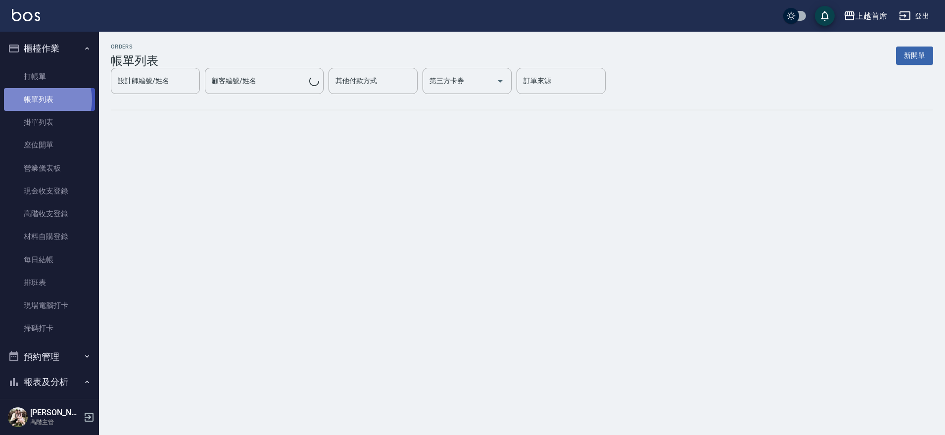
click at [44, 100] on link "帳單列表" at bounding box center [49, 99] width 91 height 23
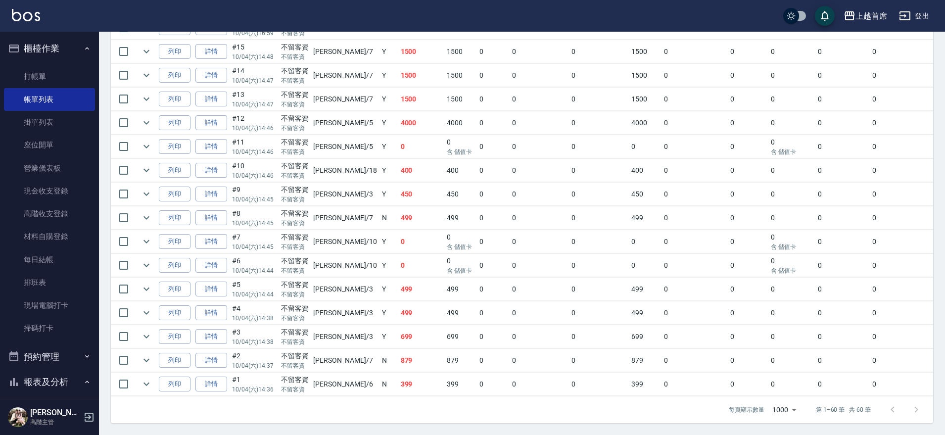
scroll to position [1293, 0]
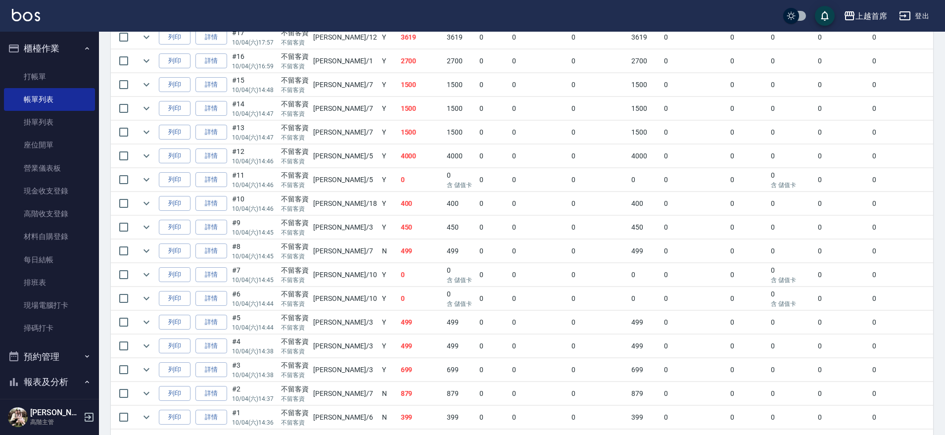
drag, startPoint x: 943, startPoint y: 408, endPoint x: 940, endPoint y: 390, distance: 17.7
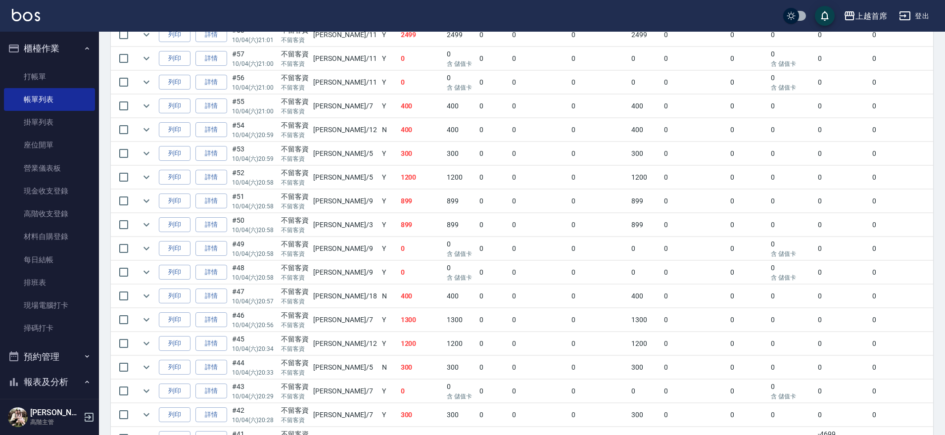
scroll to position [319, 0]
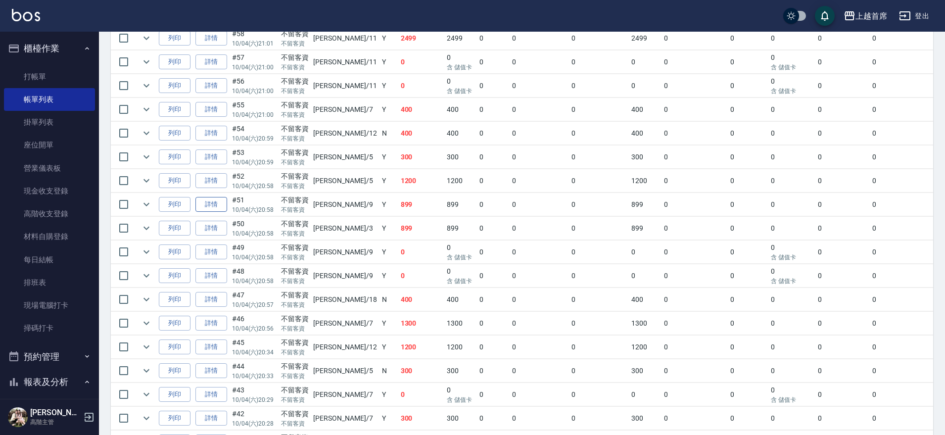
click at [216, 199] on link "詳情" at bounding box center [211, 204] width 32 height 15
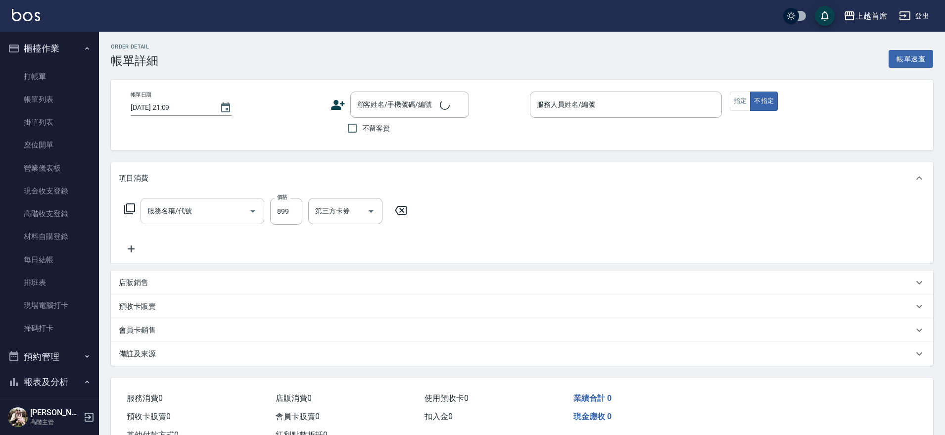
type input "[DATE] 20:58"
checkbox input "true"
type input "[PERSON_NAME]-9"
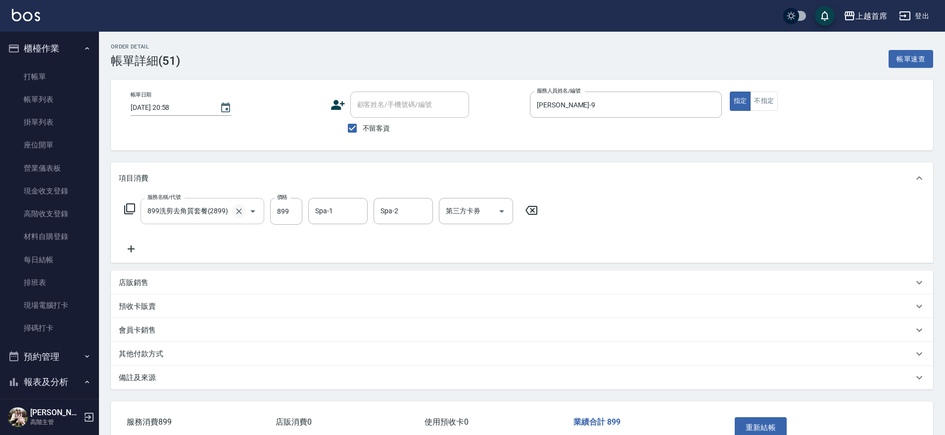
type input "899洗剪去角質套餐(2899)"
click at [242, 210] on icon "Clear" at bounding box center [239, 211] width 10 height 10
click at [251, 212] on icon "Open" at bounding box center [253, 211] width 12 height 12
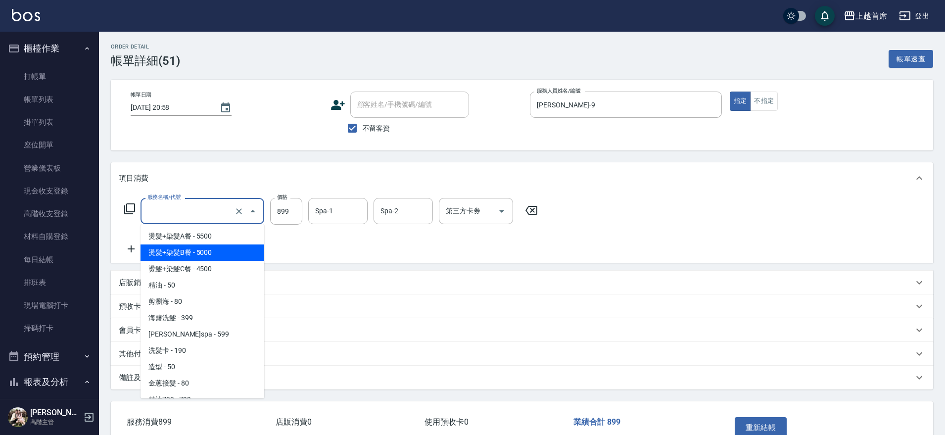
click at [234, 254] on span "燙髮+染髮B餐 - 5000" at bounding box center [203, 252] width 124 height 16
type input "燙髮+染髮B餐(32)"
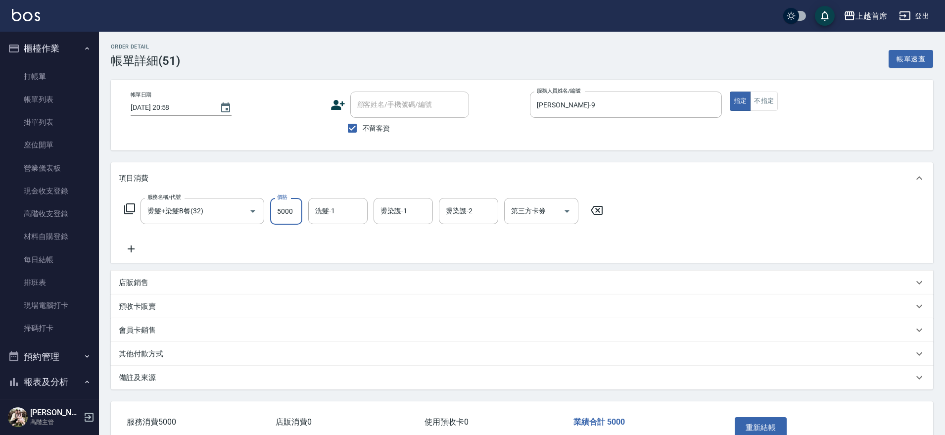
click at [295, 218] on input "5000" at bounding box center [286, 211] width 32 height 27
type input "4899"
type input "[PERSON_NAME]-23"
click at [767, 421] on button "重新結帳" at bounding box center [761, 427] width 52 height 21
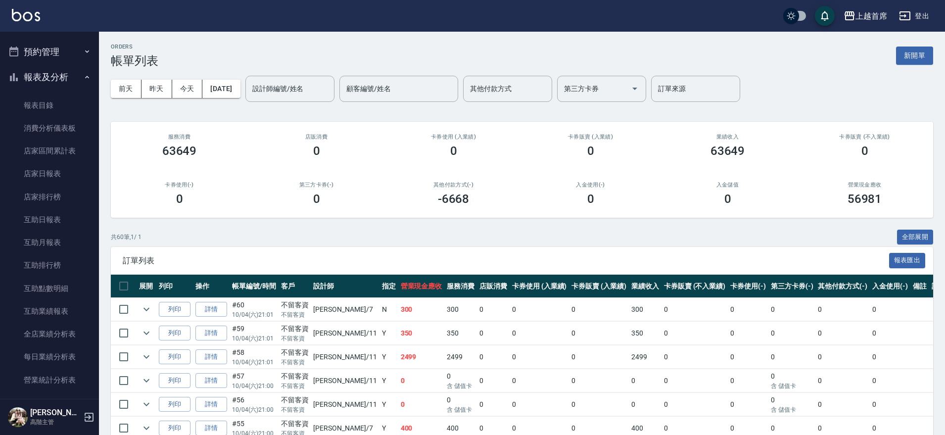
scroll to position [307, 0]
click at [63, 176] on link "店家日報表" at bounding box center [49, 171] width 91 height 23
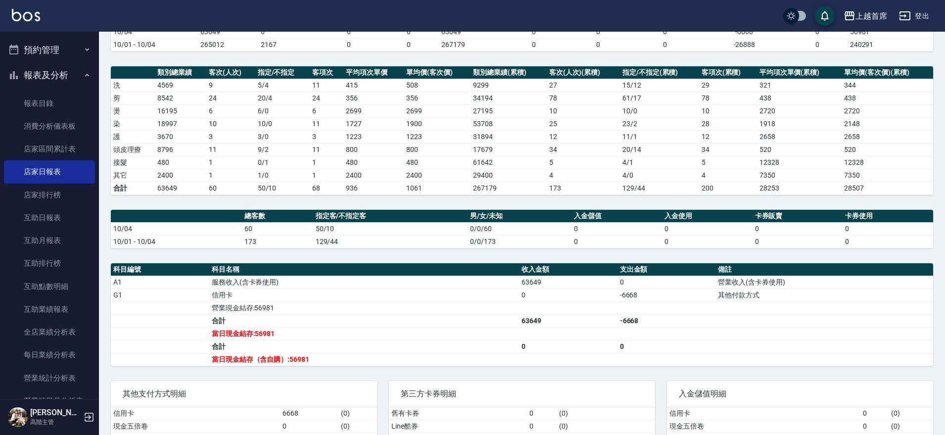
scroll to position [186, 0]
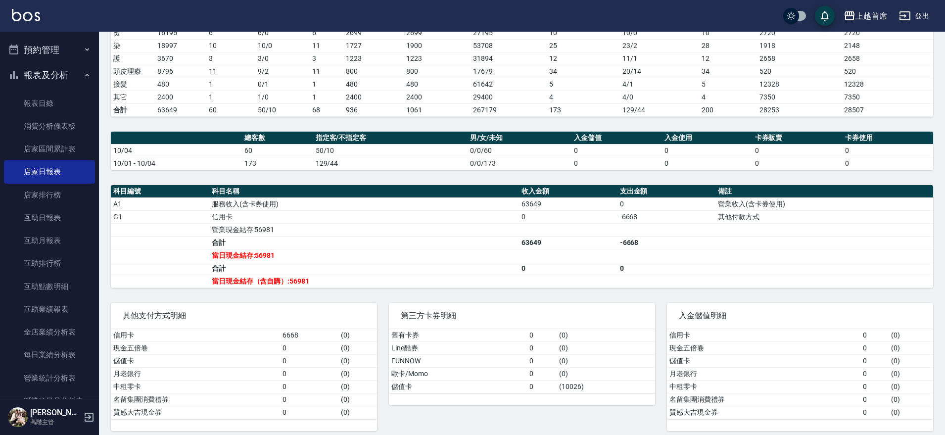
click at [58, 74] on button "報表及分析" at bounding box center [49, 75] width 91 height 26
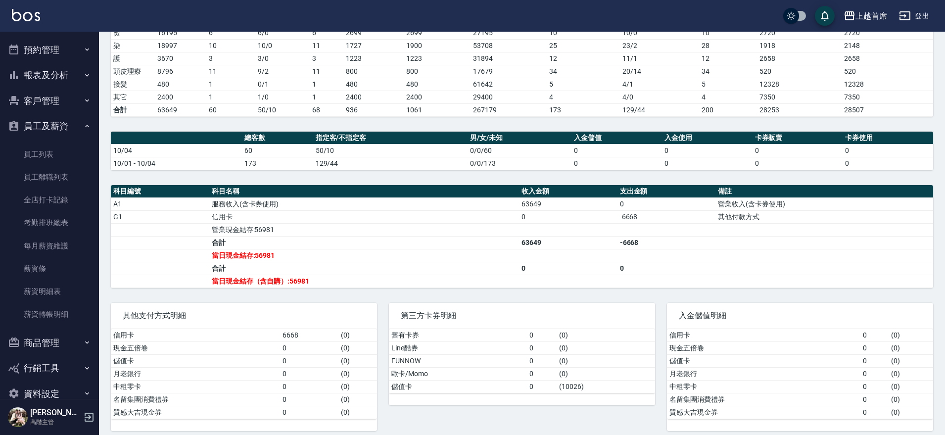
click at [58, 45] on button "預約管理" at bounding box center [49, 50] width 91 height 26
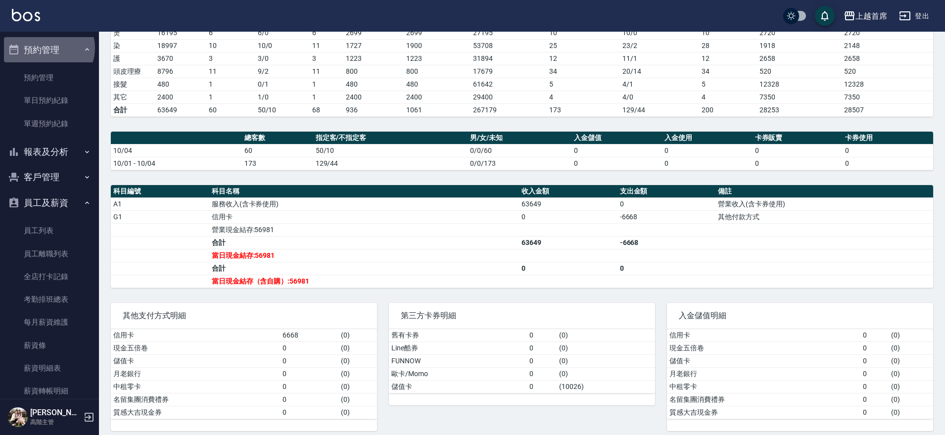
click at [48, 48] on button "預約管理" at bounding box center [49, 50] width 91 height 26
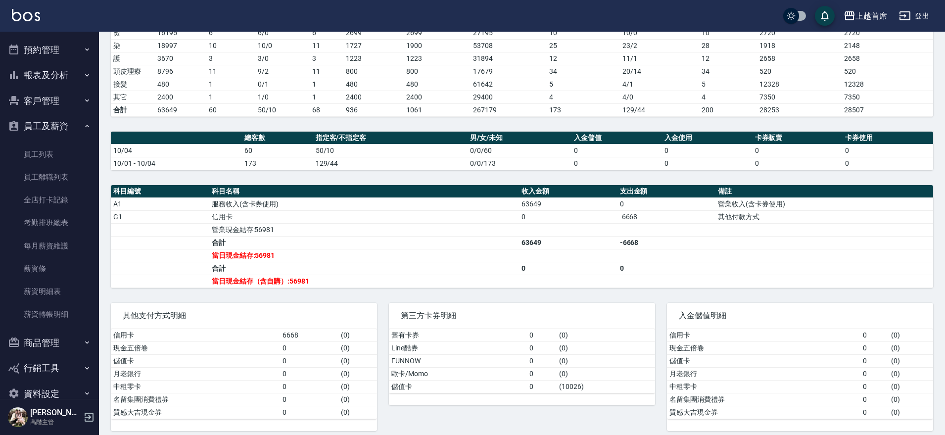
drag, startPoint x: 63, startPoint y: 127, endPoint x: 63, endPoint y: 113, distance: 13.4
click at [63, 126] on button "員工及薪資" at bounding box center [49, 126] width 91 height 26
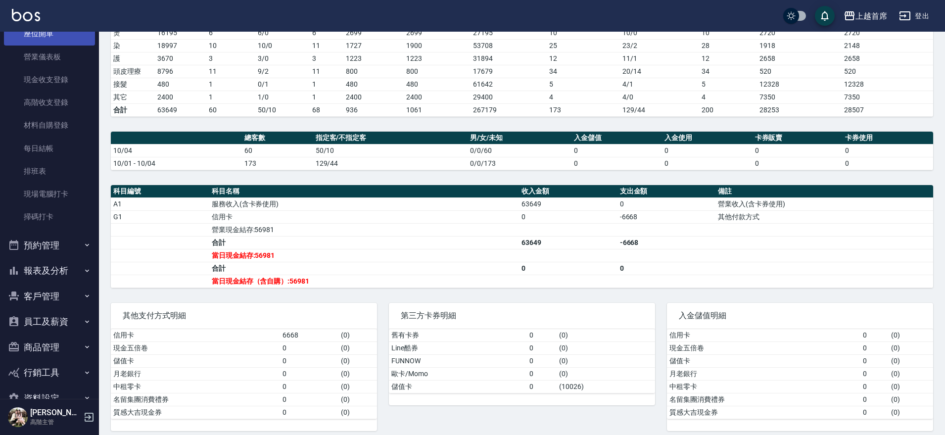
scroll to position [0, 0]
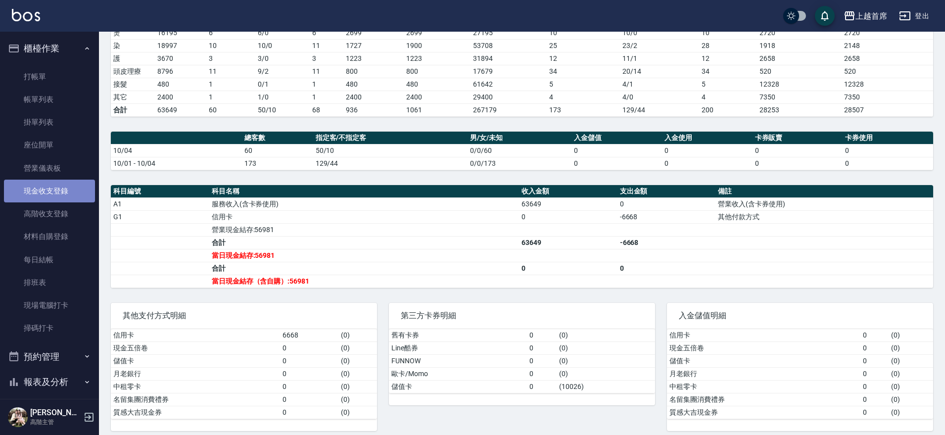
click at [61, 193] on link "現金收支登錄" at bounding box center [49, 191] width 91 height 23
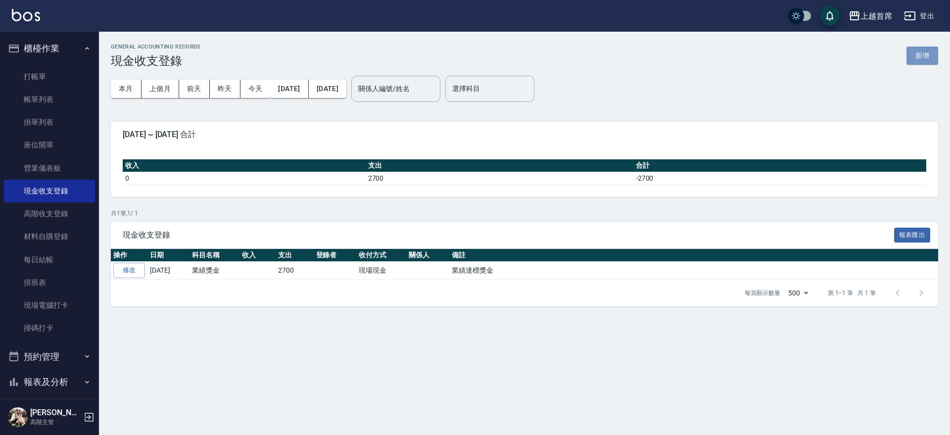
click at [921, 53] on button "新增" at bounding box center [922, 56] width 32 height 18
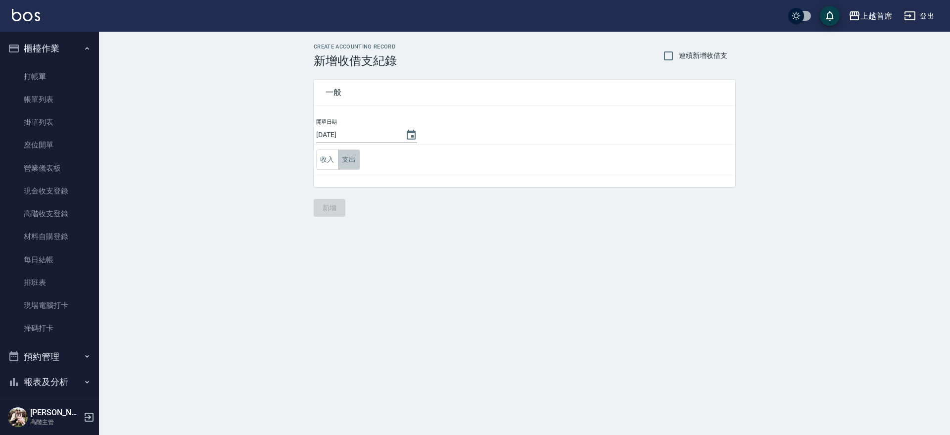
click at [346, 157] on button "支出" at bounding box center [349, 159] width 22 height 20
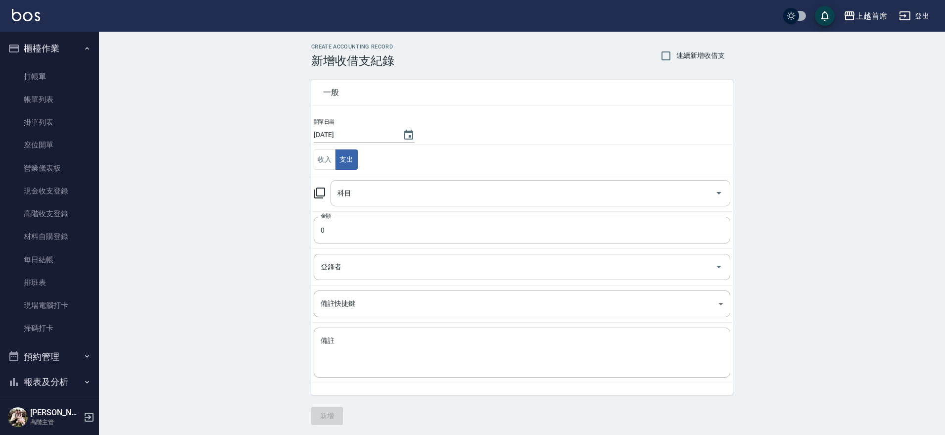
click at [371, 196] on input "科目" at bounding box center [523, 193] width 376 height 17
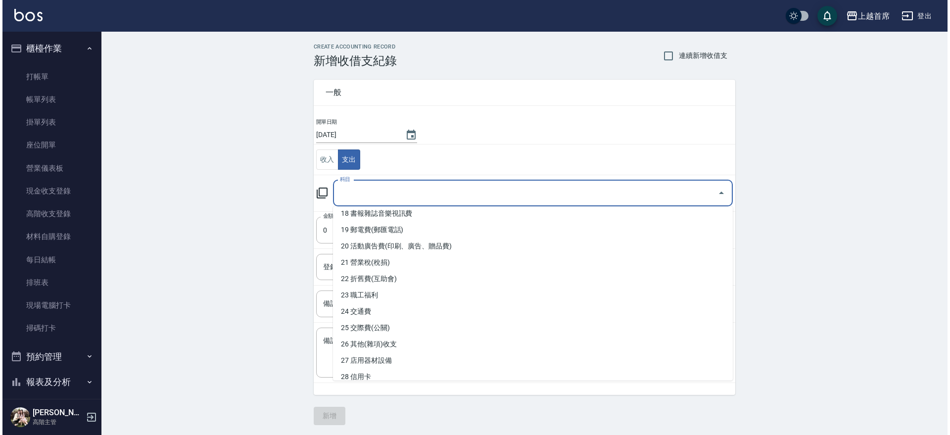
scroll to position [302, 0]
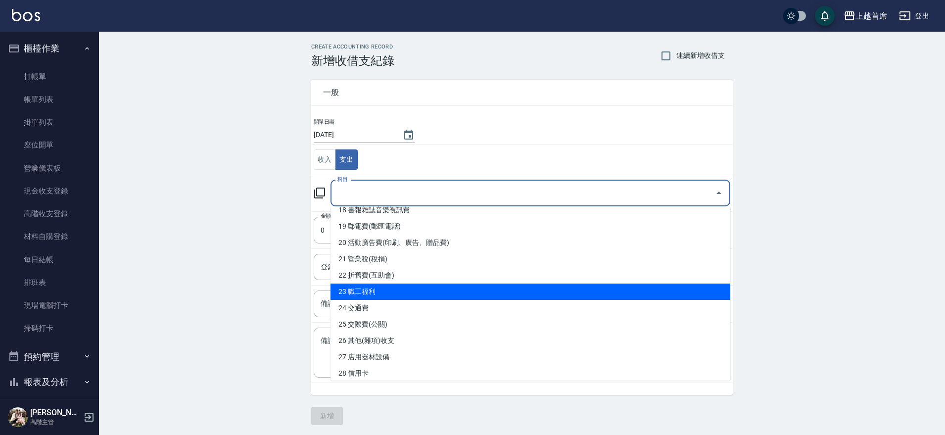
click at [538, 293] on li "23 職工福利" at bounding box center [531, 292] width 400 height 16
type input "23 職工福利"
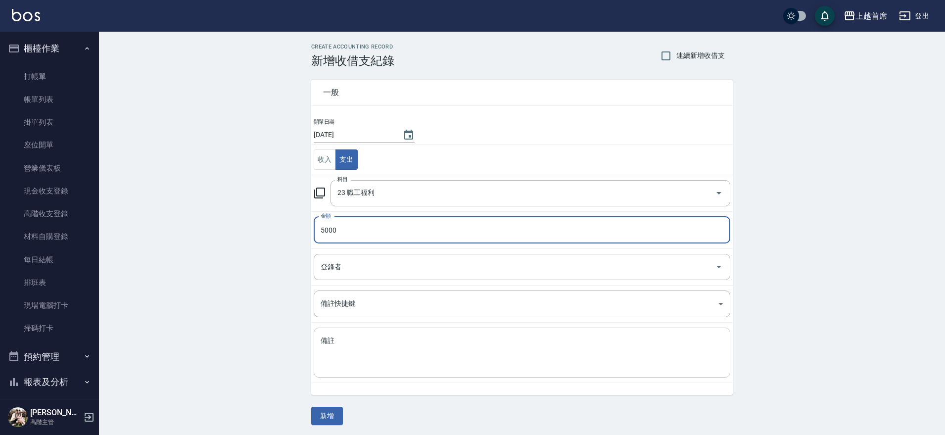
type input "5000"
click at [401, 354] on textarea "備註" at bounding box center [522, 353] width 403 height 34
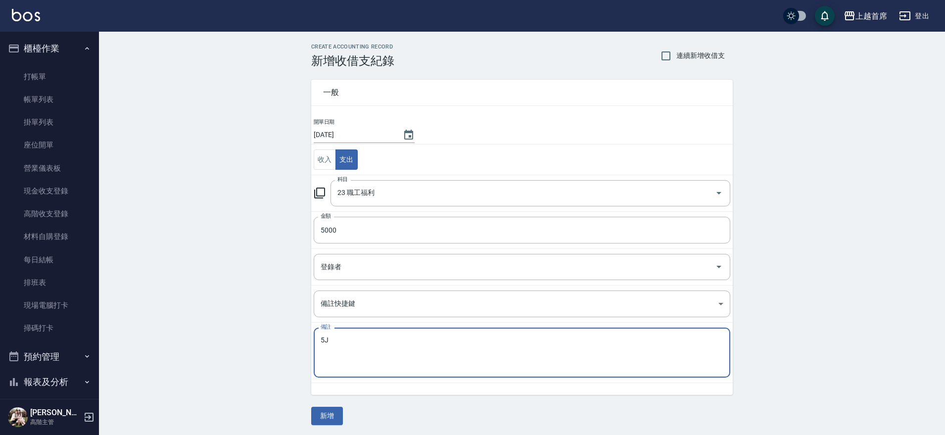
type textarea "5"
type textarea "ㄨ"
type textarea "中秋烤肉"
click at [327, 410] on button "新增" at bounding box center [327, 416] width 32 height 18
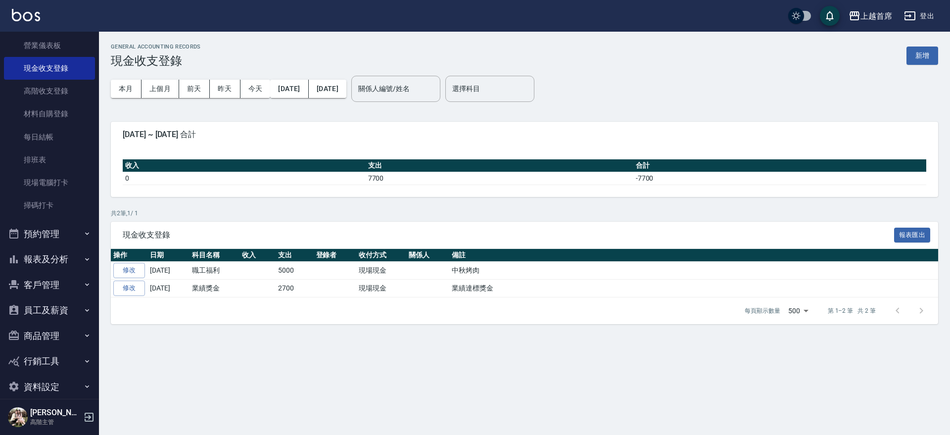
scroll to position [135, 0]
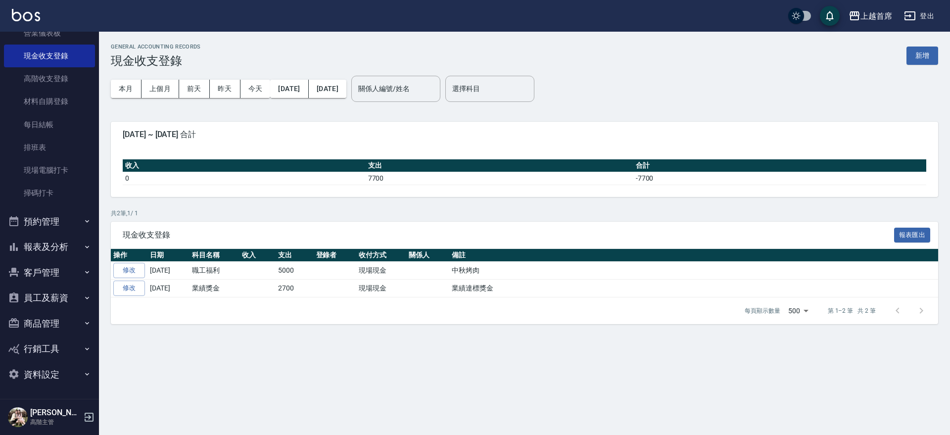
click at [70, 242] on button "報表及分析" at bounding box center [49, 247] width 91 height 26
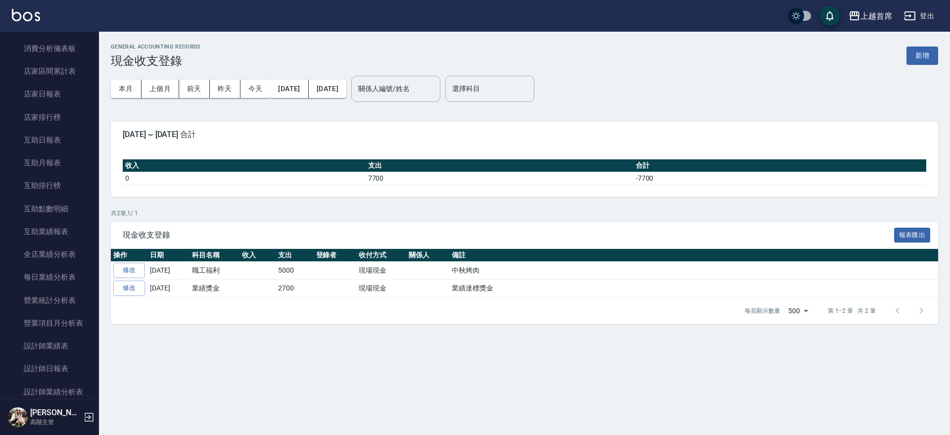
scroll to position [394, 0]
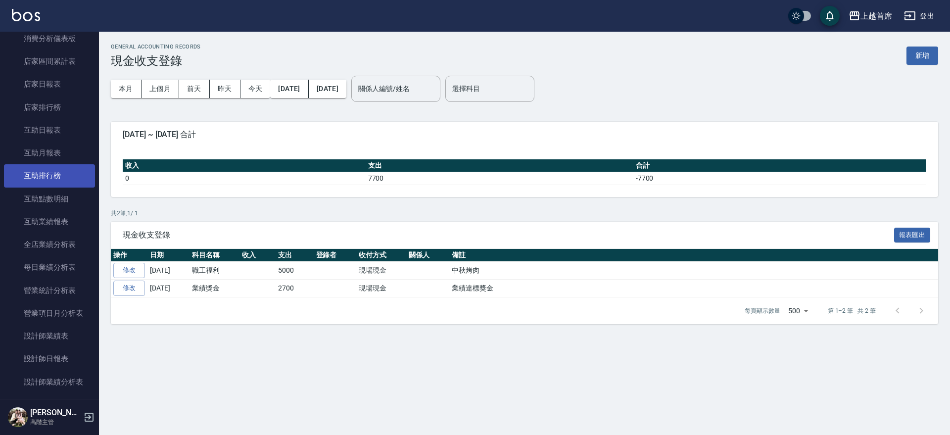
click at [69, 173] on link "互助排行榜" at bounding box center [49, 175] width 91 height 23
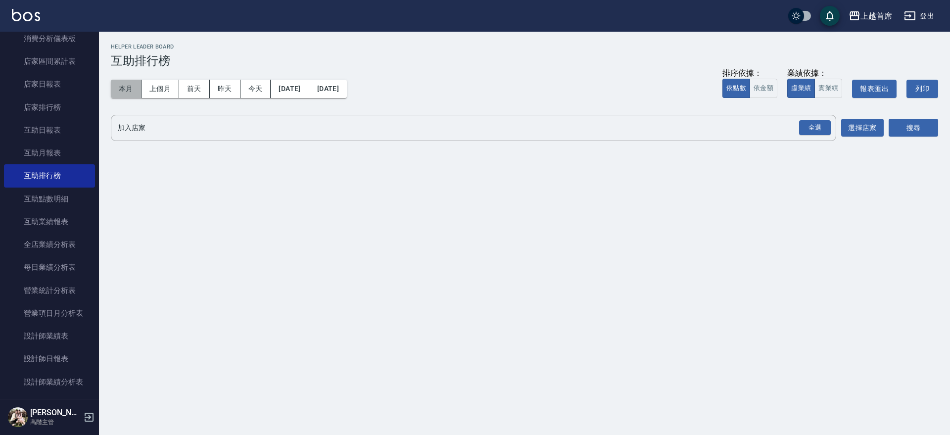
click at [124, 88] on button "本月" at bounding box center [126, 89] width 31 height 18
drag, startPoint x: 818, startPoint y: 127, endPoint x: 871, endPoint y: 130, distance: 53.0
click at [819, 127] on div "全選" at bounding box center [815, 127] width 32 height 15
click at [913, 135] on button "搜尋" at bounding box center [913, 128] width 49 height 18
